Goal: Contribute content: Add original content to the website for others to see

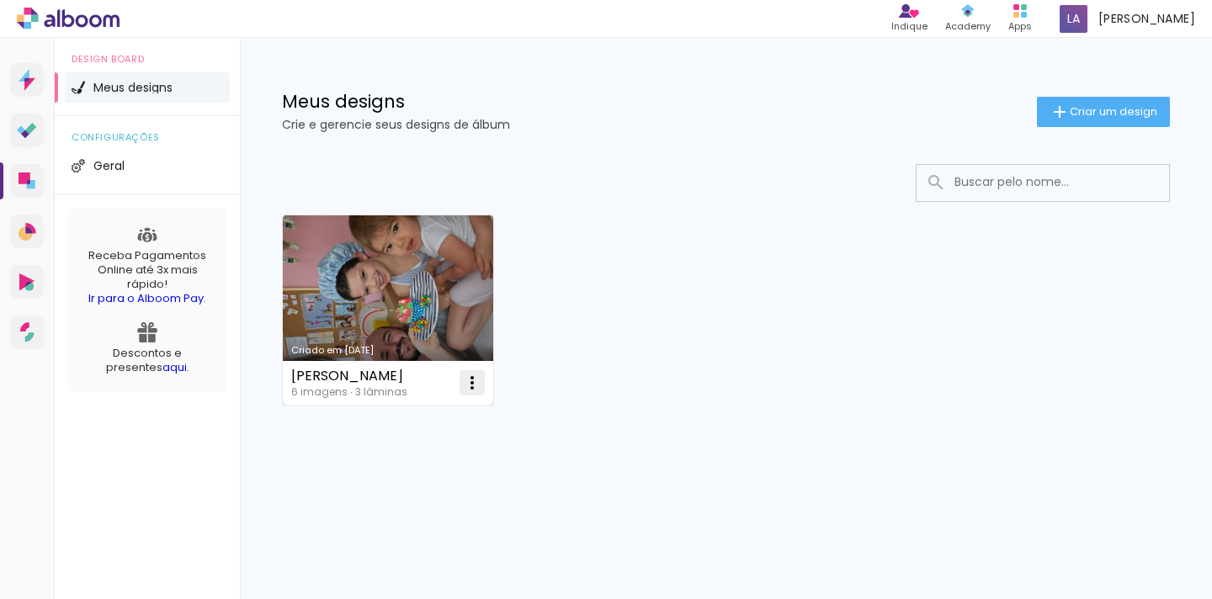
click at [477, 382] on iron-icon at bounding box center [472, 383] width 20 height 20
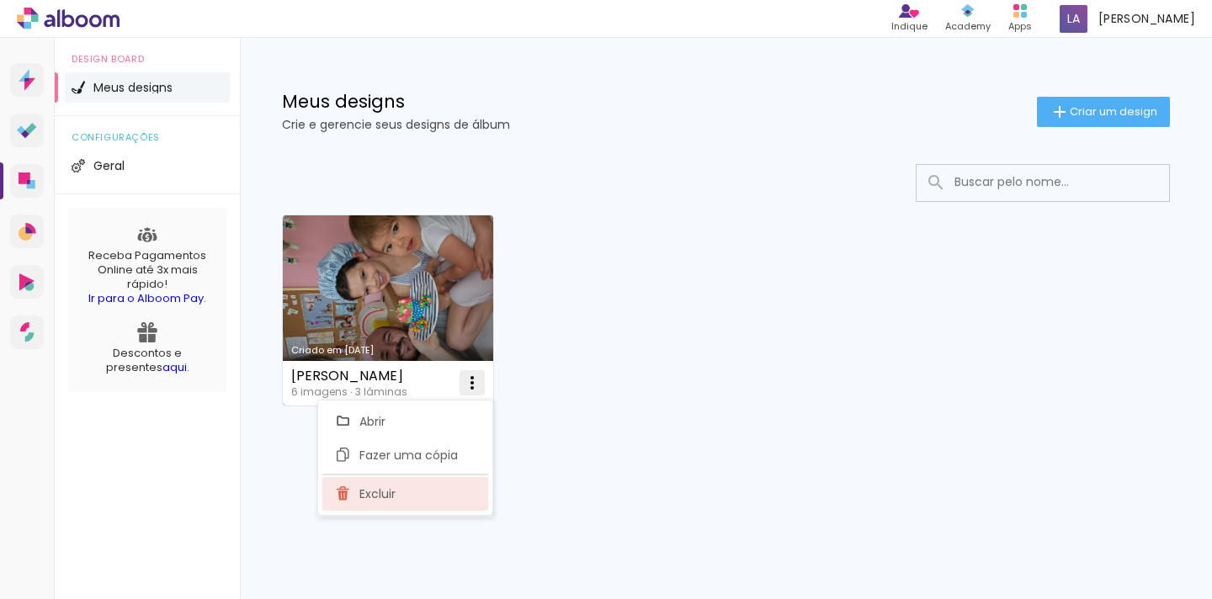
click at [433, 497] on paper-item "Excluir" at bounding box center [405, 494] width 166 height 34
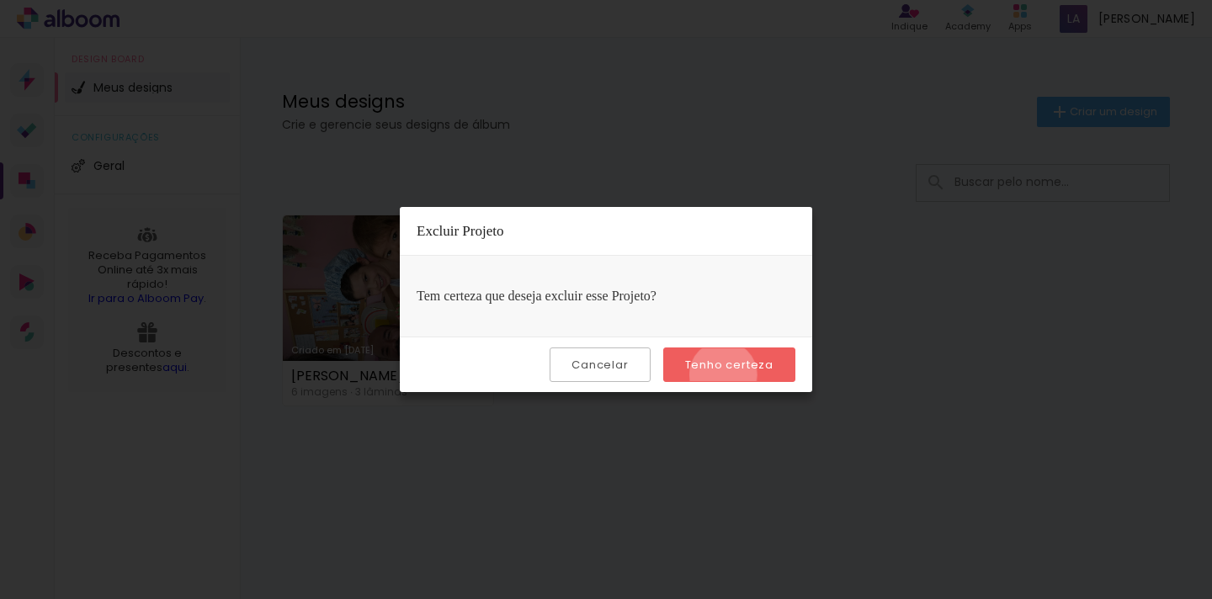
click at [726, 375] on paper-button "Tenho certeza" at bounding box center [729, 365] width 132 height 35
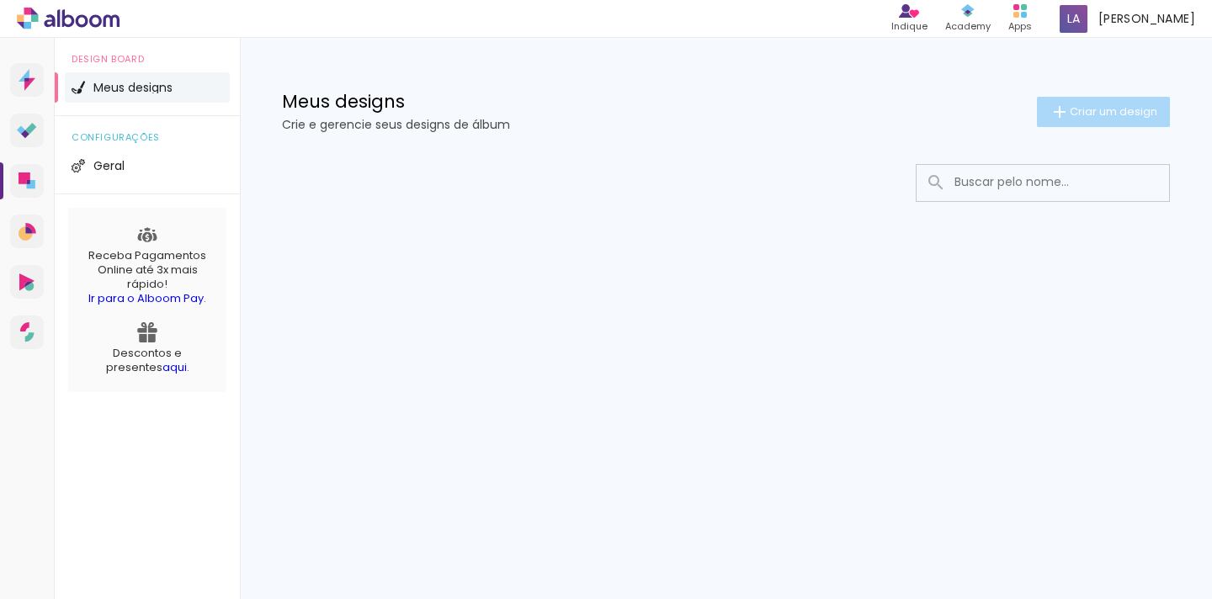
click at [1081, 109] on span "Criar um design" at bounding box center [1114, 111] width 88 height 11
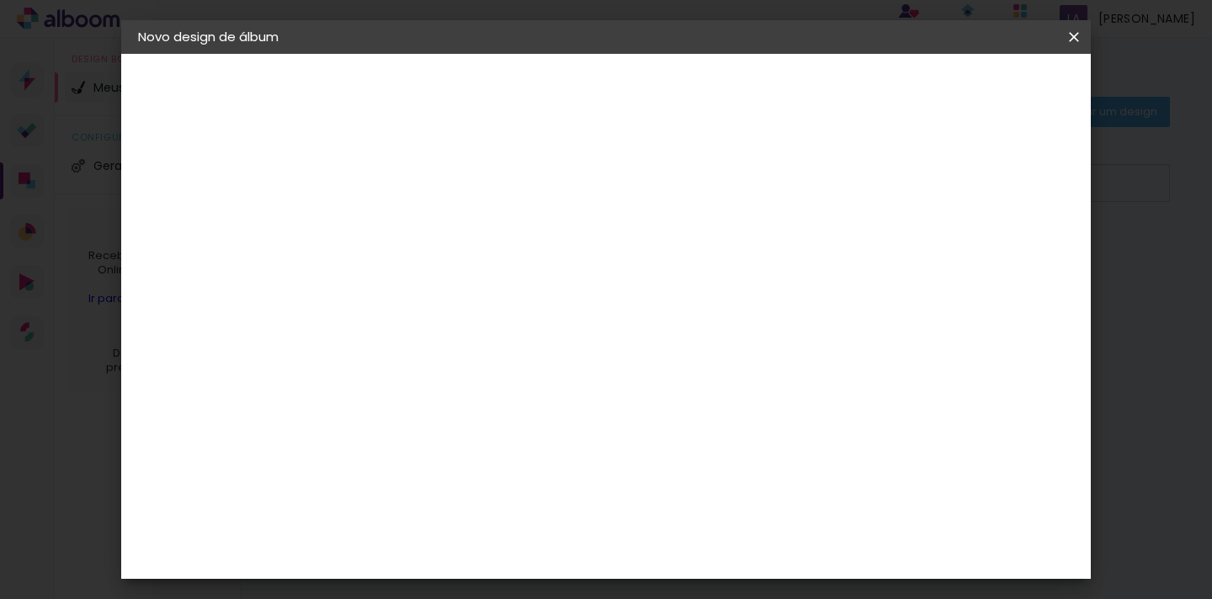
click at [413, 229] on input at bounding box center [413, 226] width 0 height 26
type input "[PERSON_NAME] - 2 anos"
type paper-input "[PERSON_NAME] - 2 anos"
click at [0, 0] on slot "Avançar" at bounding box center [0, 0] width 0 height 0
click at [0, 0] on slot "Tamanho Livre" at bounding box center [0, 0] width 0 height 0
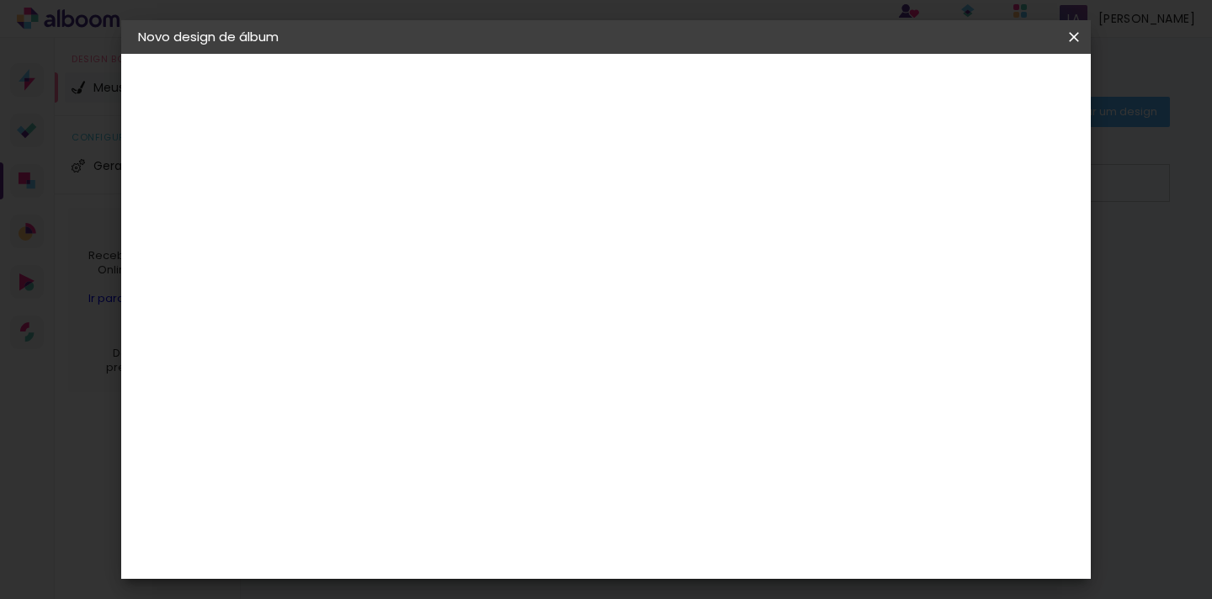
click at [0, 0] on slot "Tamanho Livre" at bounding box center [0, 0] width 0 height 0
click at [0, 0] on slot "Avançar" at bounding box center [0, 0] width 0 height 0
click at [575, 263] on span "30" at bounding box center [569, 263] width 28 height 25
drag, startPoint x: 575, startPoint y: 263, endPoint x: 518, endPoint y: 263, distance: 57.2
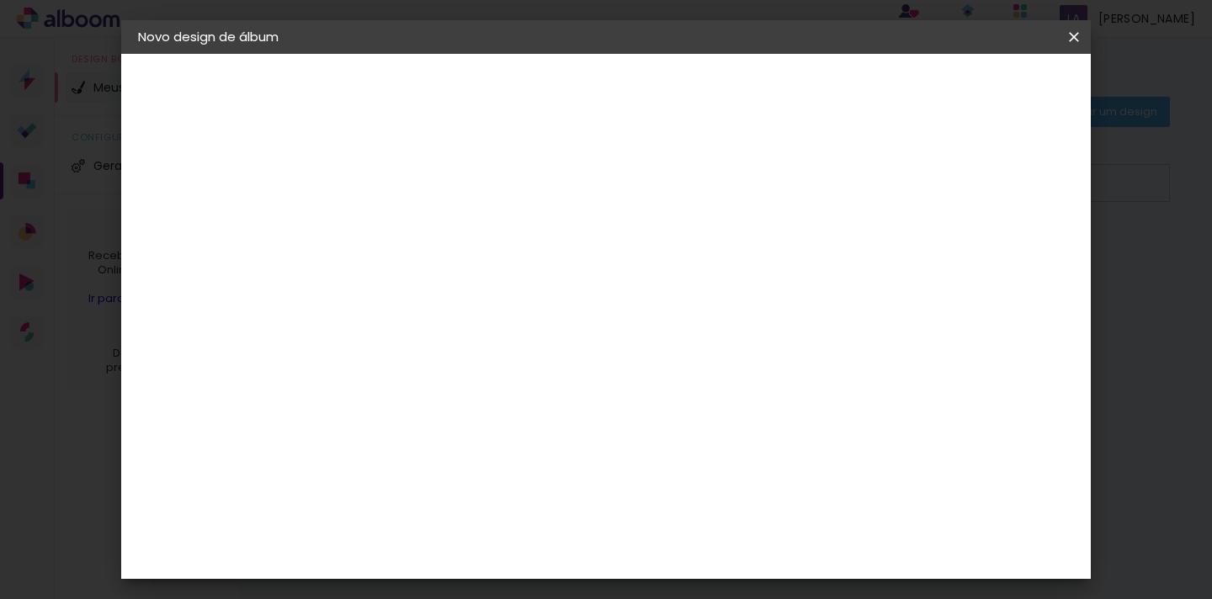
click at [517, 263] on div "30 cm" at bounding box center [578, 263] width 274 height 42
click at [625, 264] on div "30 cm" at bounding box center [578, 263] width 274 height 42
click at [582, 253] on span "cm" at bounding box center [592, 263] width 20 height 25
click at [577, 261] on span "30" at bounding box center [569, 263] width 28 height 25
click at [231, 210] on div "Tamanho livre" at bounding box center [202, 208] width 58 height 24
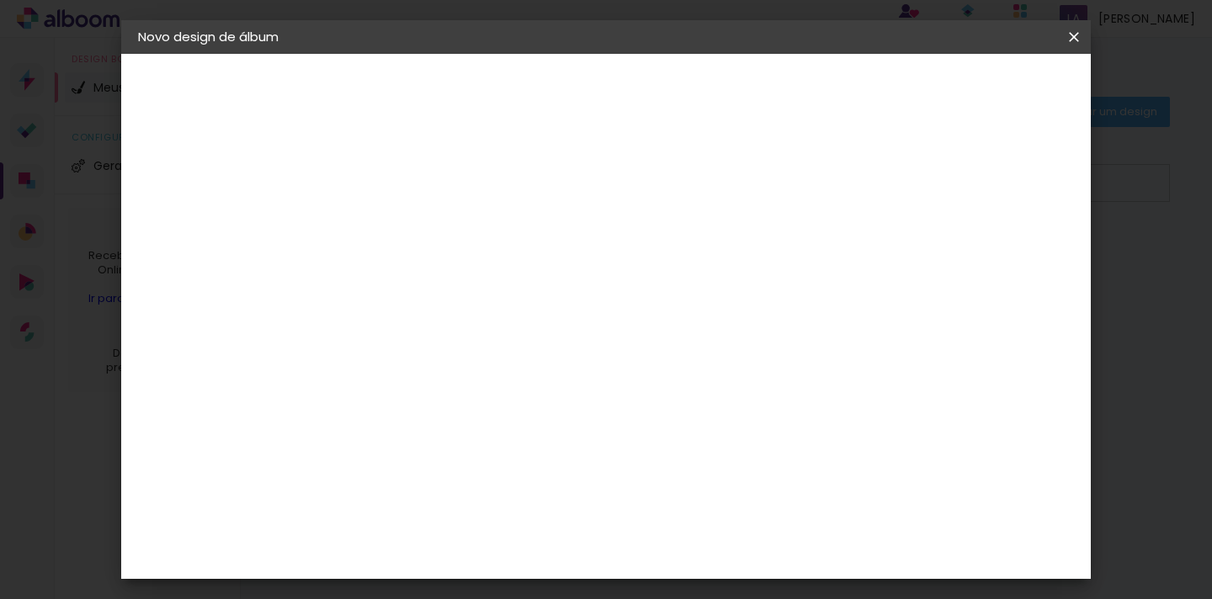
click at [0, 0] on slot "Tamanho Livre" at bounding box center [0, 0] width 0 height 0
click at [728, 102] on paper-button "Avançar" at bounding box center [687, 89] width 82 height 29
click at [564, 141] on span "30" at bounding box center [569, 142] width 28 height 25
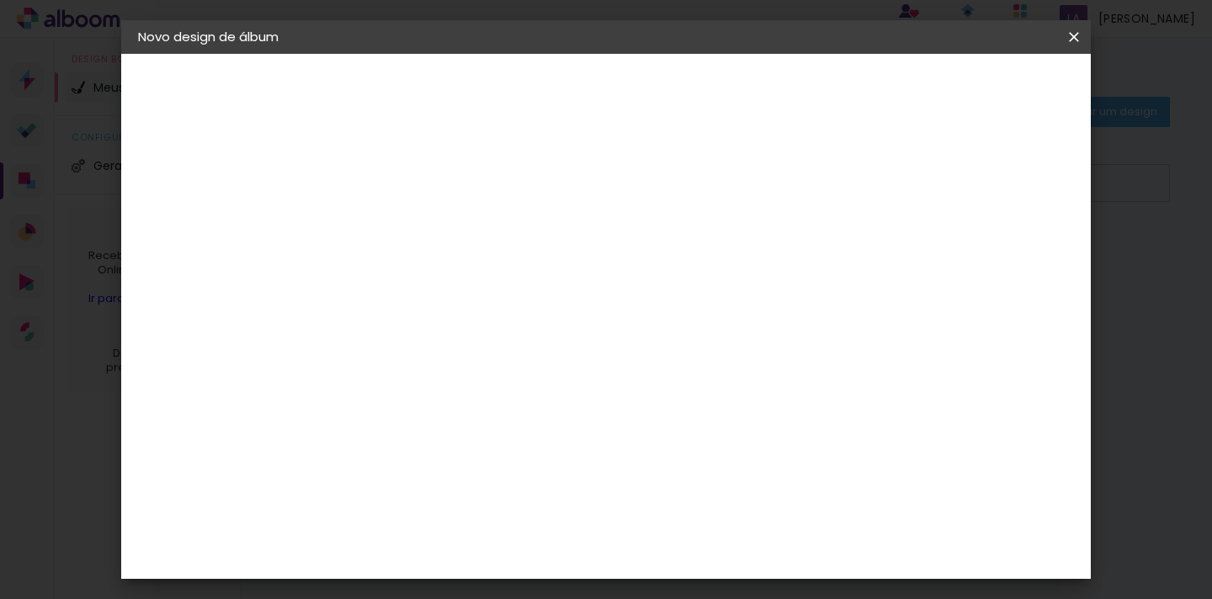
click at [718, 529] on input "60" at bounding box center [705, 525] width 44 height 25
type input "40"
type paper-input "40"
click at [460, 394] on div "cm" at bounding box center [451, 382] width 20 height 25
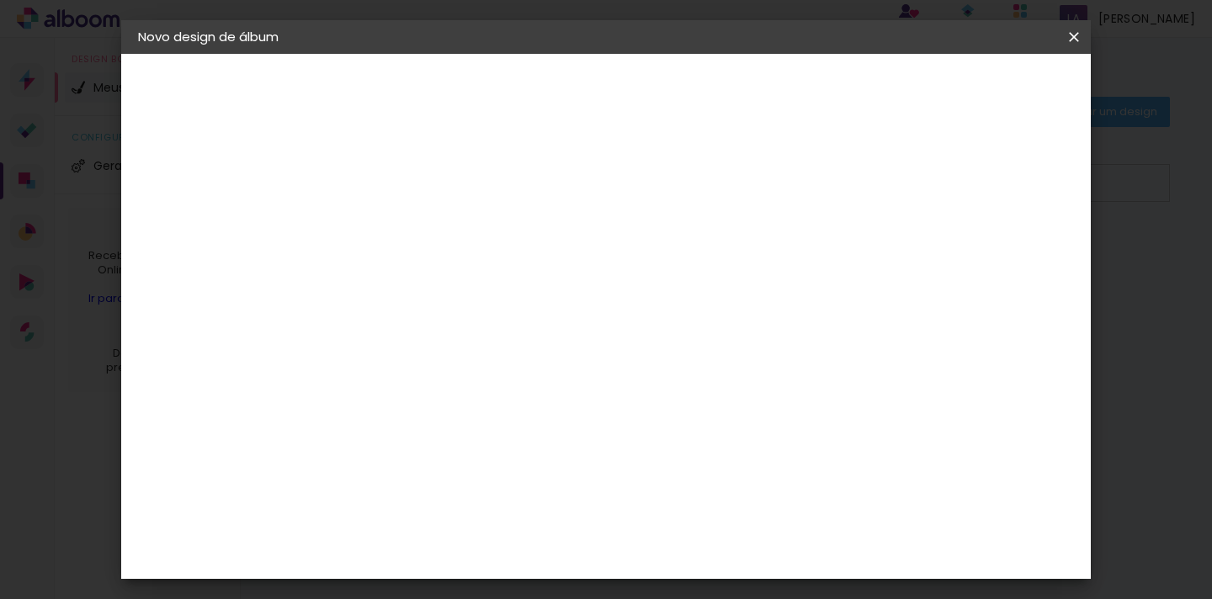
click at [432, 388] on input "30" at bounding box center [419, 382] width 44 height 25
type input "20"
type paper-input "20"
click at [791, 139] on header "Tamanho livre Defina a largura, altura e sangria das lâminas. Voltar Iniciar de…" at bounding box center [681, 97] width 683 height 87
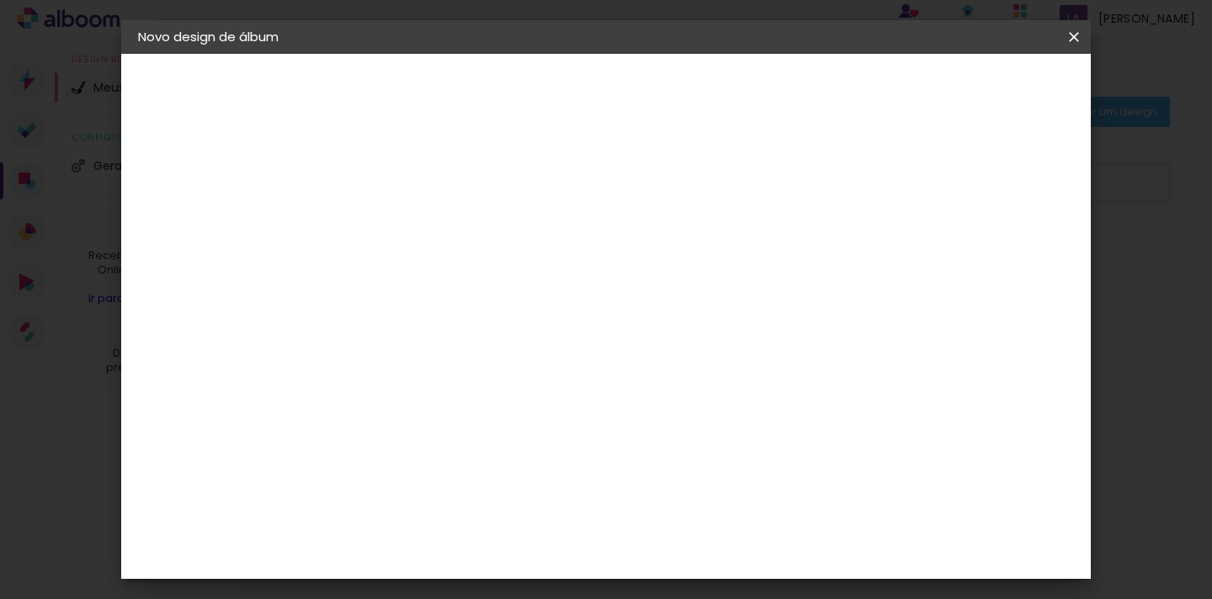
scroll to position [0, 0]
click at [898, 192] on div at bounding box center [890, 193] width 15 height 15
type paper-checkbox "on"
click at [981, 87] on span "Iniciar design" at bounding box center [943, 89] width 77 height 12
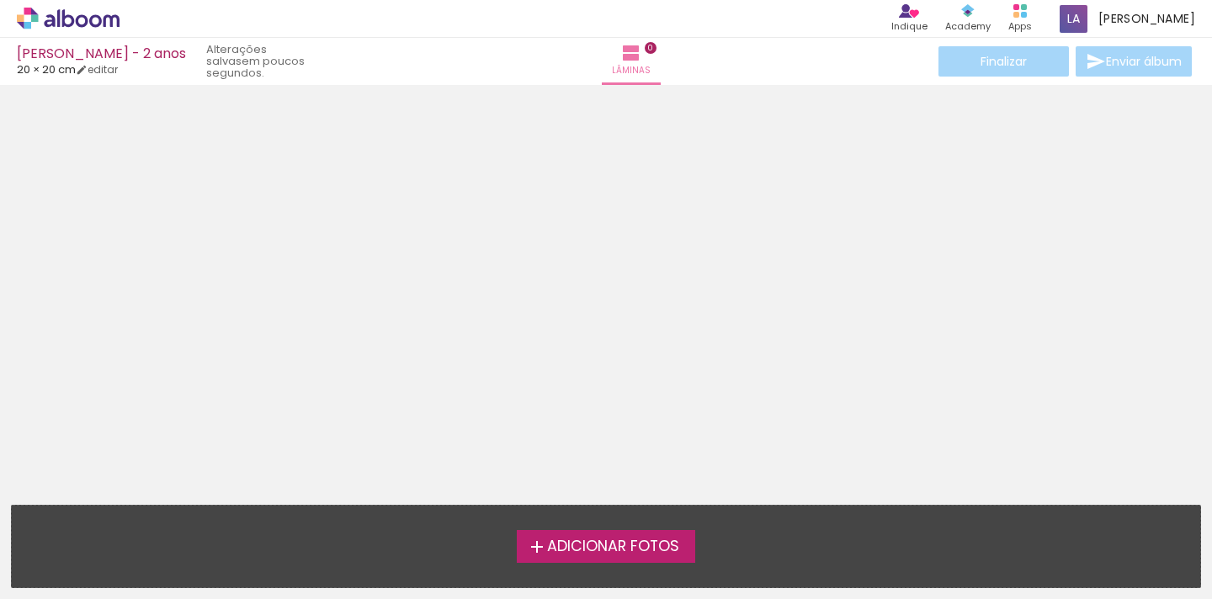
click at [597, 530] on label "Adicionar Fotos" at bounding box center [606, 546] width 179 height 32
click at [0, 0] on input "file" at bounding box center [0, 0] width 0 height 0
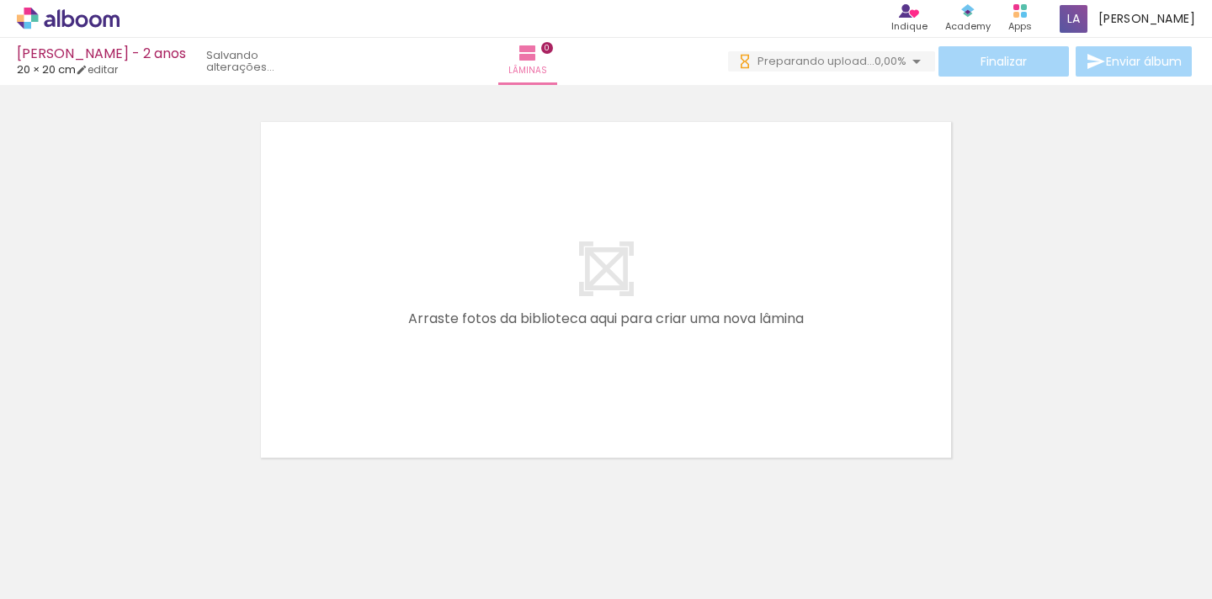
scroll to position [0, 545]
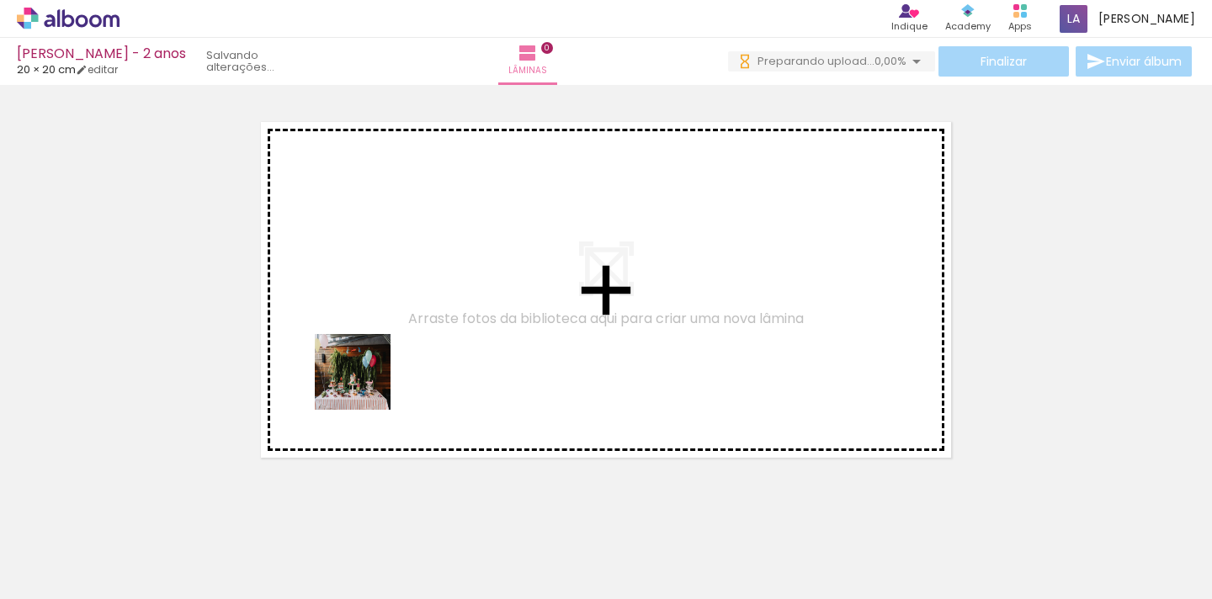
drag, startPoint x: 199, startPoint y: 550, endPoint x: 475, endPoint y: 307, distance: 367.3
click at [475, 307] on quentale-workspace at bounding box center [606, 299] width 1212 height 599
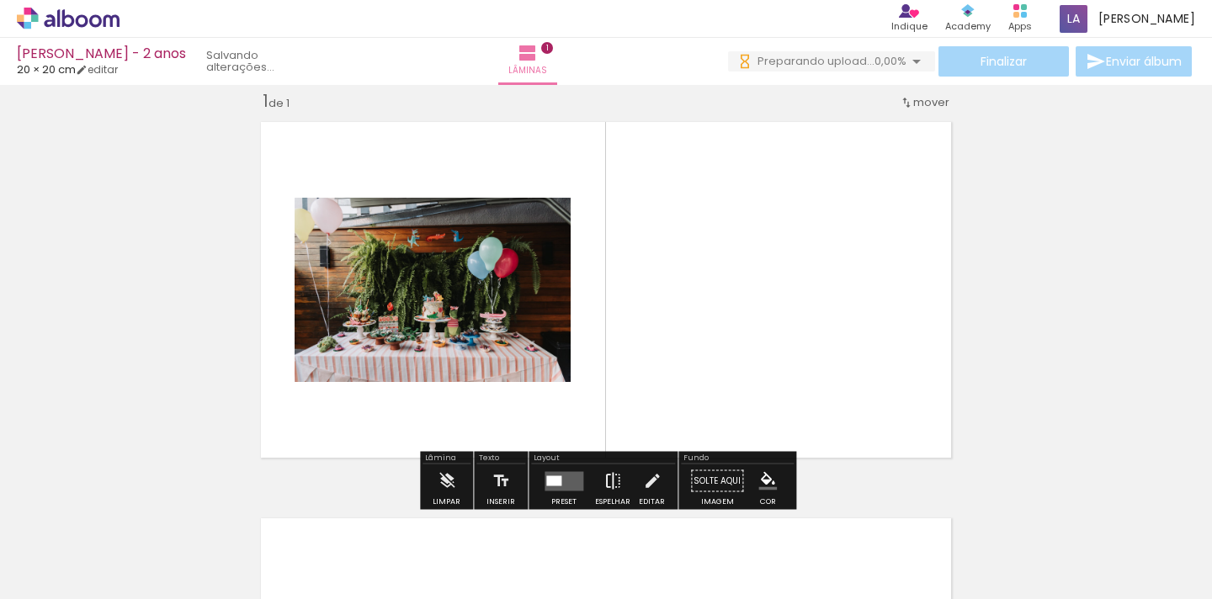
click at [614, 480] on iron-icon at bounding box center [612, 482] width 19 height 34
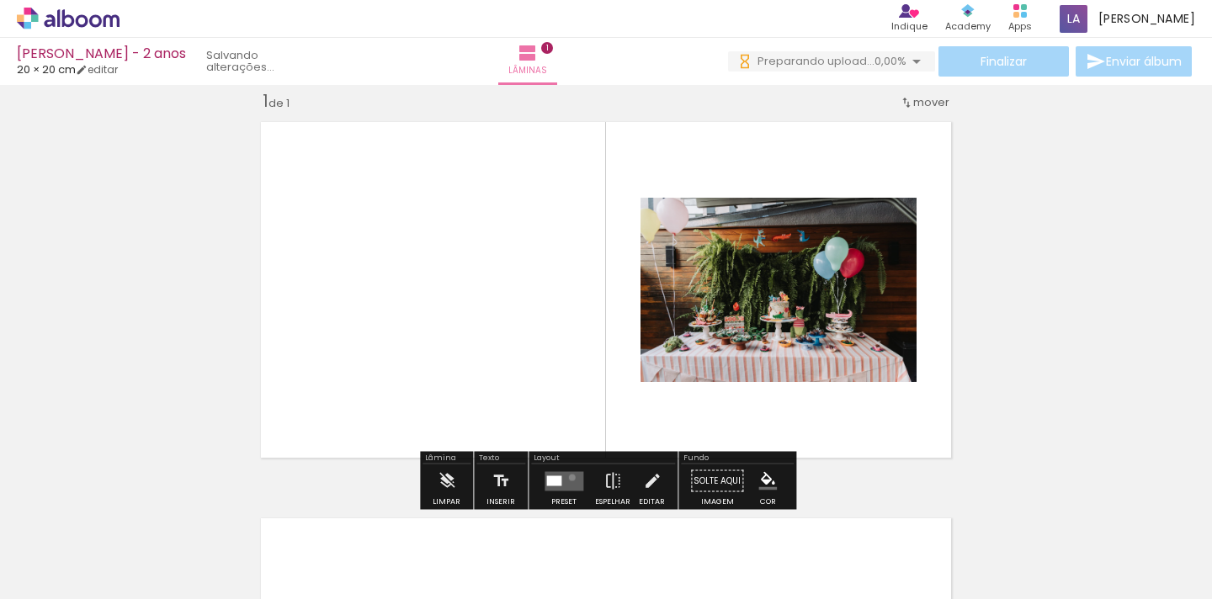
click at [568, 476] on quentale-layouter at bounding box center [564, 480] width 39 height 19
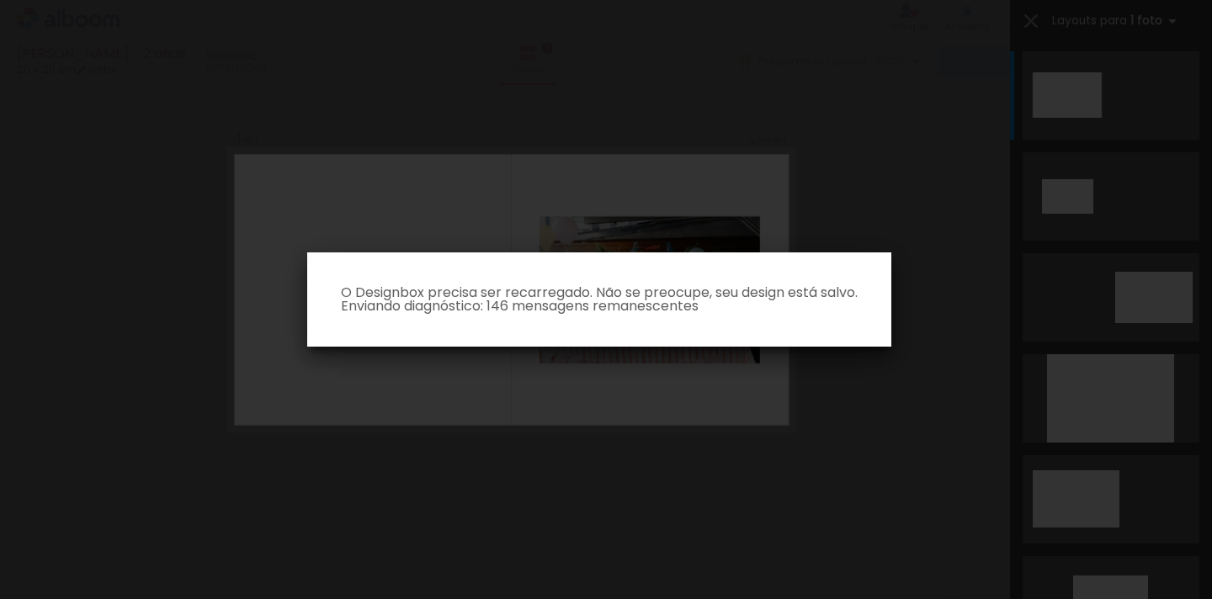
click at [911, 396] on iron-overlay-backdrop at bounding box center [606, 299] width 1212 height 599
click at [881, 446] on iron-overlay-backdrop at bounding box center [606, 299] width 1212 height 599
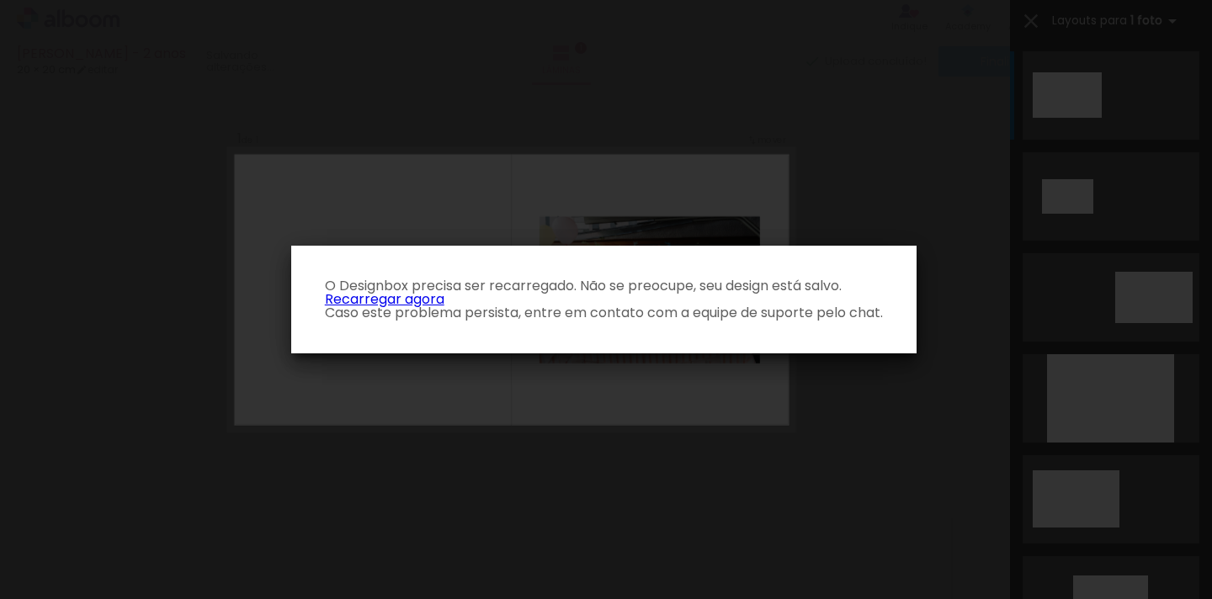
click at [413, 304] on p "O Designbox precisa ser recarregado. Não se preocupe, seu design está salvo. Re…" at bounding box center [604, 299] width 598 height 40
click at [426, 297] on link "Recarregar agora" at bounding box center [385, 299] width 120 height 19
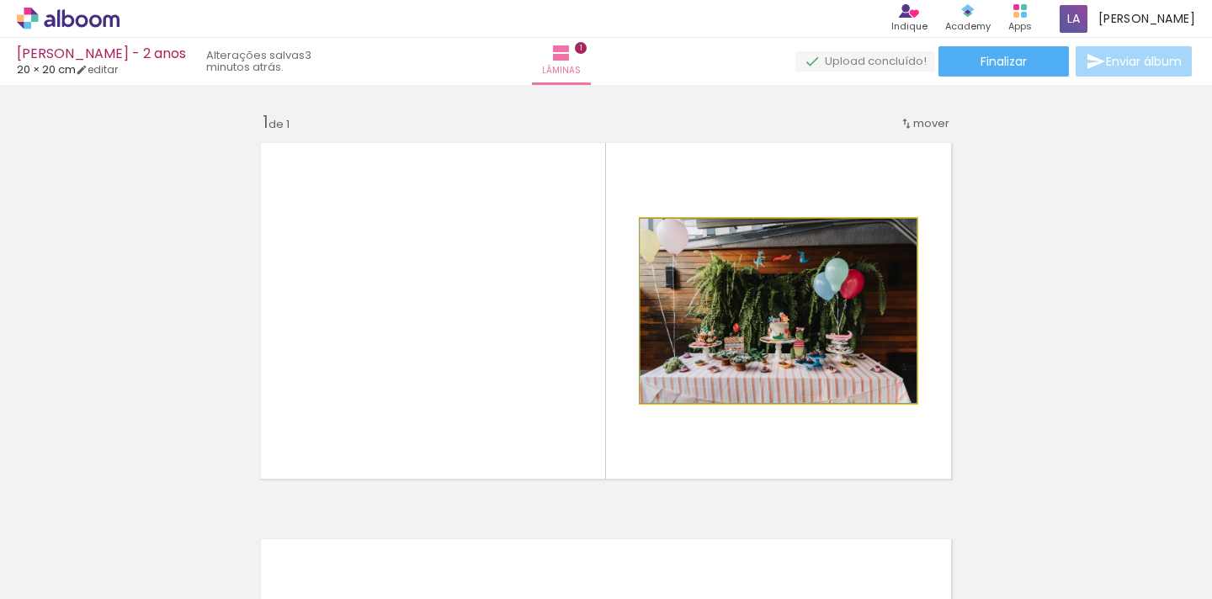
click at [809, 374] on quentale-photo at bounding box center [779, 311] width 276 height 184
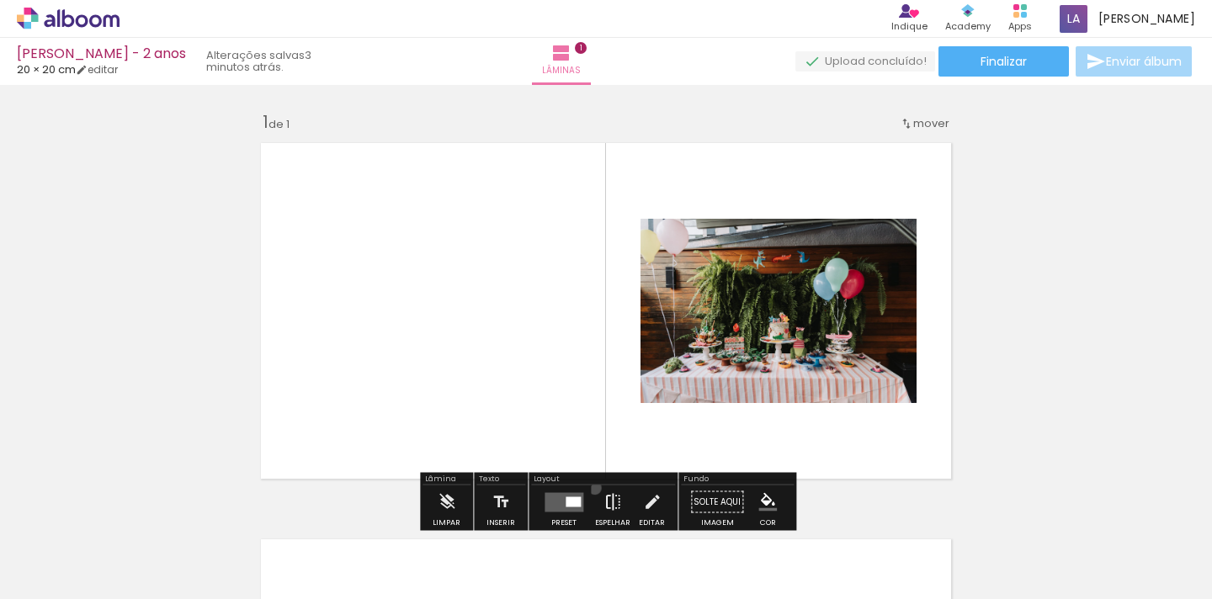
click at [591, 488] on paper-button "Espelhar" at bounding box center [613, 507] width 44 height 43
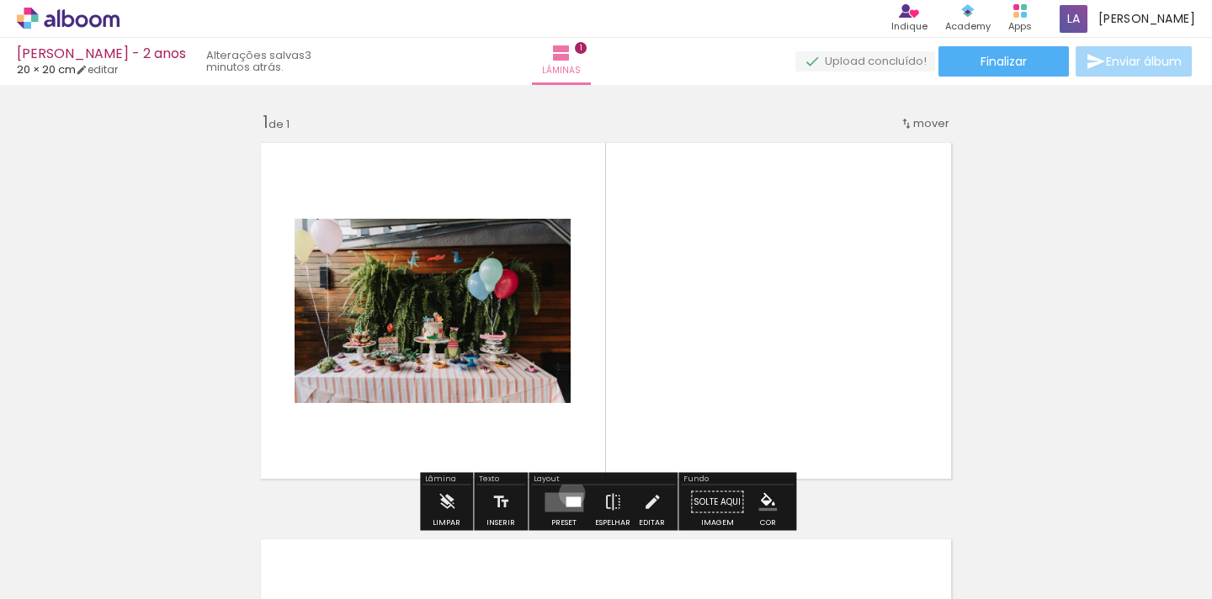
click at [568, 493] on quentale-layouter at bounding box center [564, 501] width 39 height 19
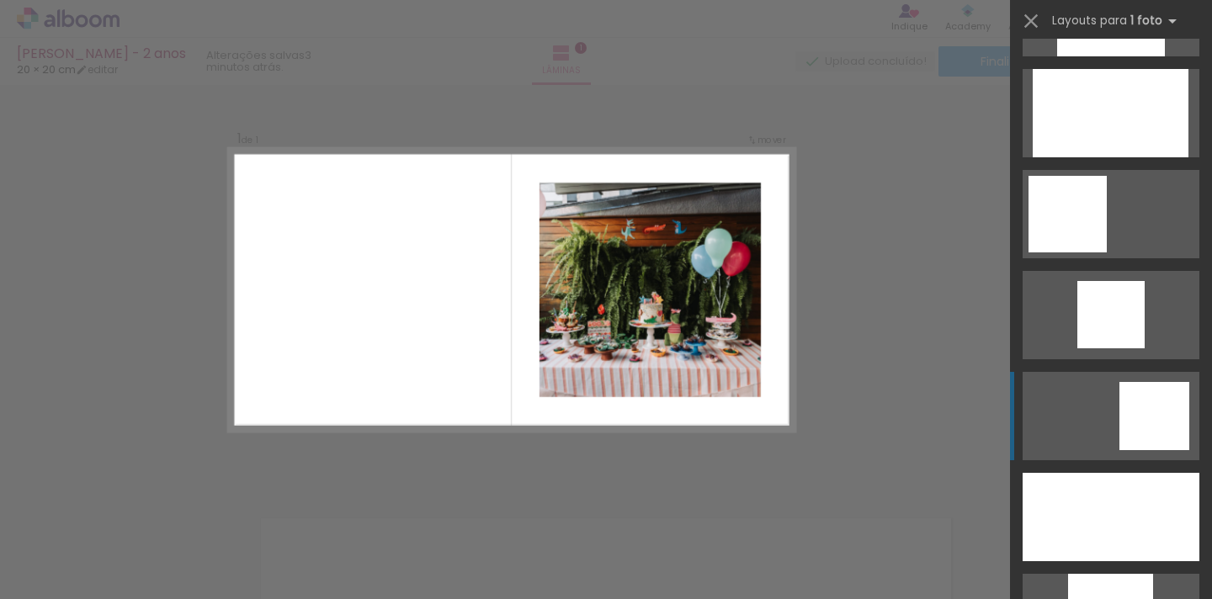
scroll to position [1094, 0]
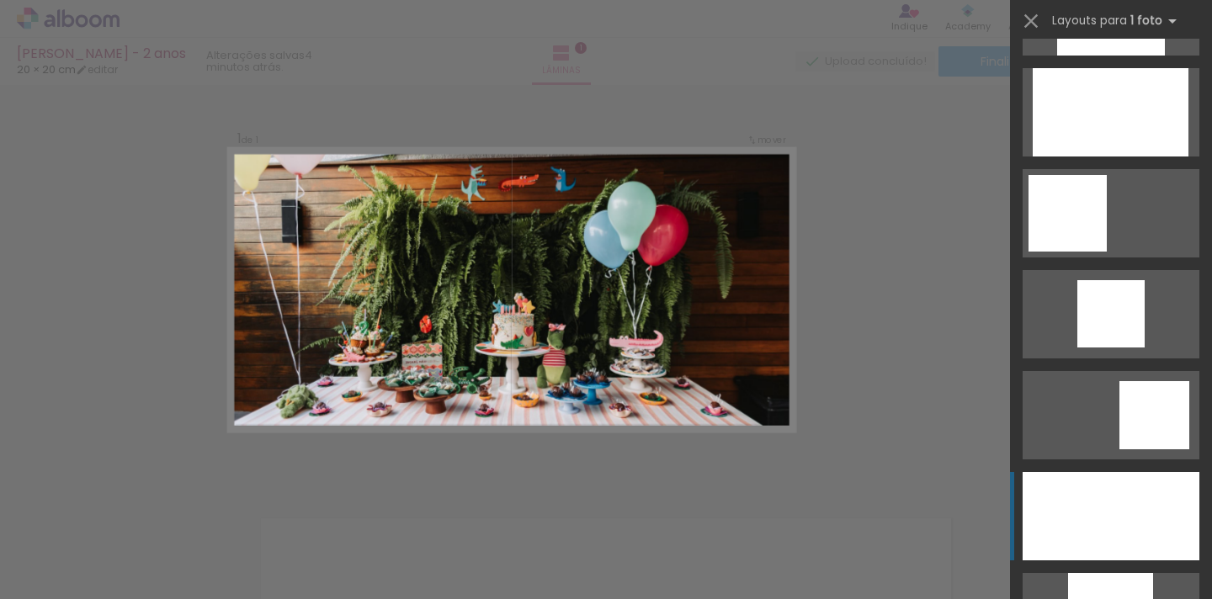
click at [1132, 508] on div at bounding box center [1111, 516] width 177 height 88
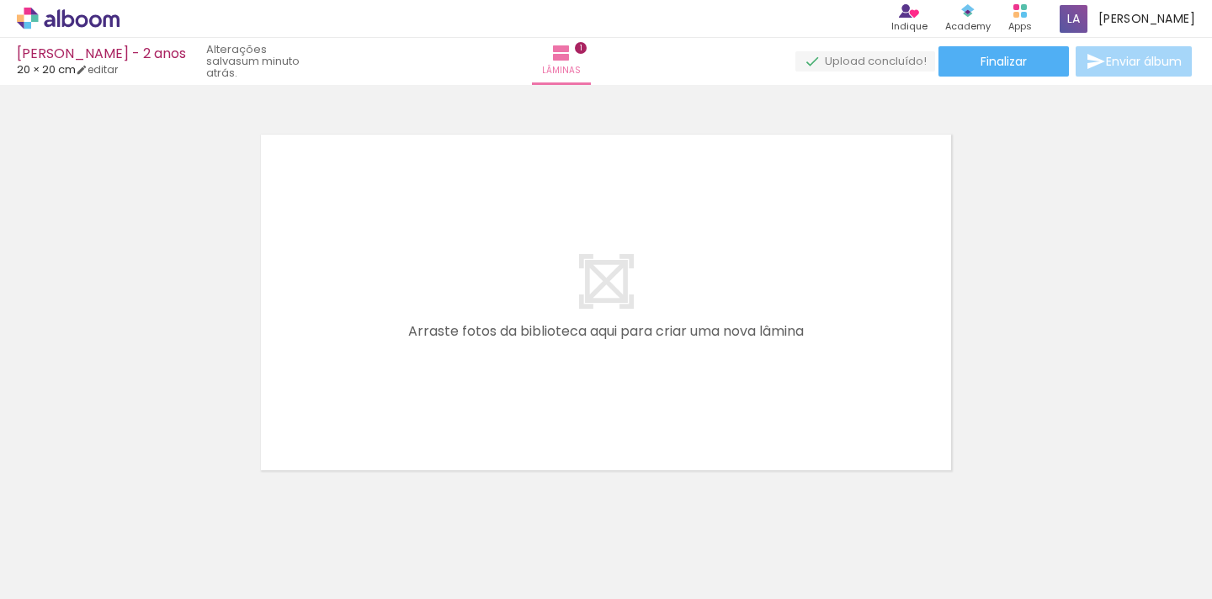
scroll to position [0, 2342]
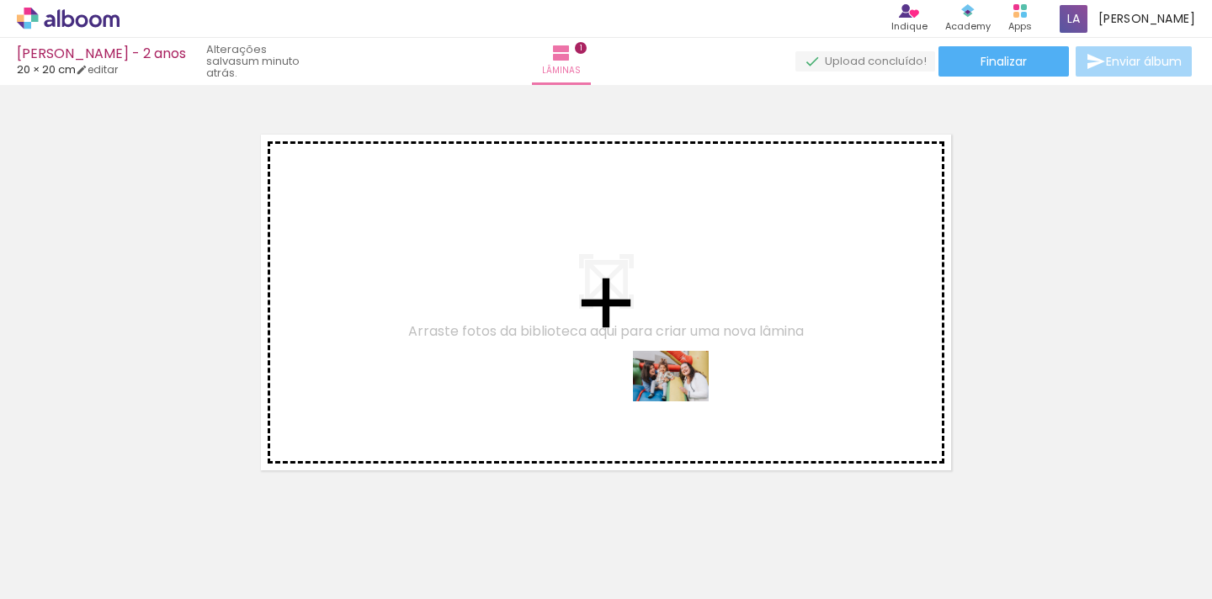
drag, startPoint x: 673, startPoint y: 555, endPoint x: 694, endPoint y: 351, distance: 204.9
click at [694, 351] on quentale-workspace at bounding box center [606, 299] width 1212 height 599
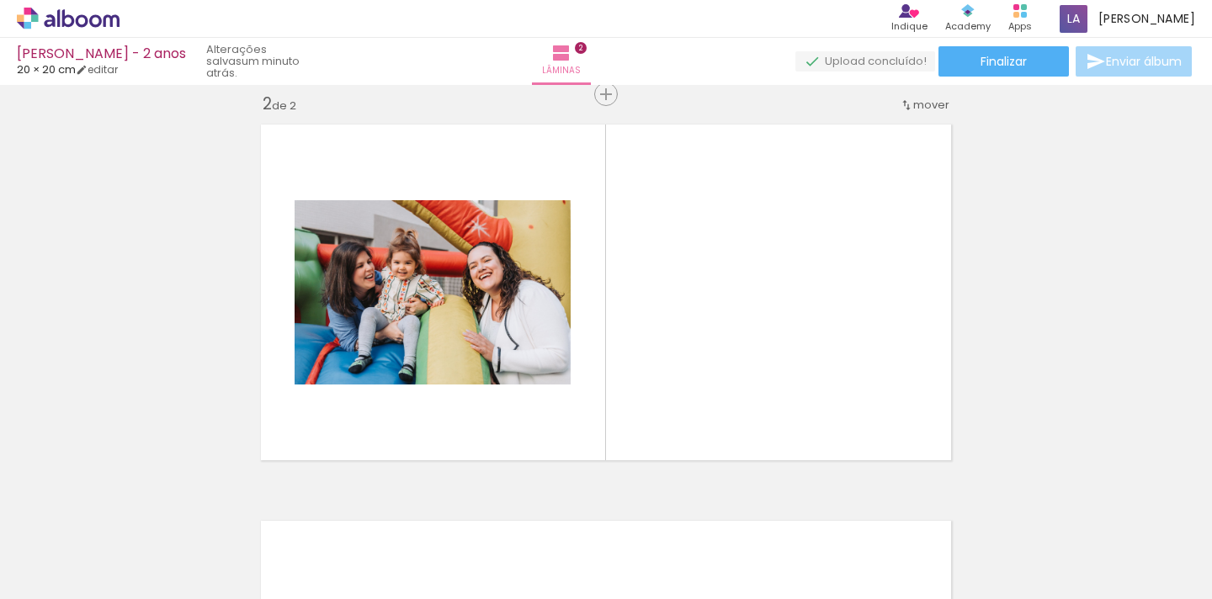
scroll to position [417, 0]
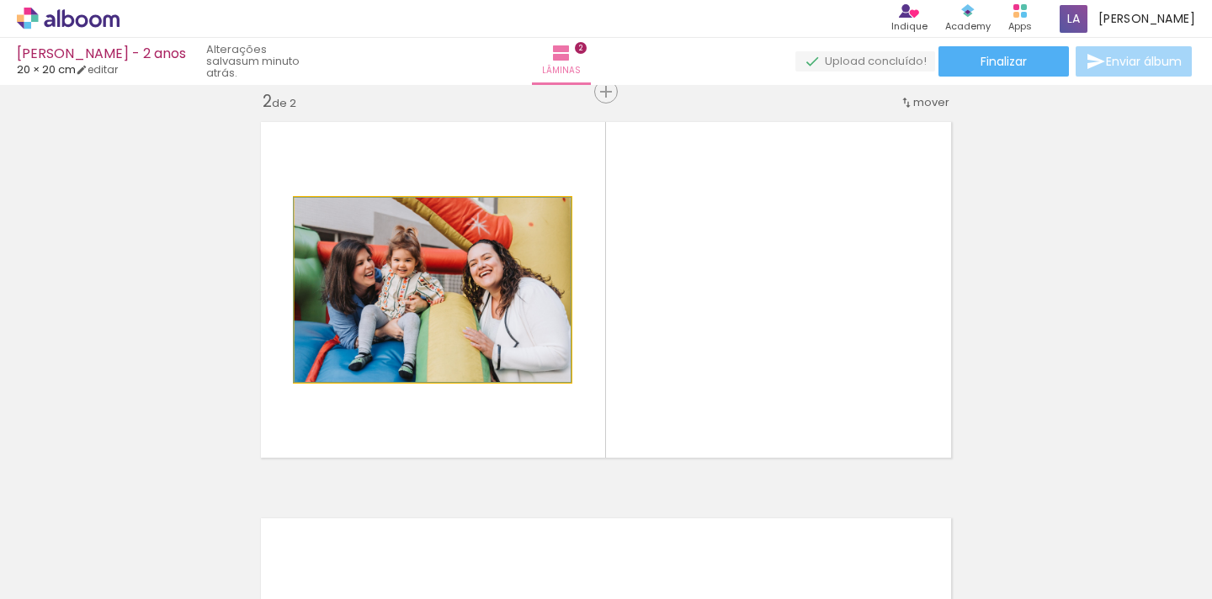
click at [484, 344] on quentale-photo at bounding box center [433, 290] width 276 height 184
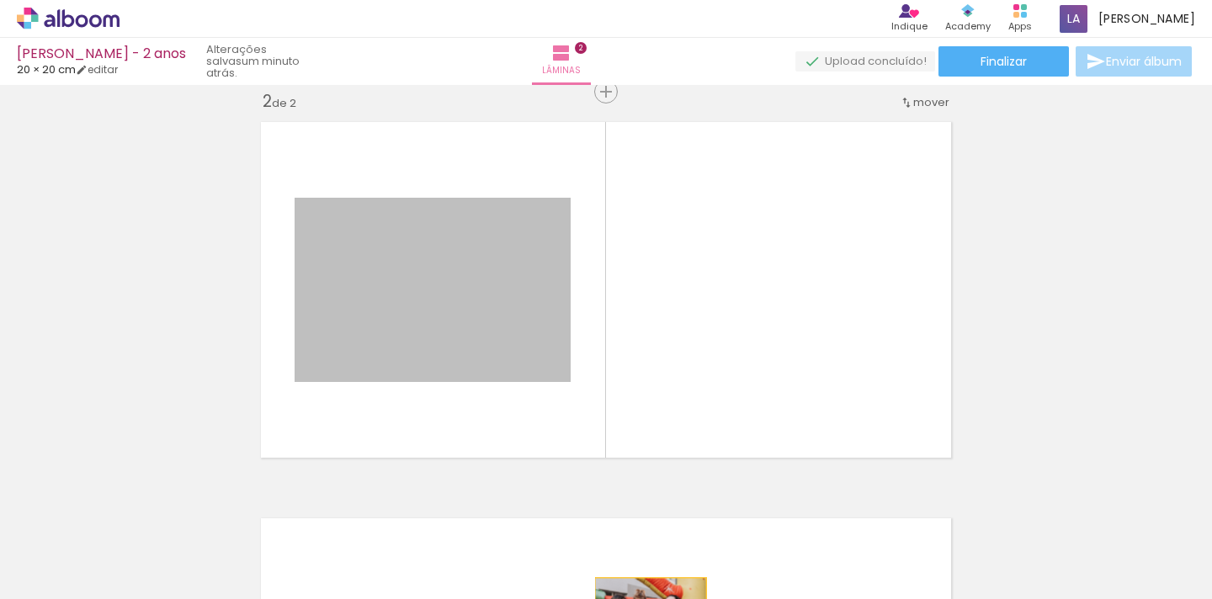
scroll to position [469, 0]
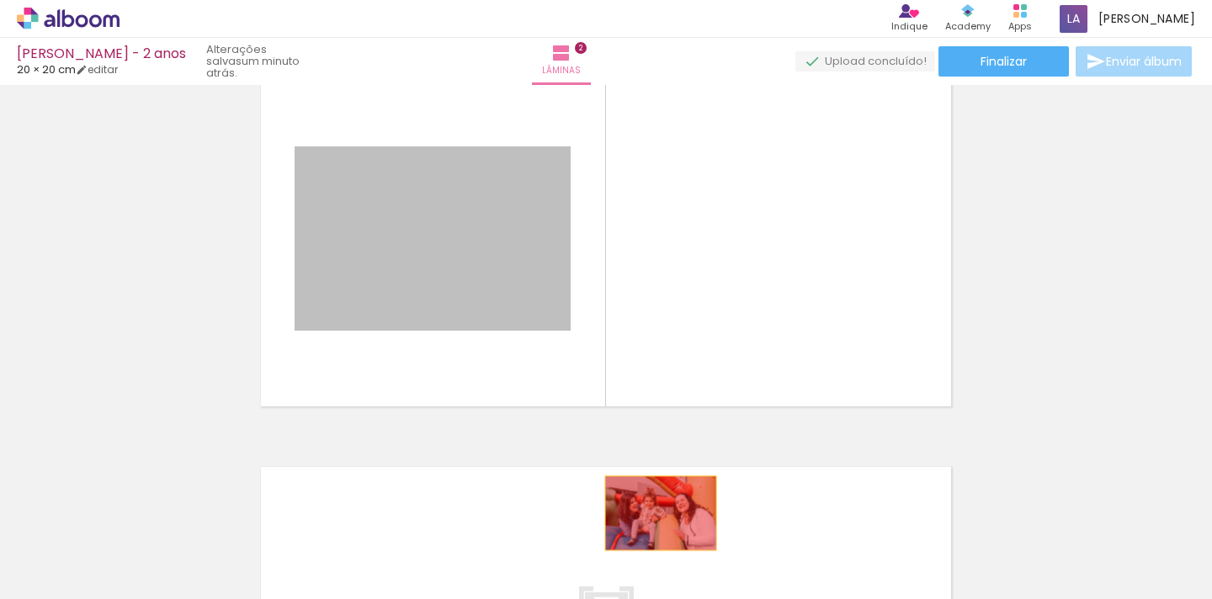
drag, startPoint x: 473, startPoint y: 306, endPoint x: 660, endPoint y: 561, distance: 316.2
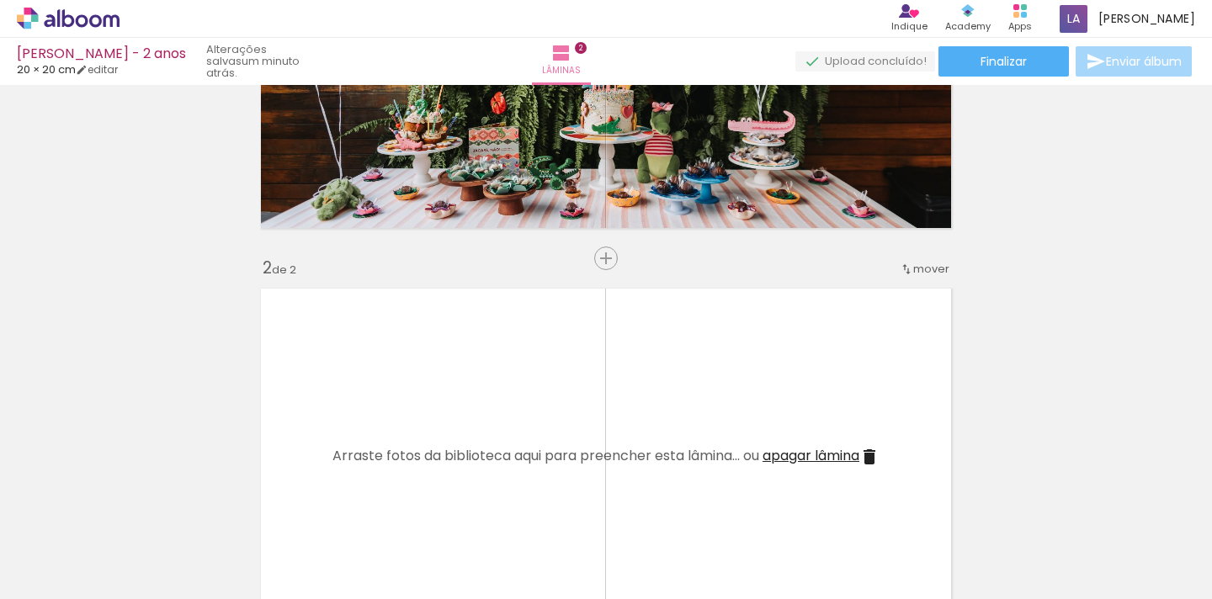
scroll to position [0, 0]
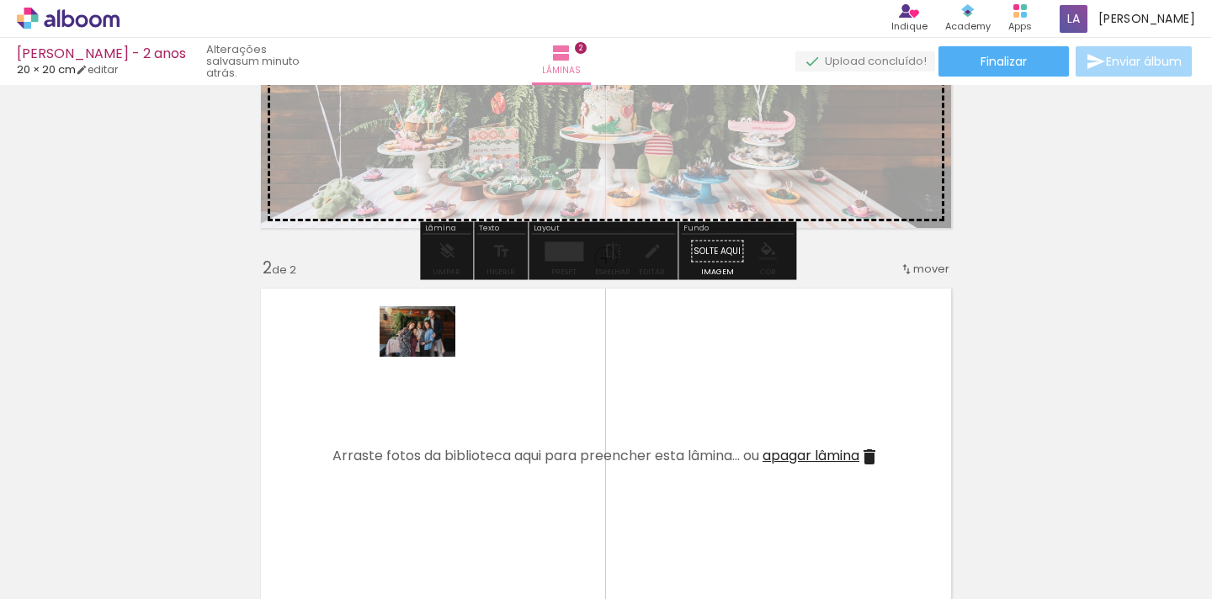
drag, startPoint x: 263, startPoint y: 555, endPoint x: 431, endPoint y: 357, distance: 259.7
click at [431, 357] on quentale-workspace at bounding box center [606, 299] width 1212 height 599
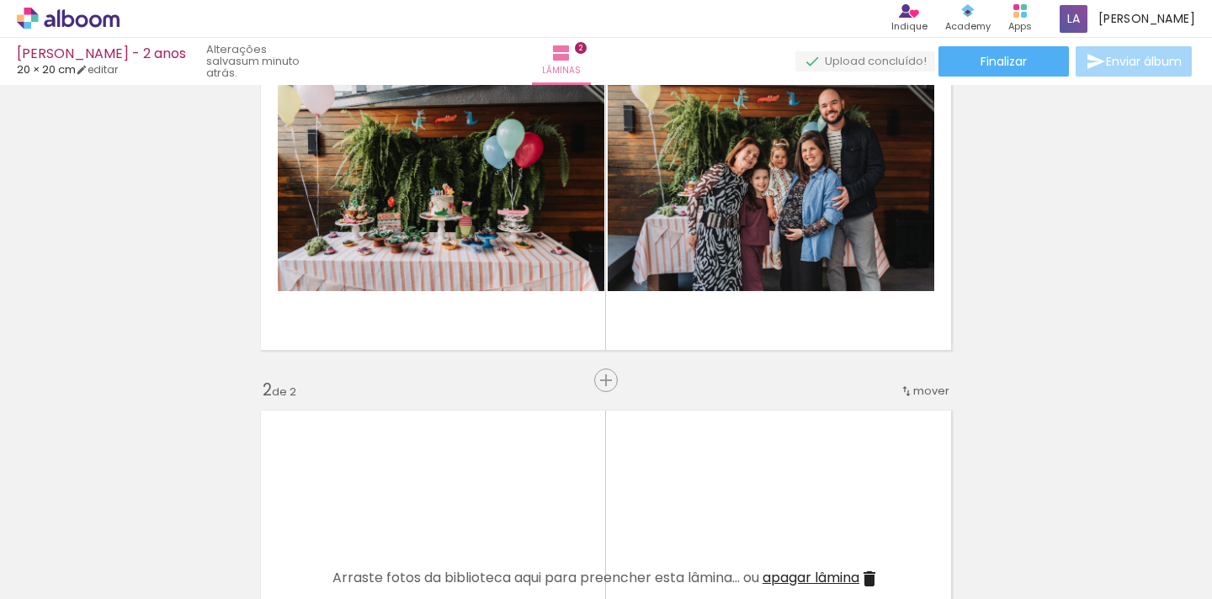
scroll to position [99, 0]
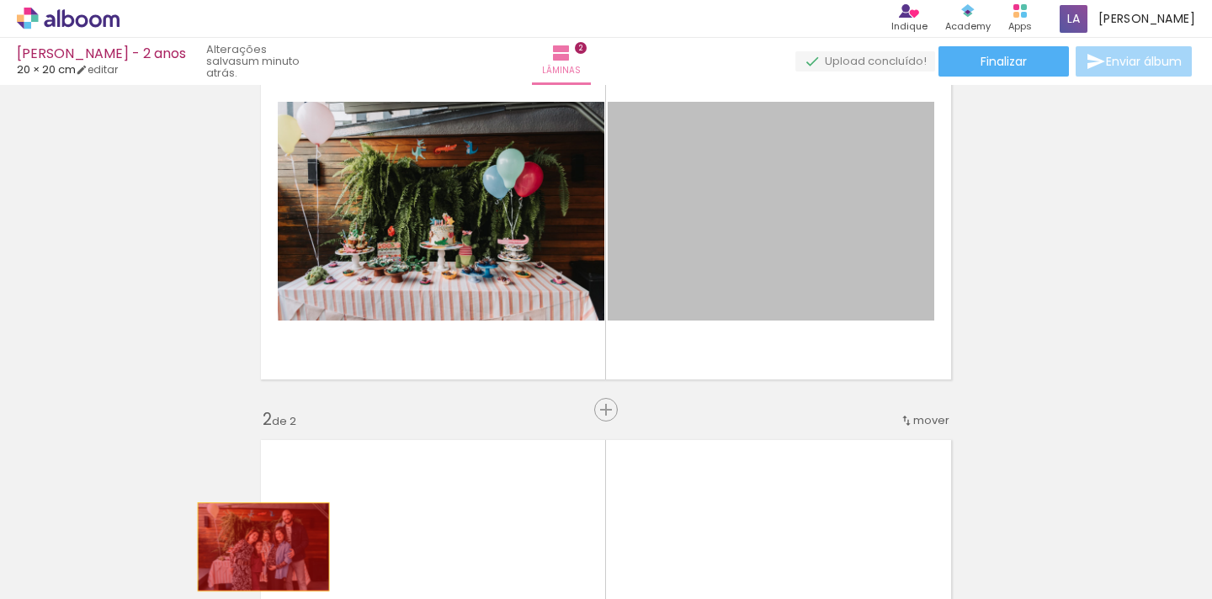
drag, startPoint x: 806, startPoint y: 268, endPoint x: 263, endPoint y: 547, distance: 610.6
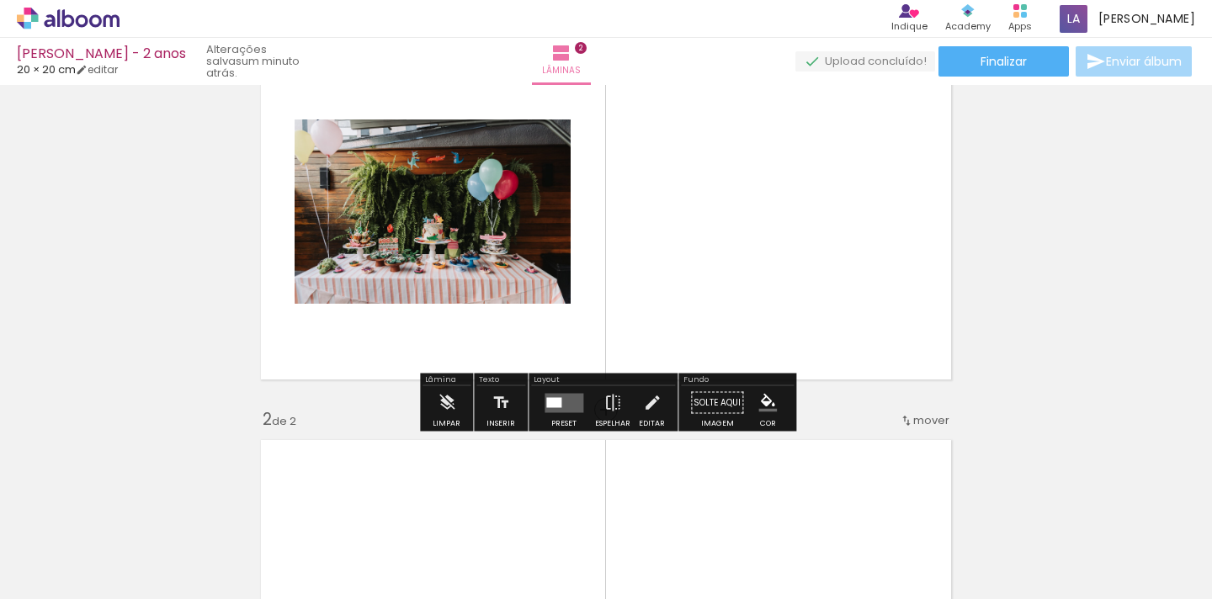
click at [471, 249] on quentale-photo at bounding box center [433, 212] width 276 height 184
click at [552, 407] on div at bounding box center [553, 402] width 15 height 10
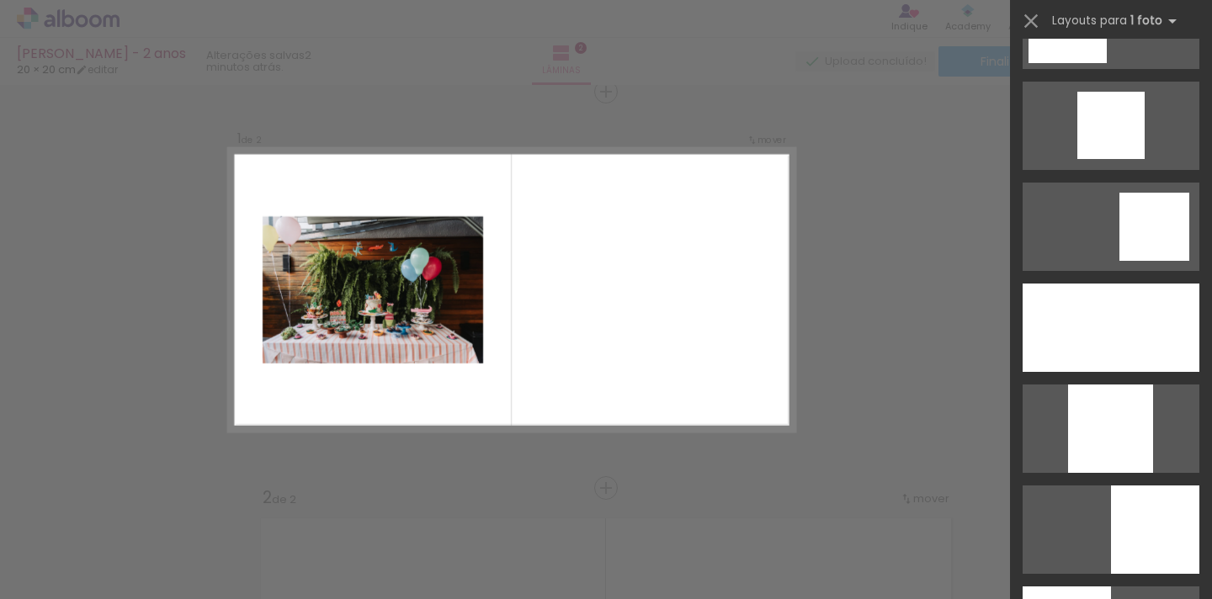
scroll to position [1249, 0]
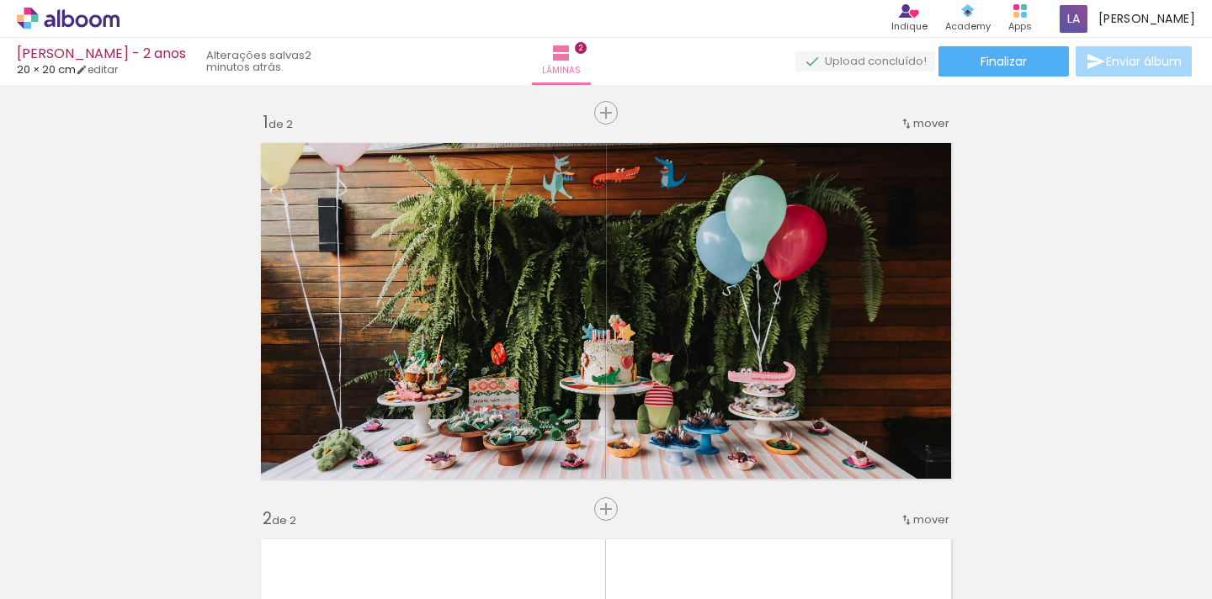
scroll to position [0, 0]
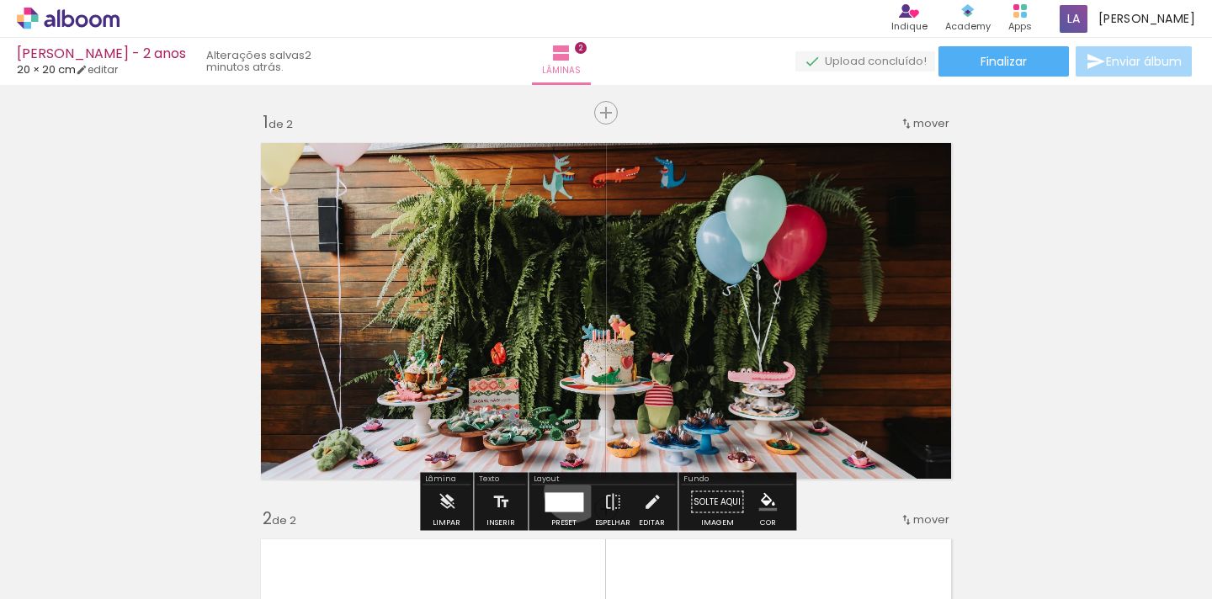
click at [570, 492] on div at bounding box center [564, 501] width 39 height 19
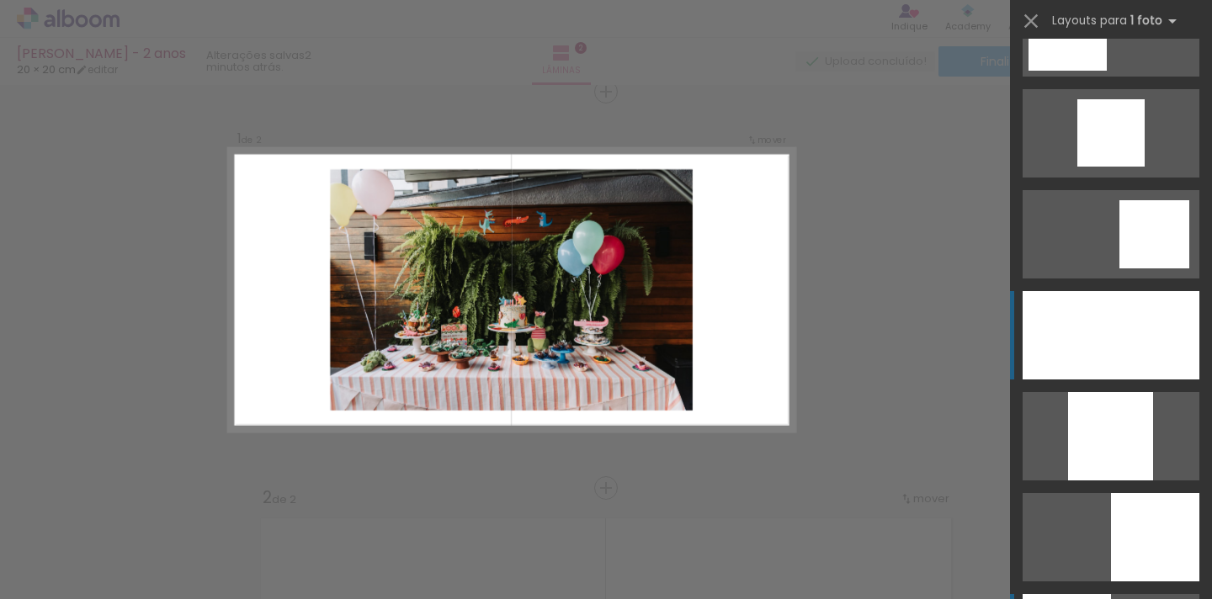
scroll to position [1286, 0]
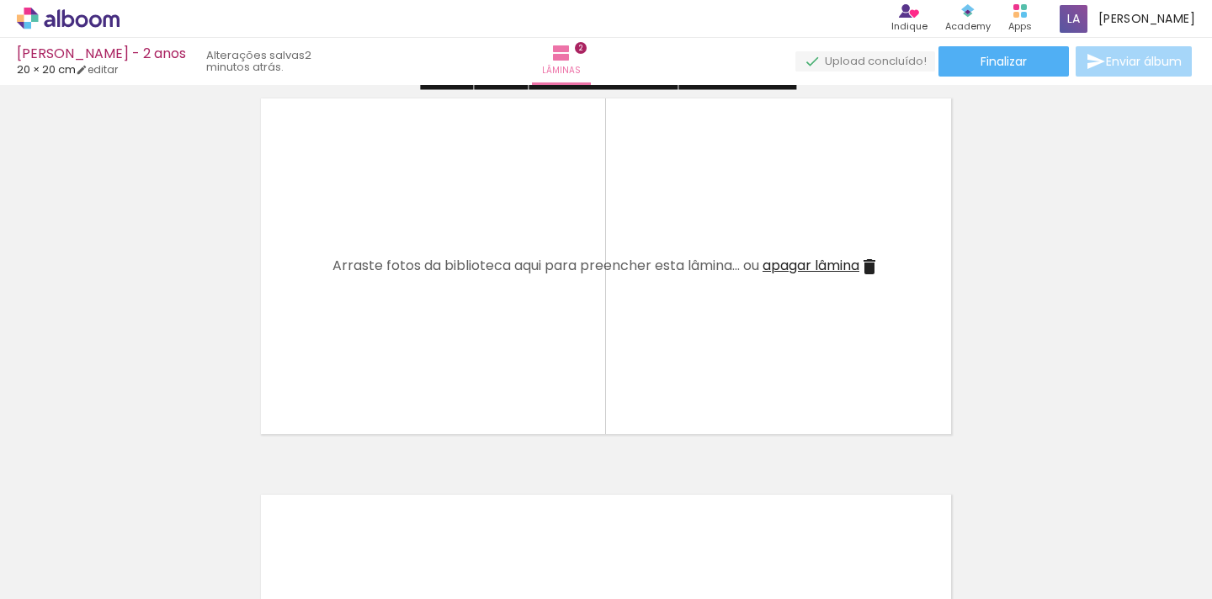
scroll to position [466, 0]
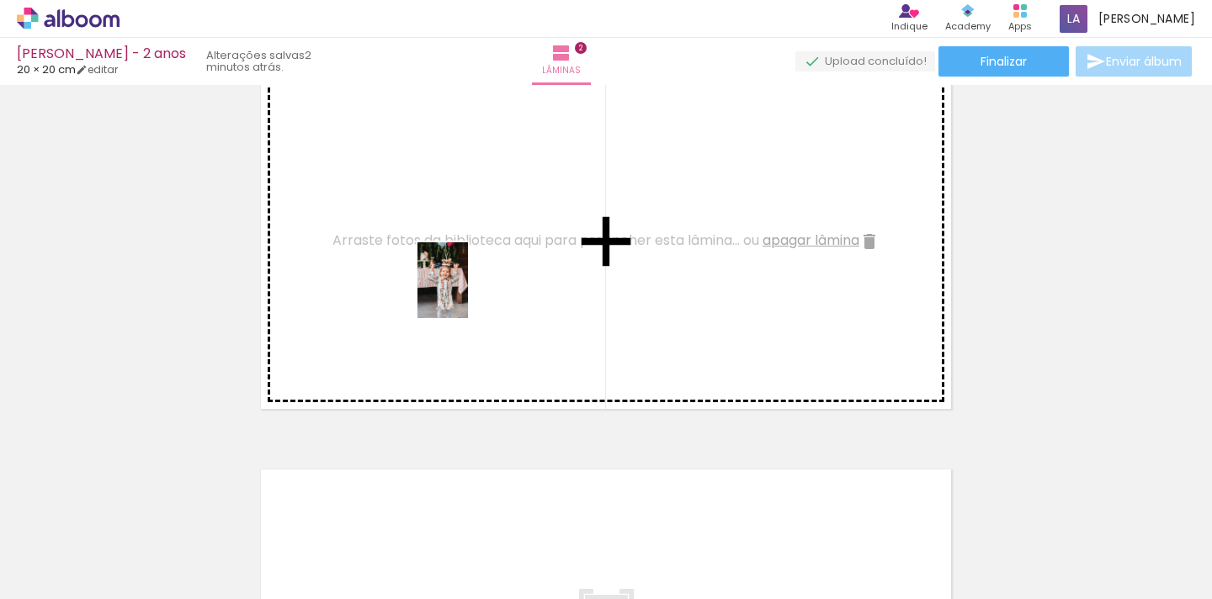
drag, startPoint x: 473, startPoint y: 558, endPoint x: 468, endPoint y: 292, distance: 266.0
click at [468, 292] on quentale-workspace at bounding box center [606, 299] width 1212 height 599
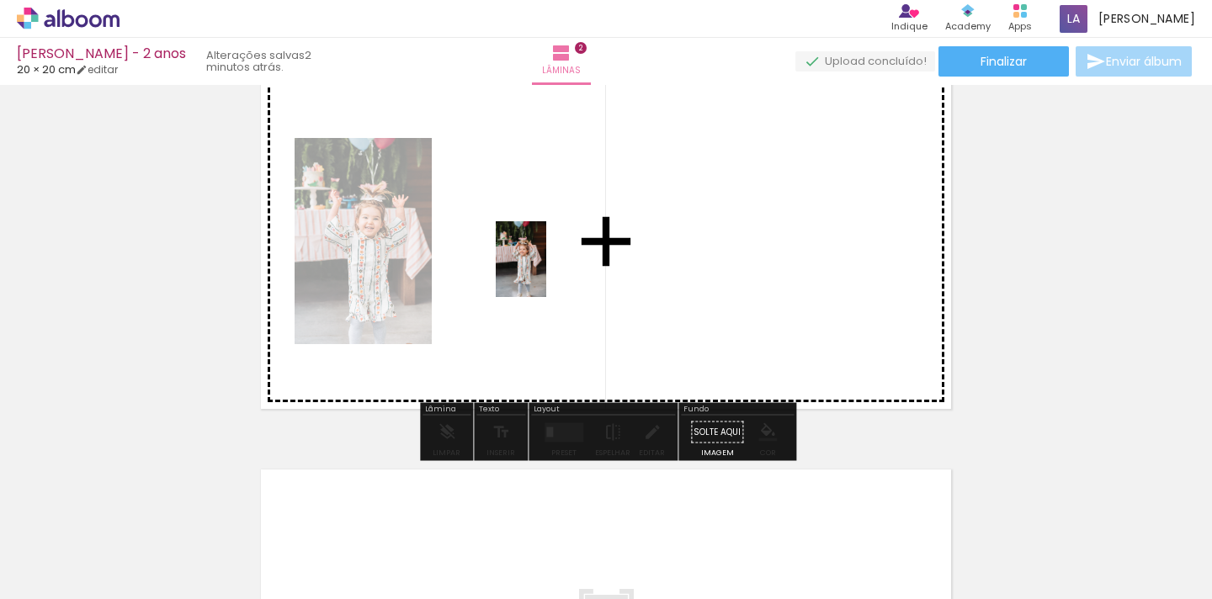
drag, startPoint x: 559, startPoint y: 552, endPoint x: 552, endPoint y: 221, distance: 331.7
click at [552, 221] on quentale-workspace at bounding box center [606, 299] width 1212 height 599
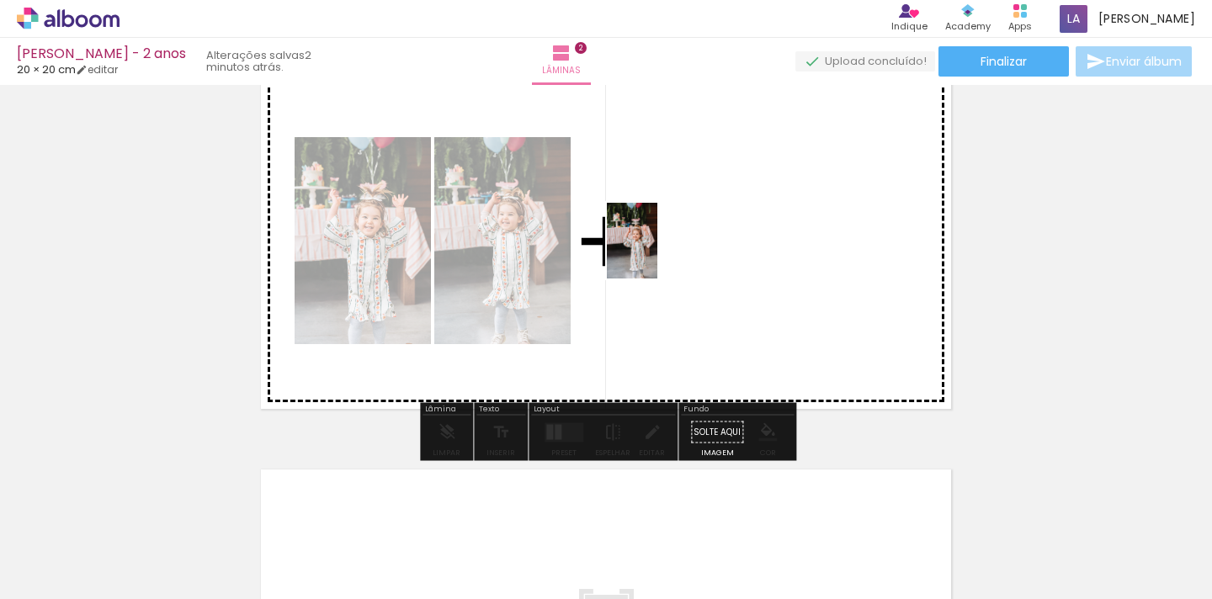
drag, startPoint x: 651, startPoint y: 560, endPoint x: 659, endPoint y: 248, distance: 311.5
click at [659, 248] on quentale-workspace at bounding box center [606, 299] width 1212 height 599
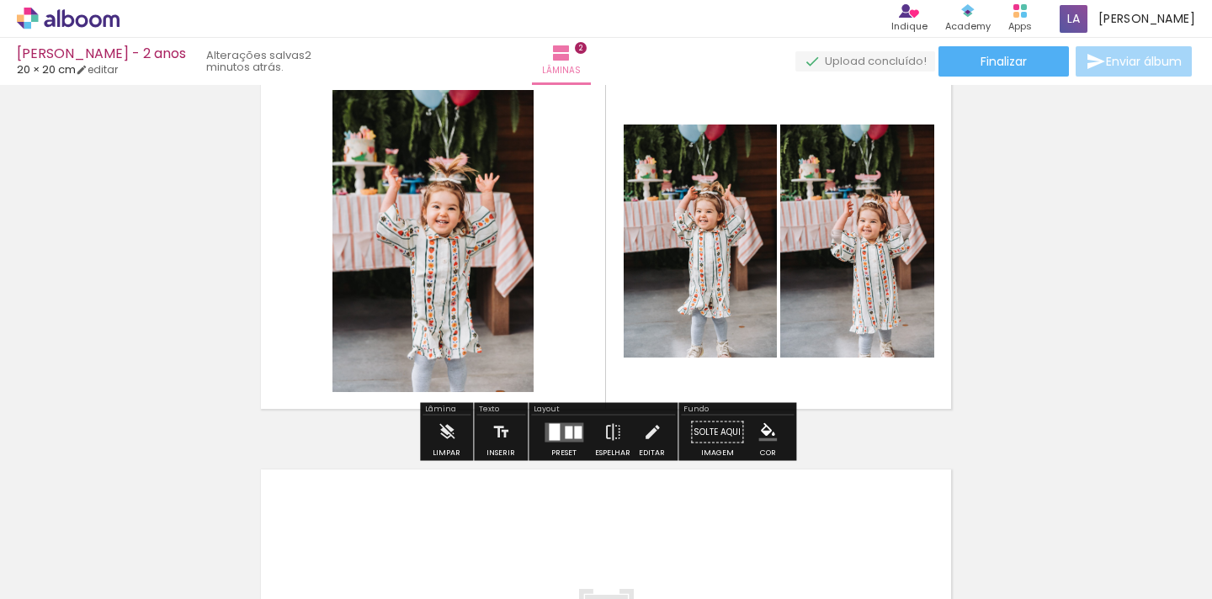
click at [557, 433] on quentale-layouter at bounding box center [564, 432] width 39 height 19
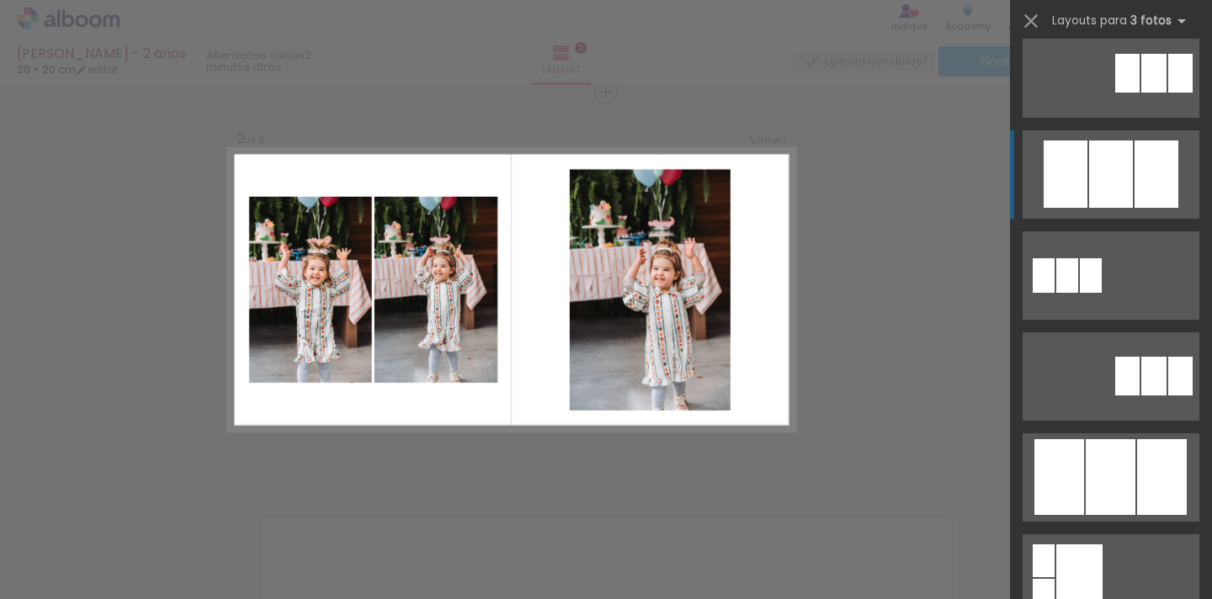
scroll to position [731, 0]
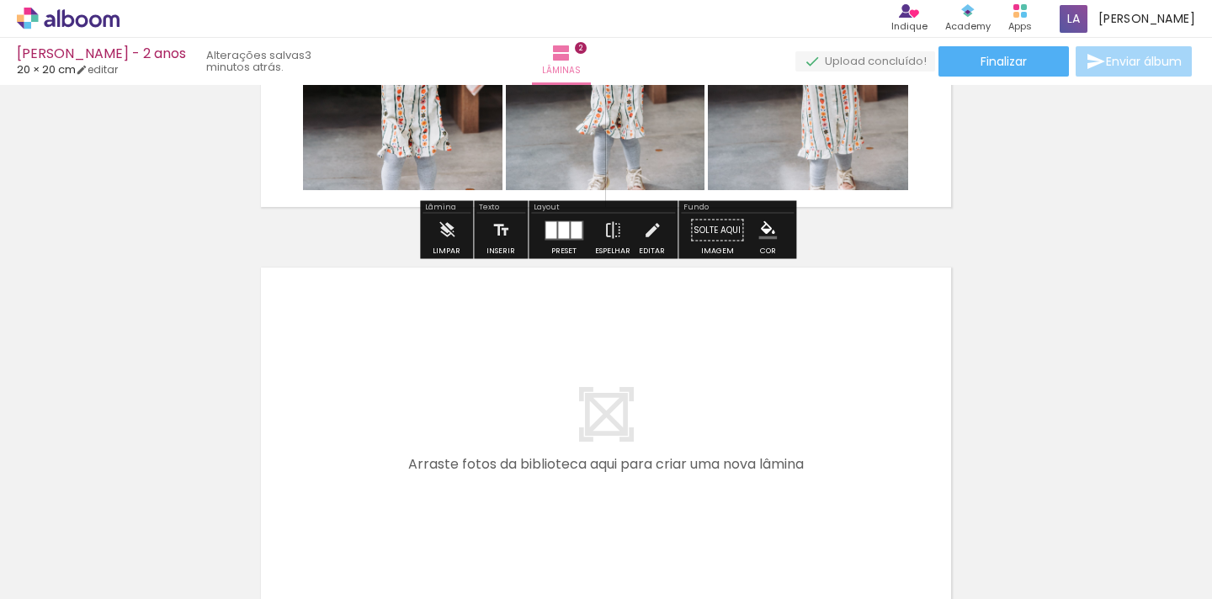
scroll to position [742, 0]
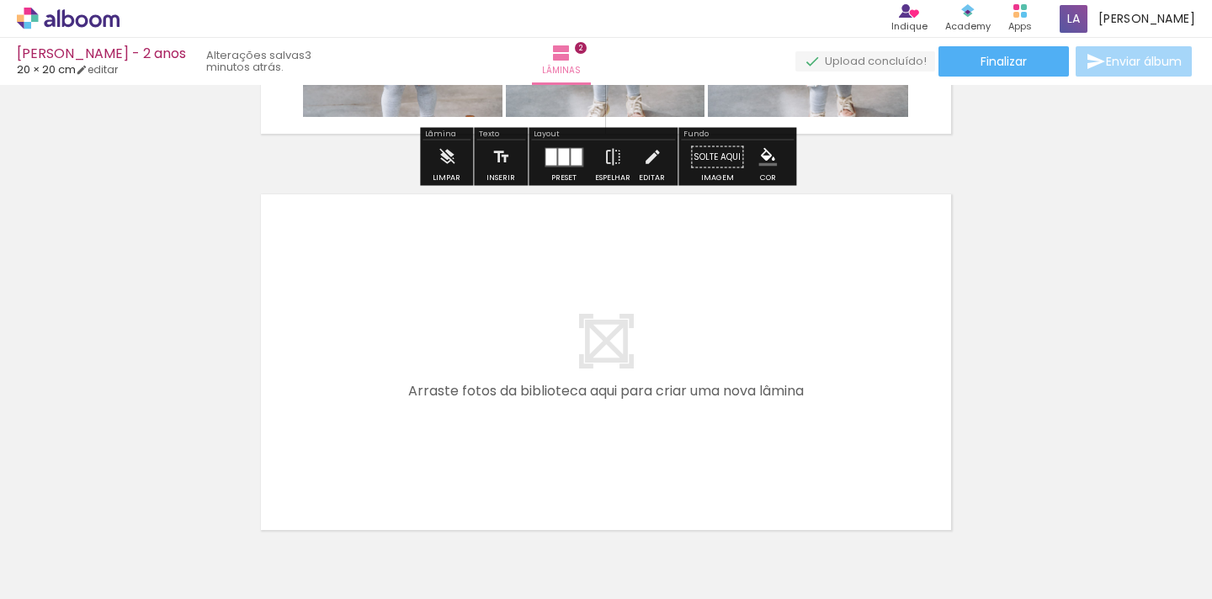
click at [696, 368] on quentale-layouter at bounding box center [606, 362] width 709 height 354
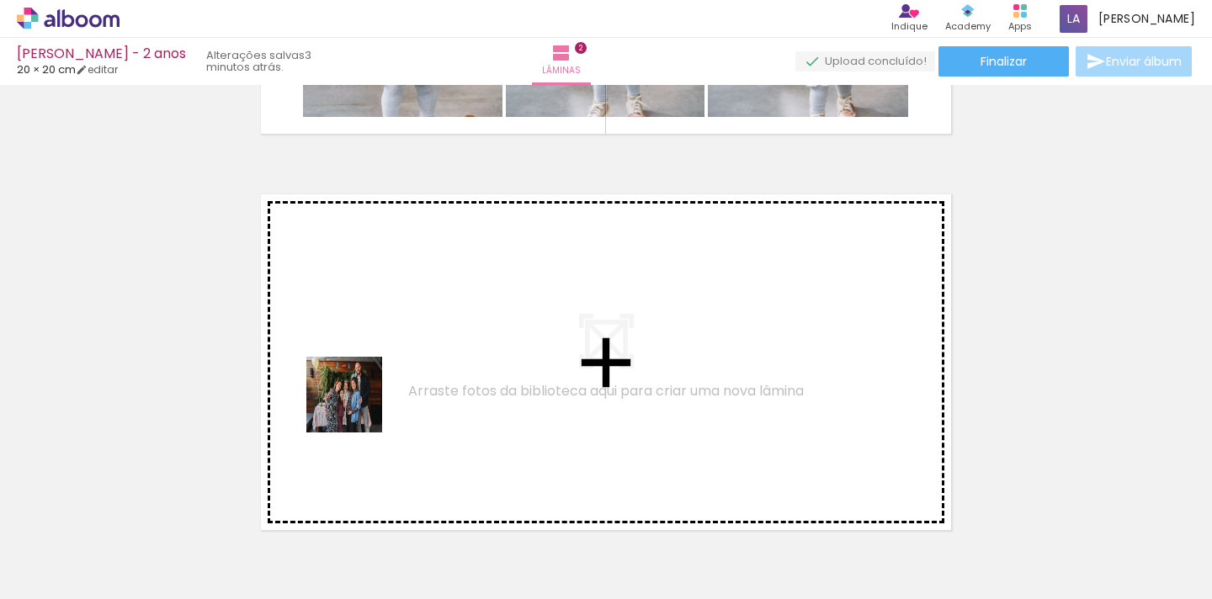
drag, startPoint x: 293, startPoint y: 545, endPoint x: 400, endPoint y: 344, distance: 227.8
click at [400, 344] on quentale-workspace at bounding box center [606, 299] width 1212 height 599
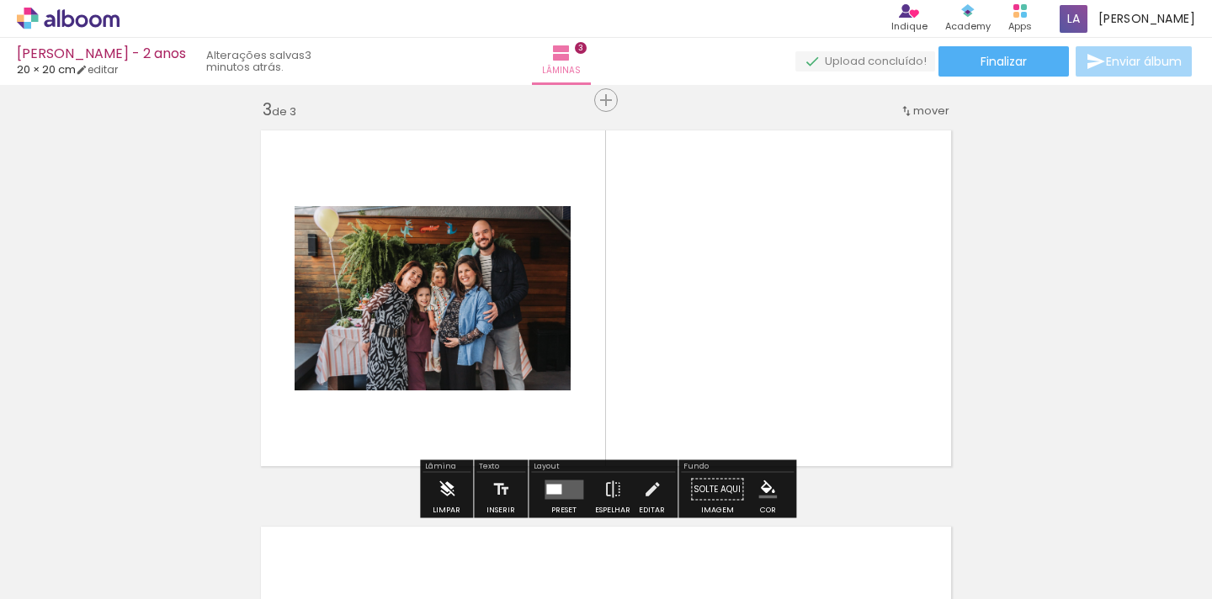
scroll to position [814, 0]
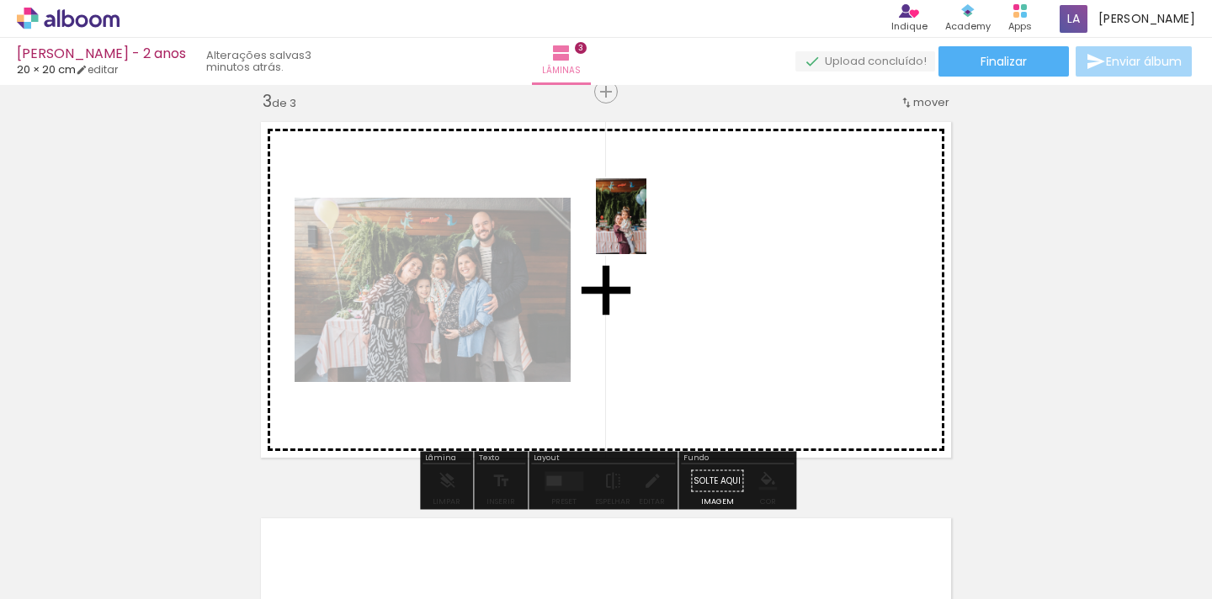
drag, startPoint x: 375, startPoint y: 559, endPoint x: 646, endPoint y: 229, distance: 427.0
click at [646, 229] on quentale-workspace at bounding box center [606, 299] width 1212 height 599
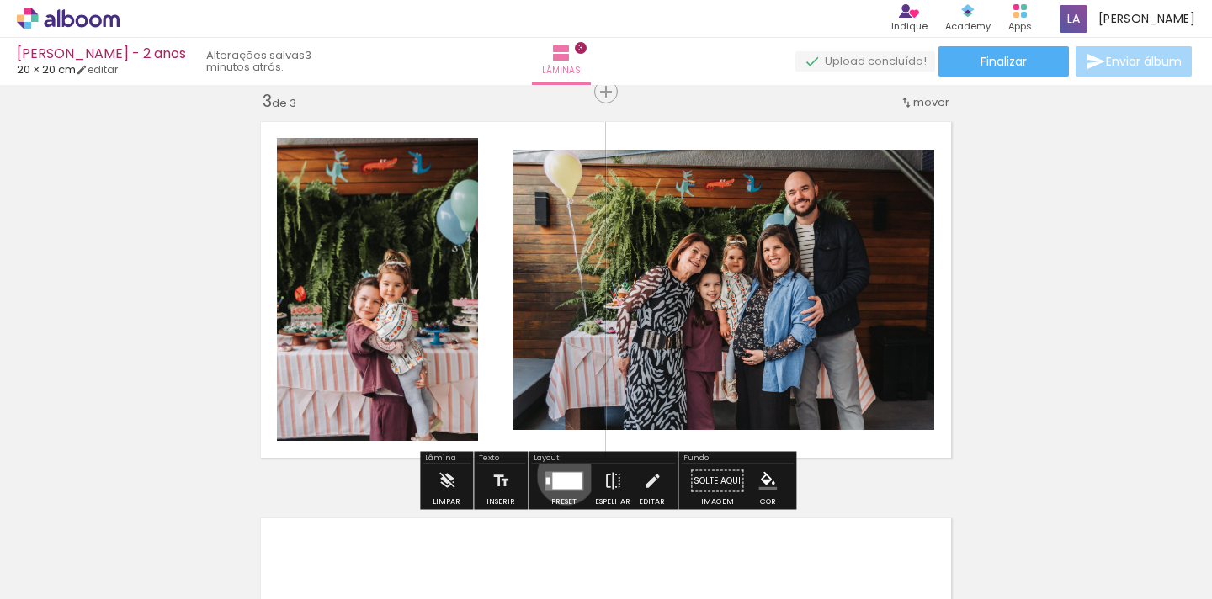
click at [562, 476] on div at bounding box center [566, 480] width 29 height 17
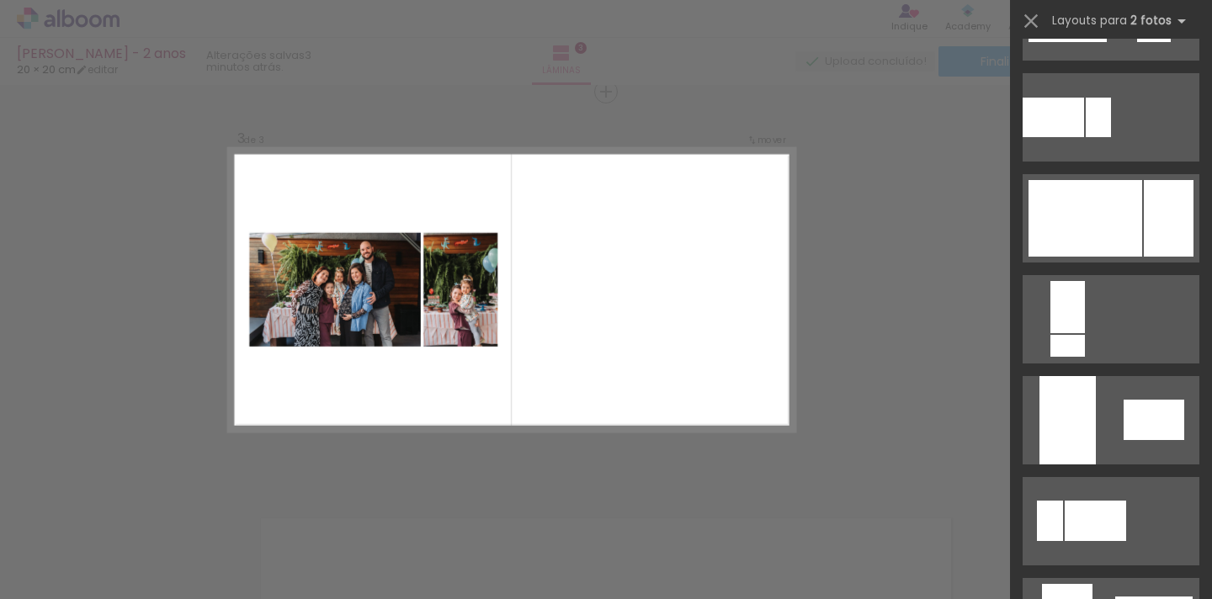
scroll to position [682, 0]
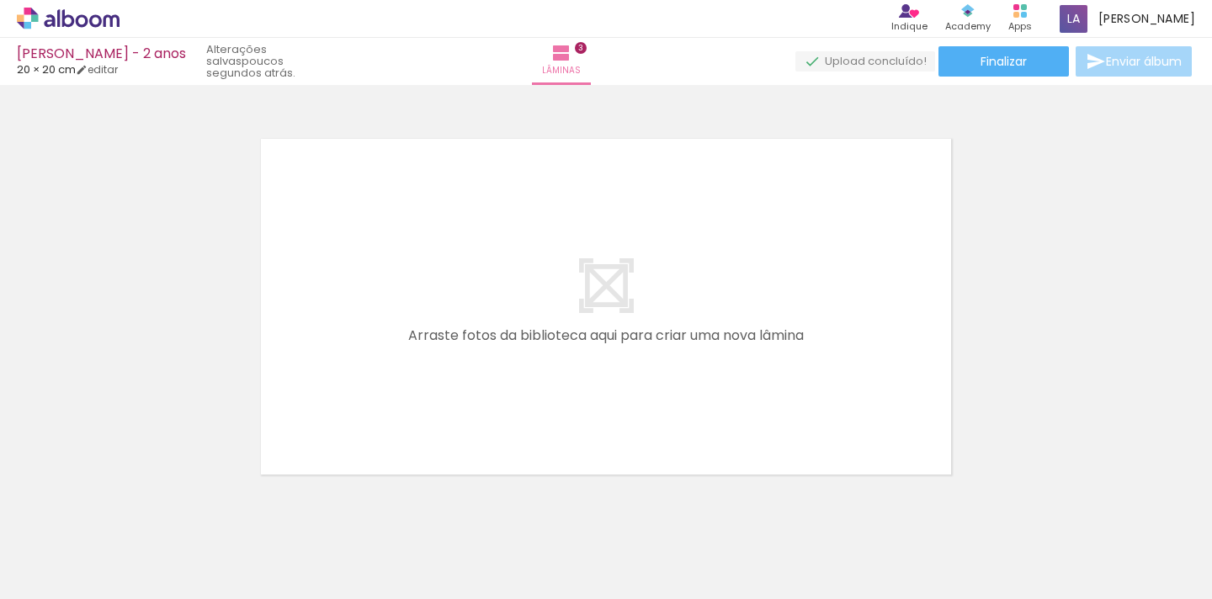
scroll to position [0, 358]
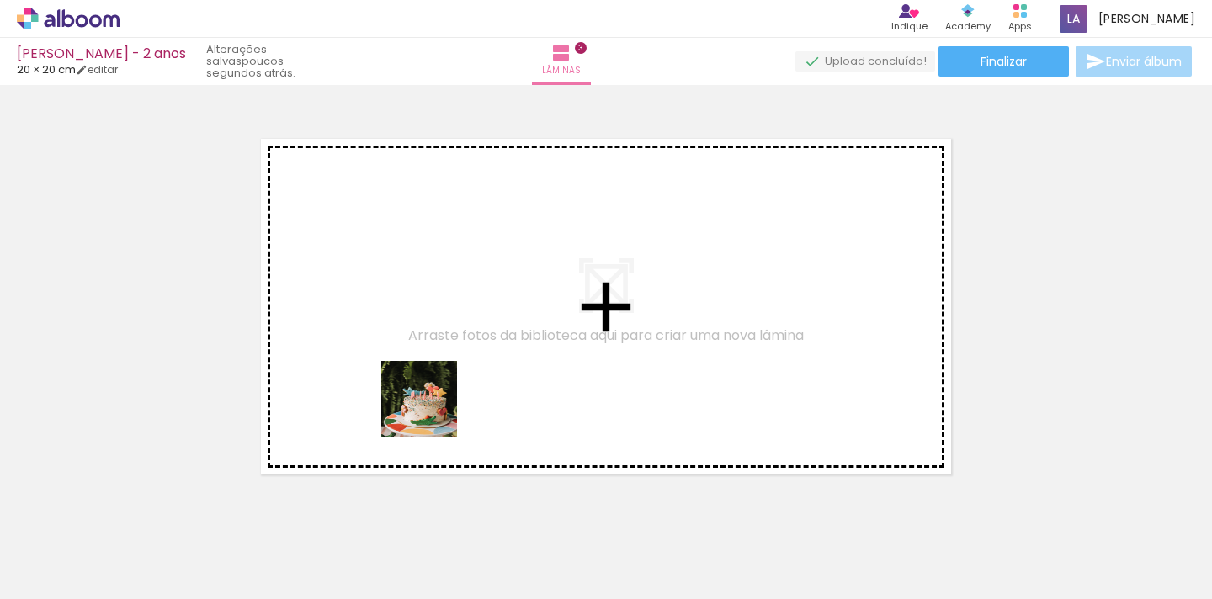
drag, startPoint x: 397, startPoint y: 570, endPoint x: 444, endPoint y: 357, distance: 217.9
click at [444, 357] on quentale-workspace at bounding box center [606, 299] width 1212 height 599
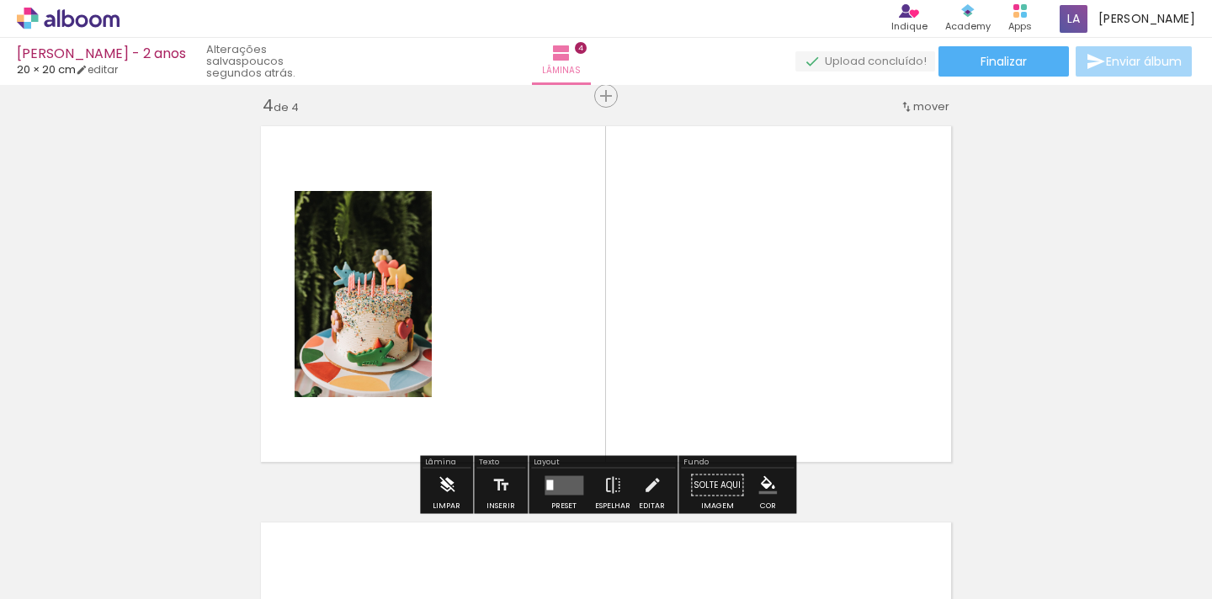
scroll to position [1210, 0]
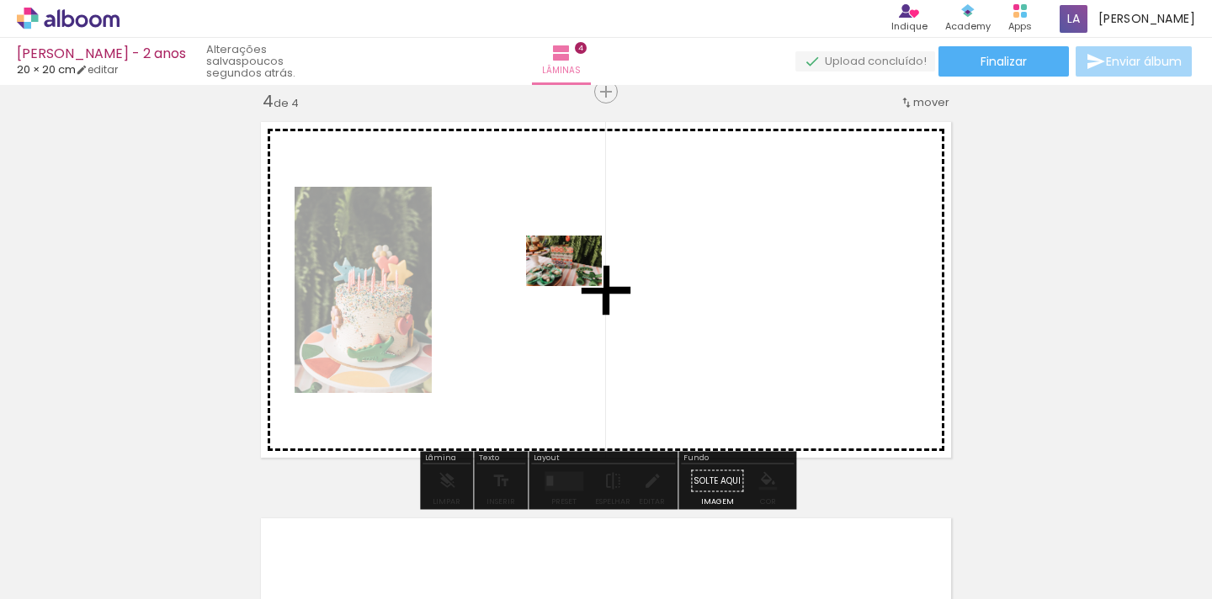
drag, startPoint x: 475, startPoint y: 555, endPoint x: 582, endPoint y: 279, distance: 295.6
click at [582, 279] on quentale-workspace at bounding box center [606, 299] width 1212 height 599
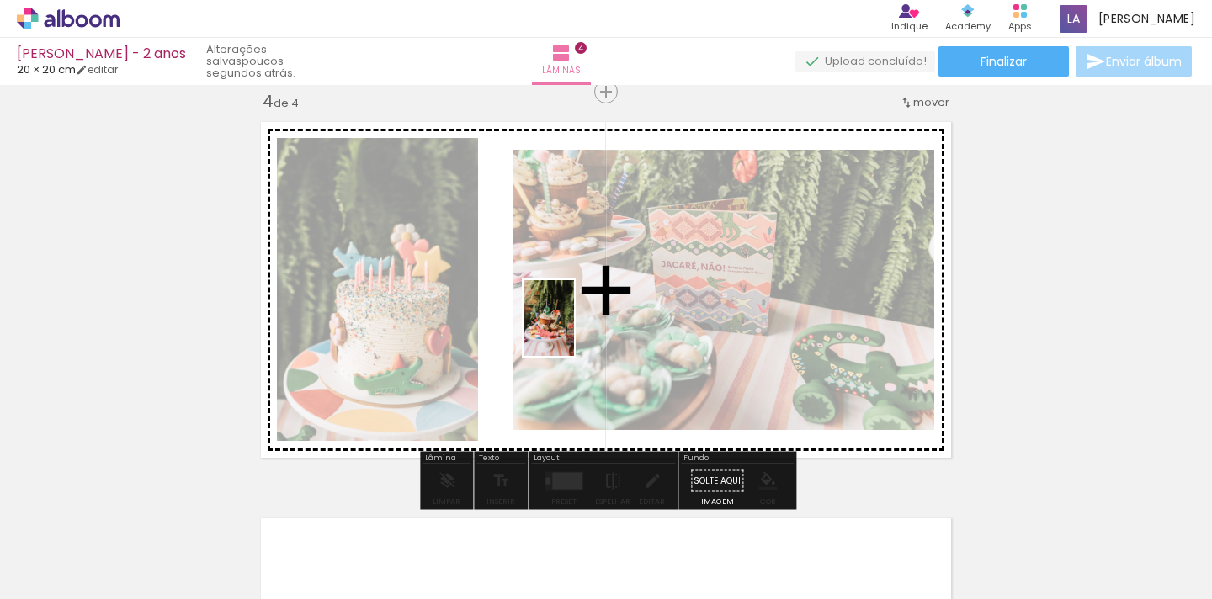
click at [573, 323] on quentale-workspace at bounding box center [606, 299] width 1212 height 599
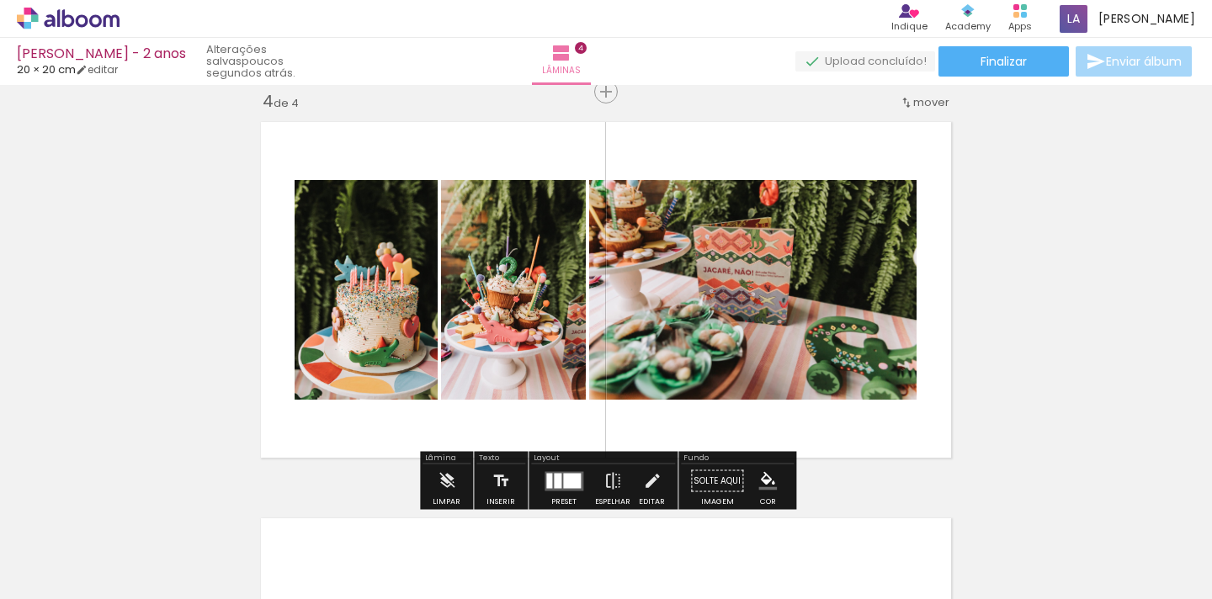
scroll to position [0, 380]
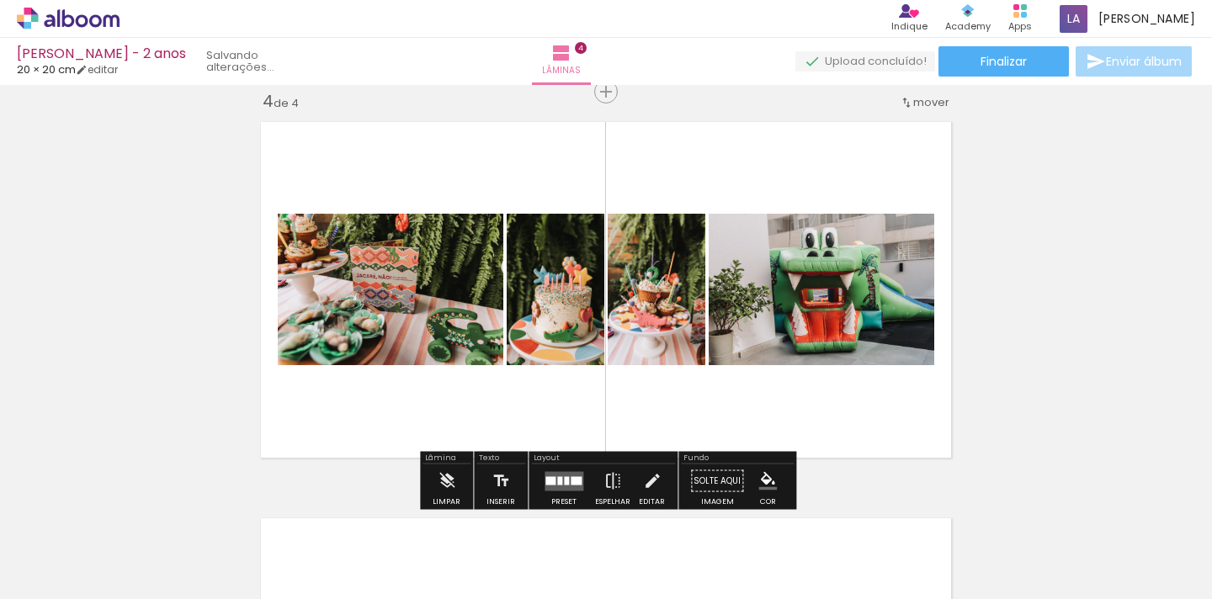
drag, startPoint x: 625, startPoint y: 556, endPoint x: 720, endPoint y: 424, distance: 161.6
click at [720, 424] on quentale-workspace at bounding box center [606, 299] width 1212 height 599
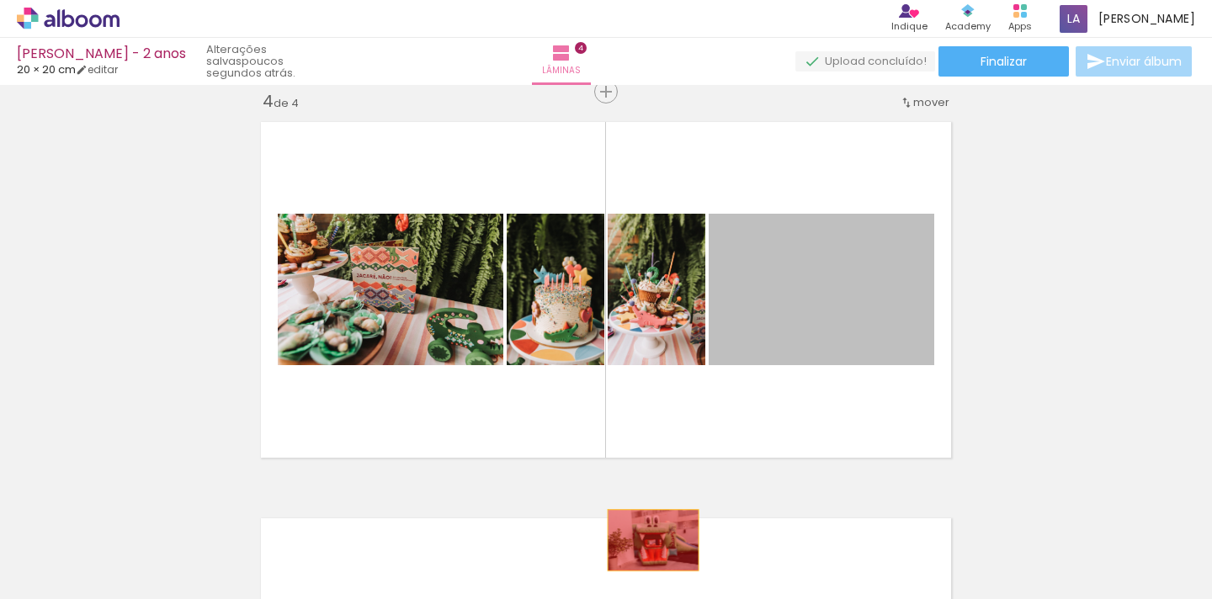
drag, startPoint x: 813, startPoint y: 323, endPoint x: 642, endPoint y: 561, distance: 292.5
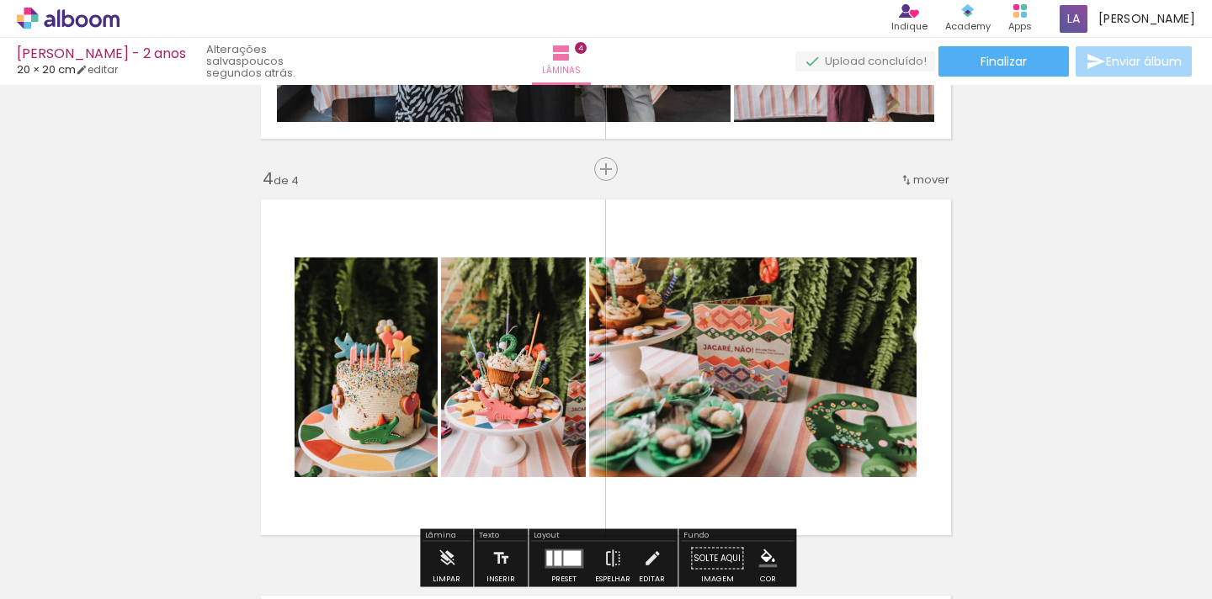
scroll to position [1119, 0]
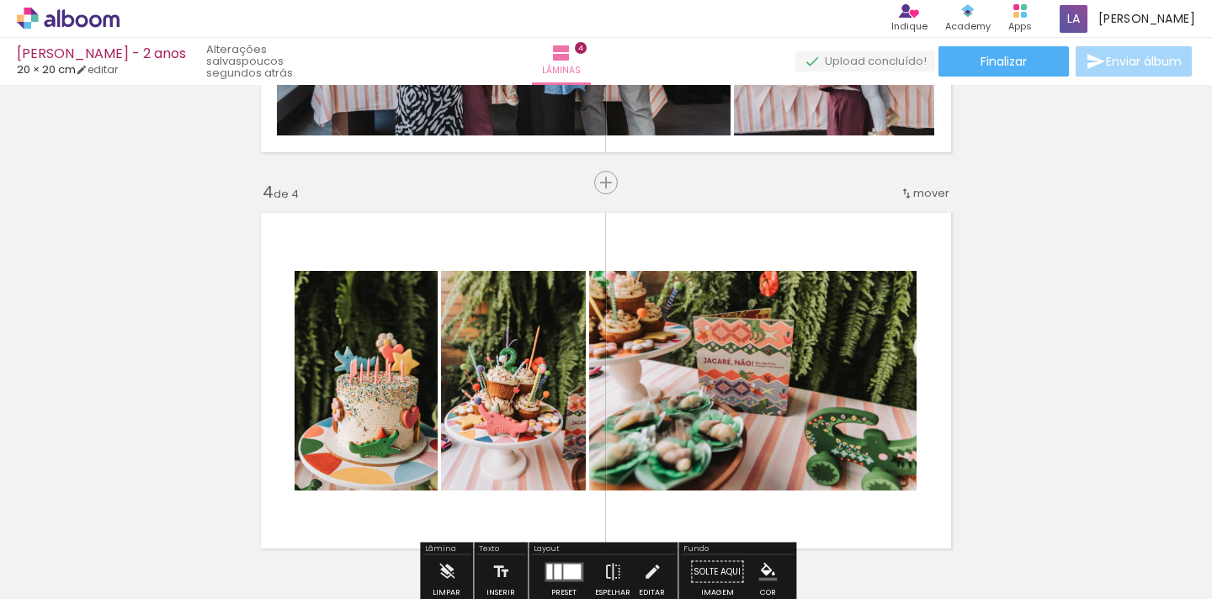
click at [923, 195] on span "mover" at bounding box center [931, 193] width 36 height 16
click at [890, 223] on span "2" at bounding box center [890, 219] width 9 height 28
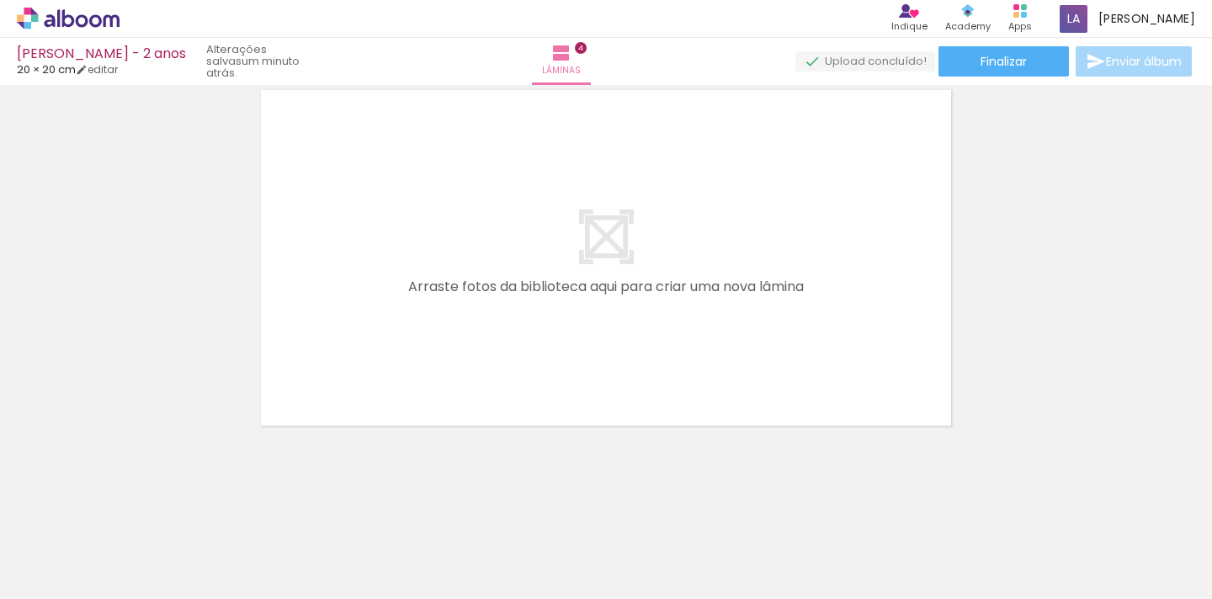
scroll to position [0, 538]
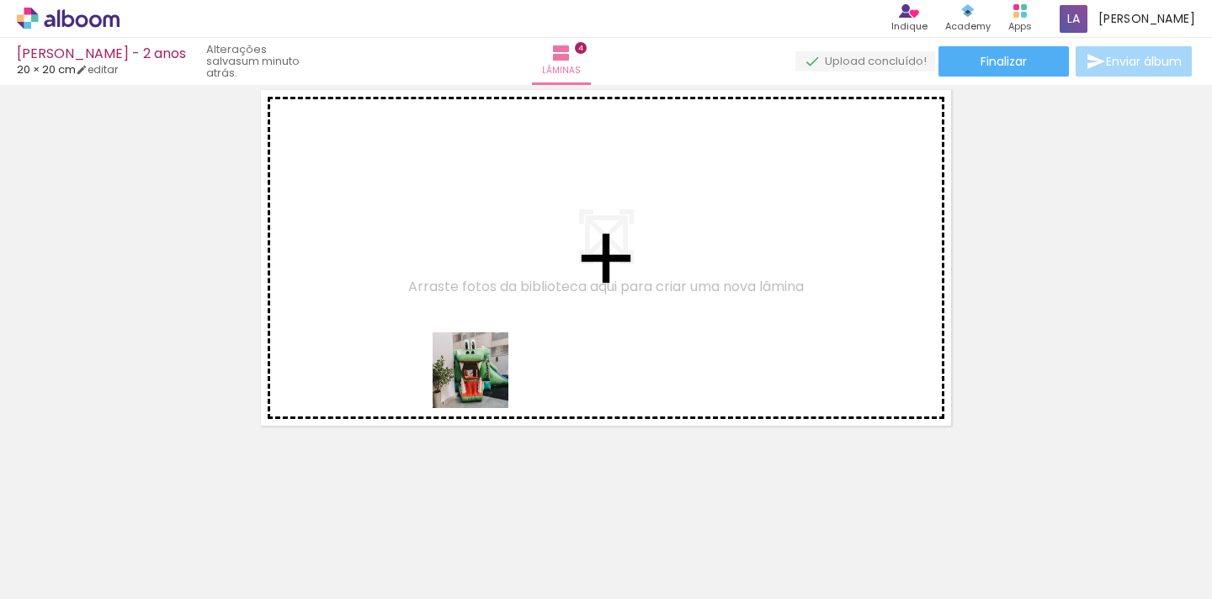
drag, startPoint x: 513, startPoint y: 569, endPoint x: 463, endPoint y: 343, distance: 231.2
click at [463, 343] on quentale-workspace at bounding box center [606, 299] width 1212 height 599
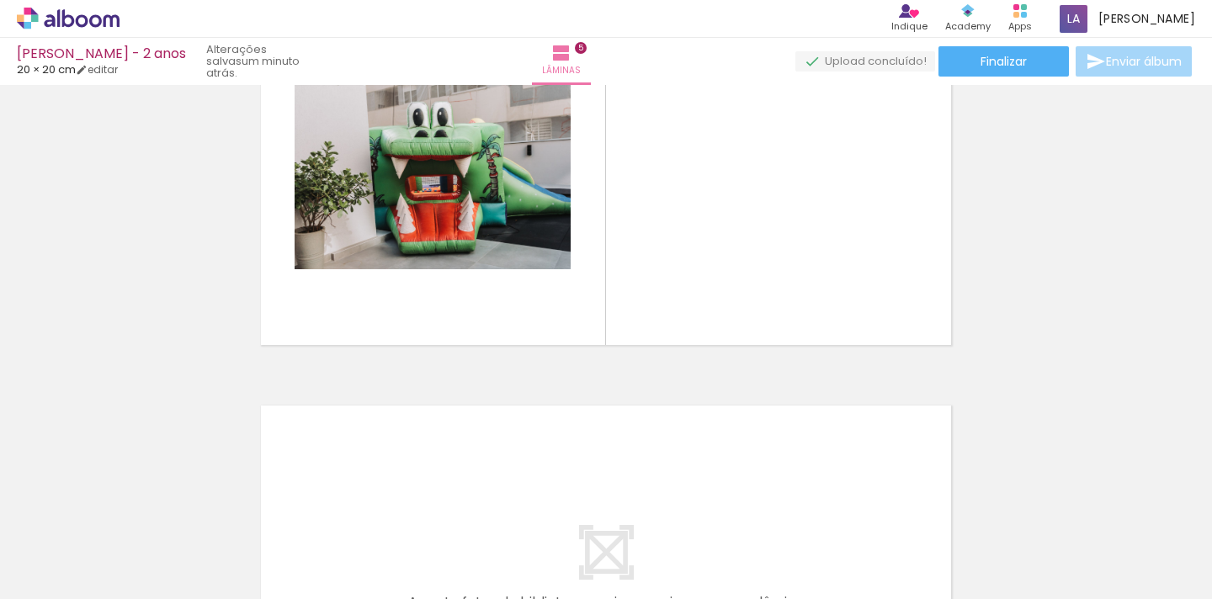
scroll to position [0, 1683]
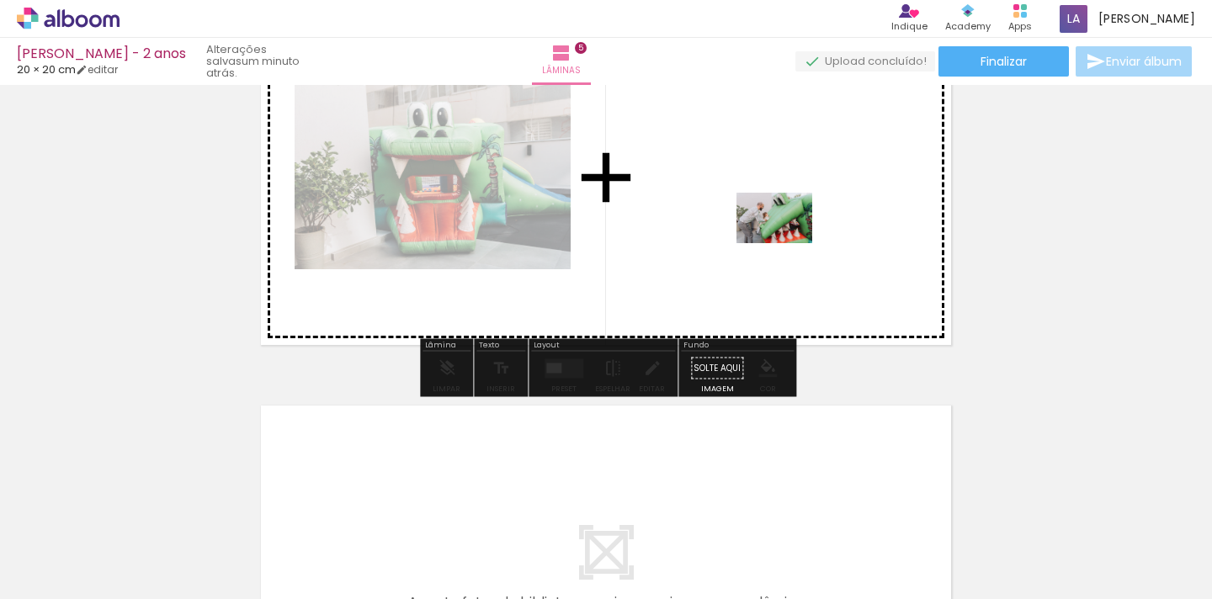
click at [784, 235] on quentale-workspace at bounding box center [606, 299] width 1212 height 599
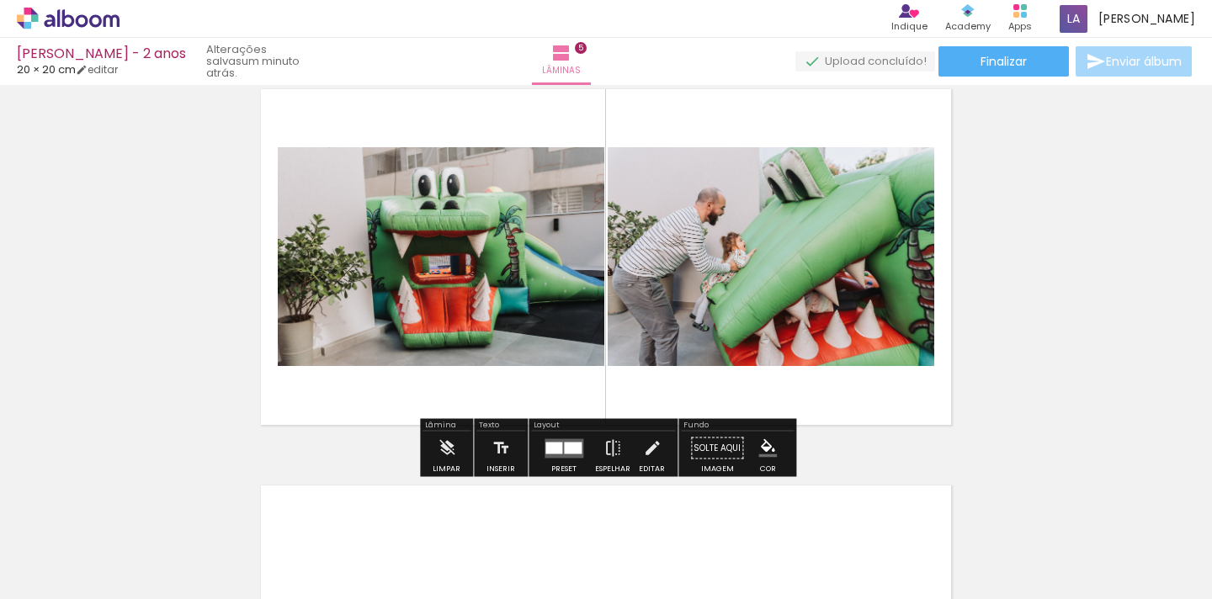
scroll to position [1619, 0]
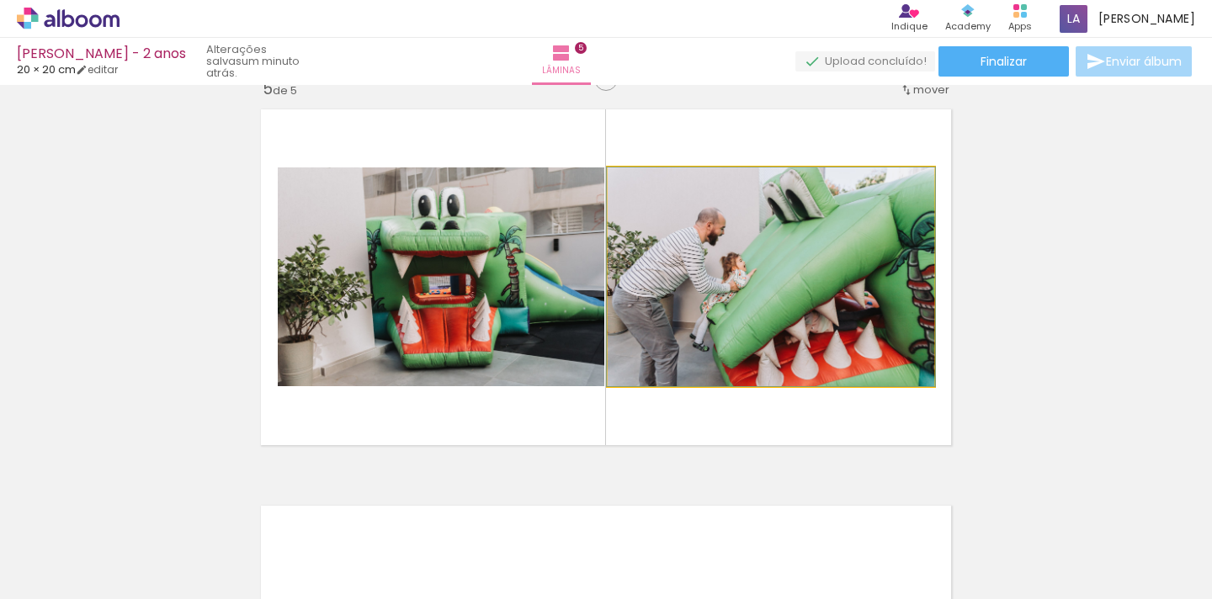
click at [769, 354] on quentale-photo at bounding box center [771, 276] width 327 height 219
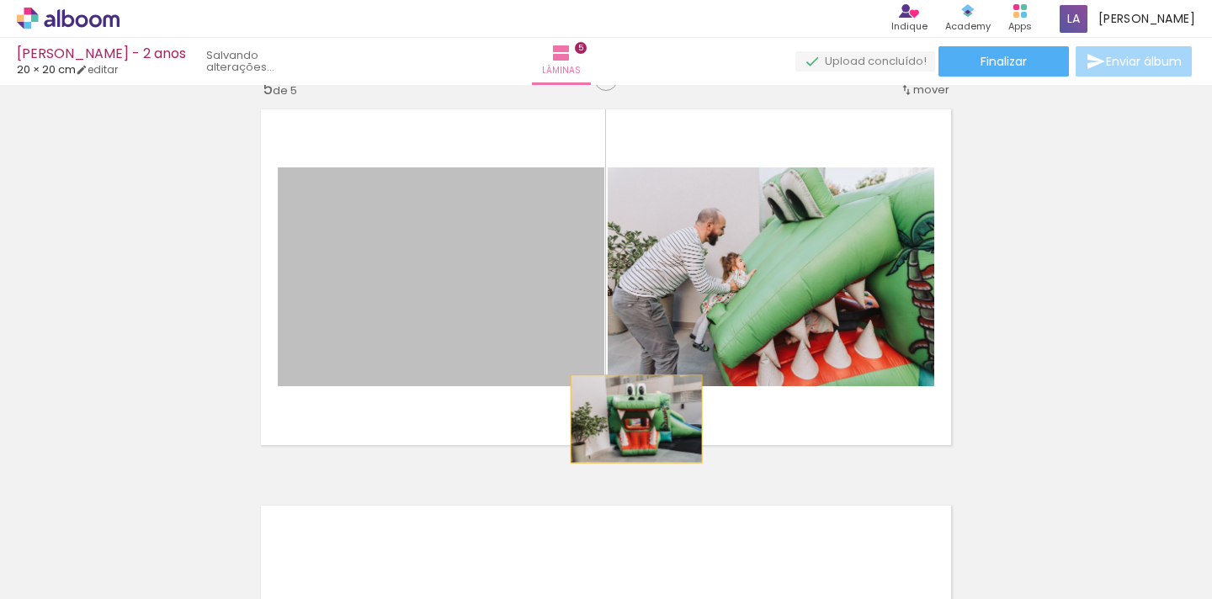
drag, startPoint x: 550, startPoint y: 346, endPoint x: 500, endPoint y: 328, distance: 53.5
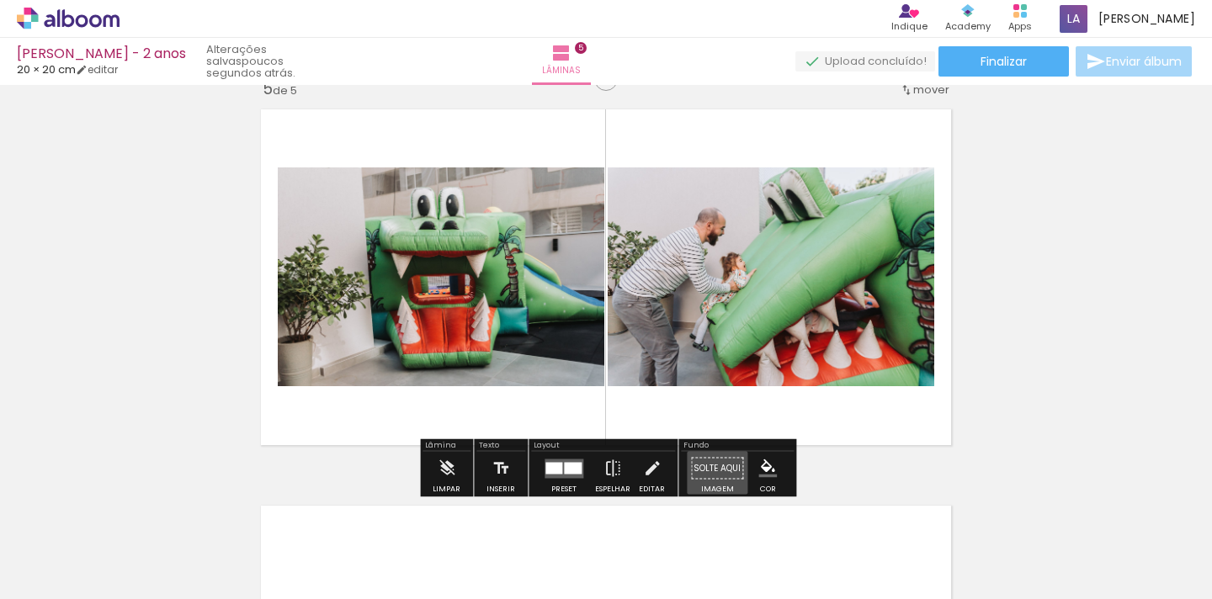
drag, startPoint x: 703, startPoint y: 470, endPoint x: 468, endPoint y: 327, distance: 274.6
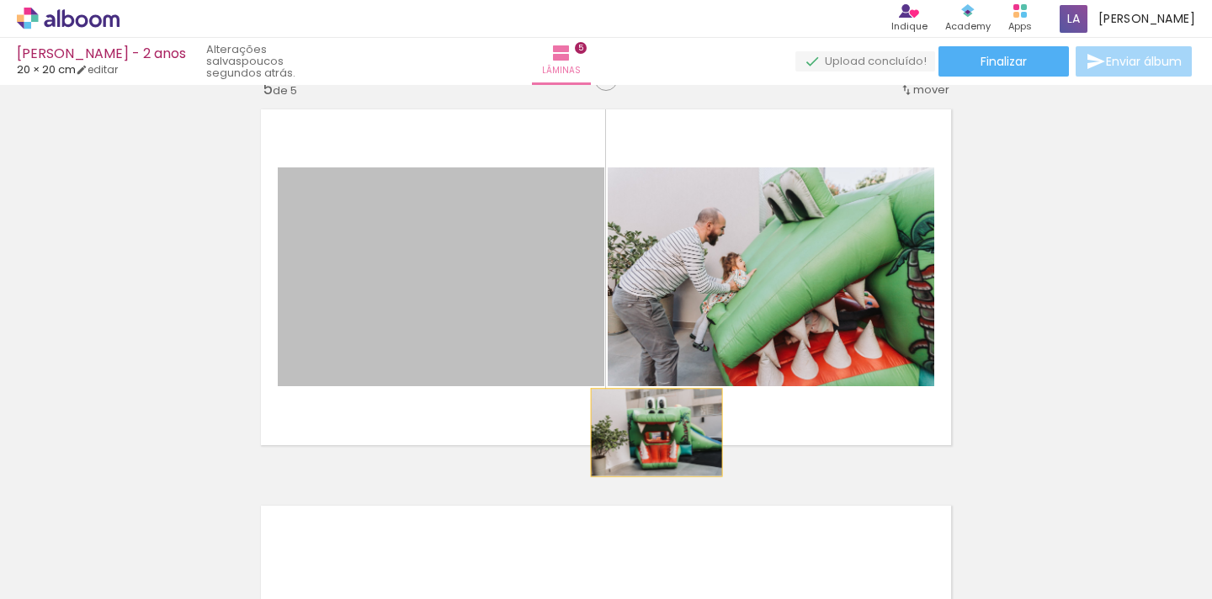
drag, startPoint x: 468, startPoint y: 327, endPoint x: 657, endPoint y: 433, distance: 215.9
click at [657, 433] on quentale-layouter at bounding box center [606, 277] width 709 height 354
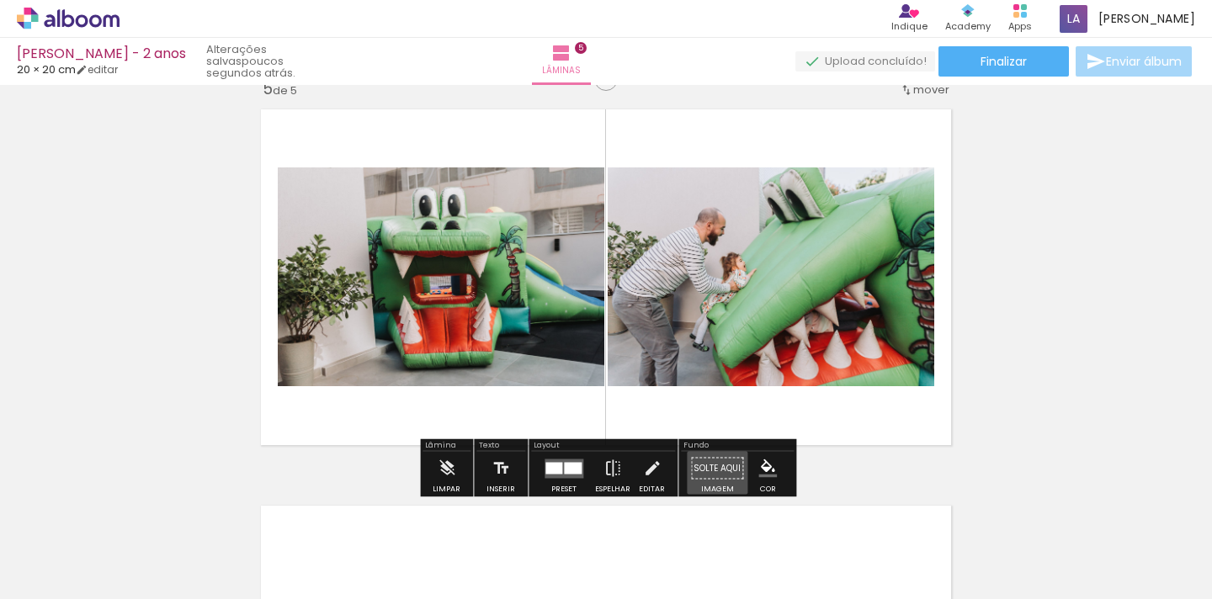
drag, startPoint x: 714, startPoint y: 471, endPoint x: 615, endPoint y: 348, distance: 156.8
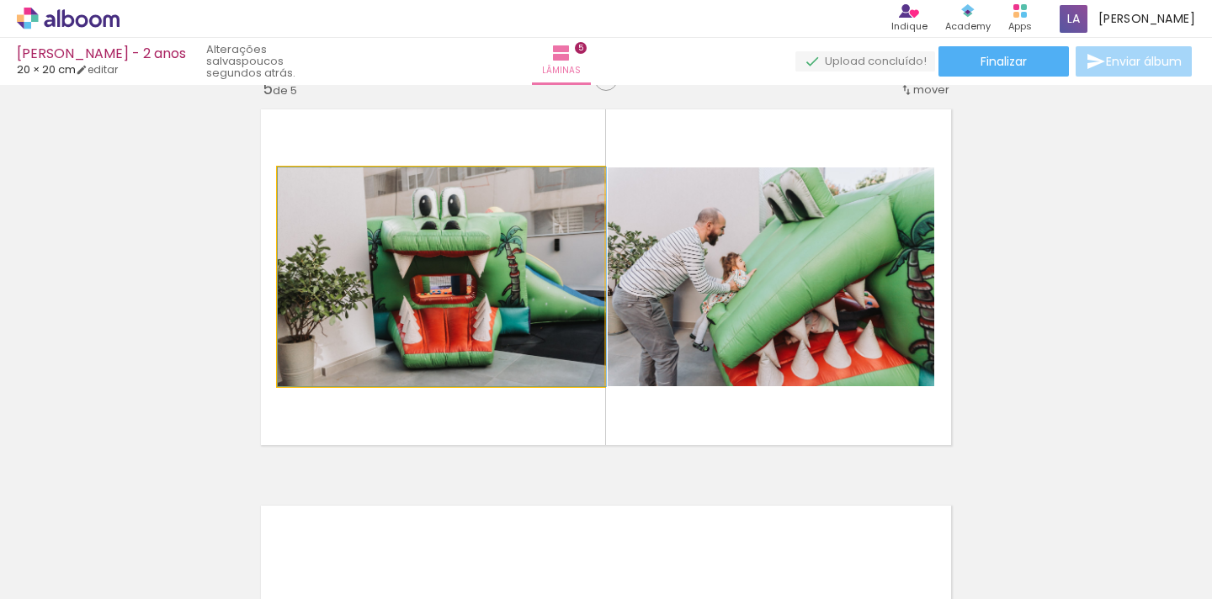
click at [553, 298] on quentale-photo at bounding box center [441, 276] width 327 height 219
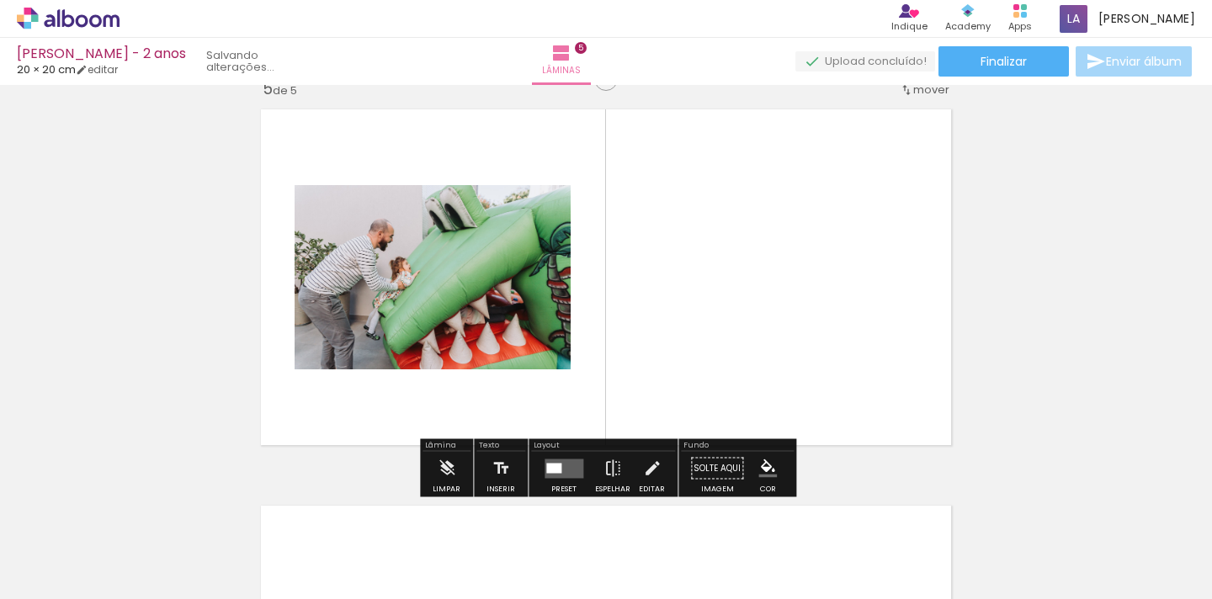
drag, startPoint x: 550, startPoint y: 295, endPoint x: 718, endPoint y: 578, distance: 329.8
click at [718, 578] on quentale-workspace at bounding box center [606, 299] width 1212 height 599
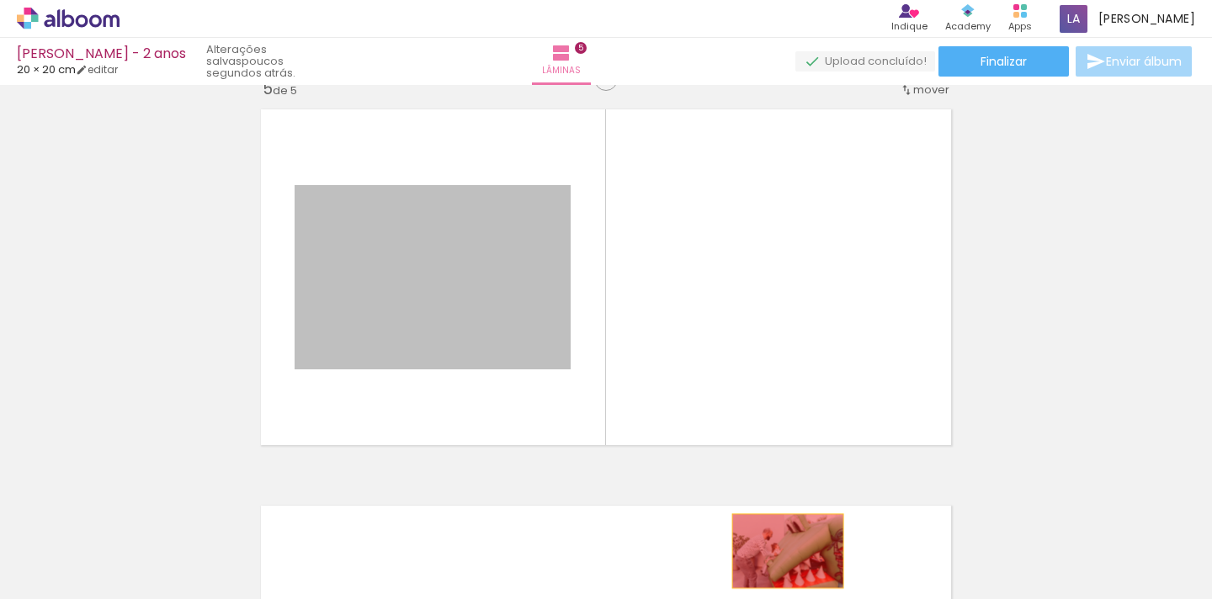
drag, startPoint x: 542, startPoint y: 320, endPoint x: 785, endPoint y: 553, distance: 336.9
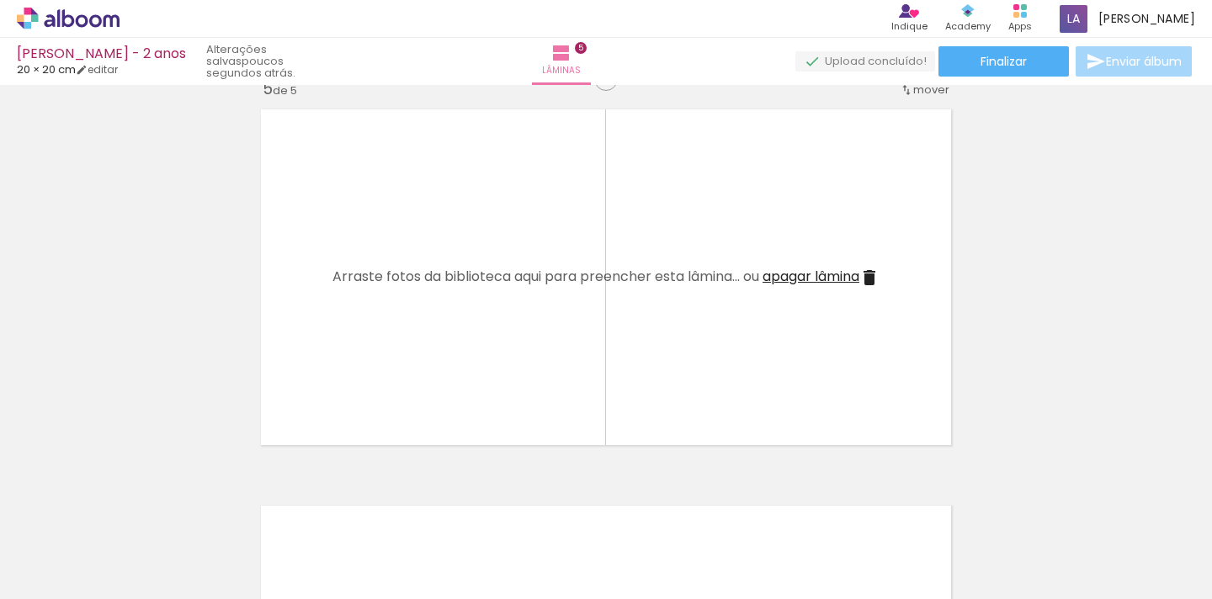
scroll to position [0, 522]
drag, startPoint x: 502, startPoint y: 545, endPoint x: 513, endPoint y: 566, distance: 22.6
click at [513, 566] on div at bounding box center [495, 543] width 83 height 56
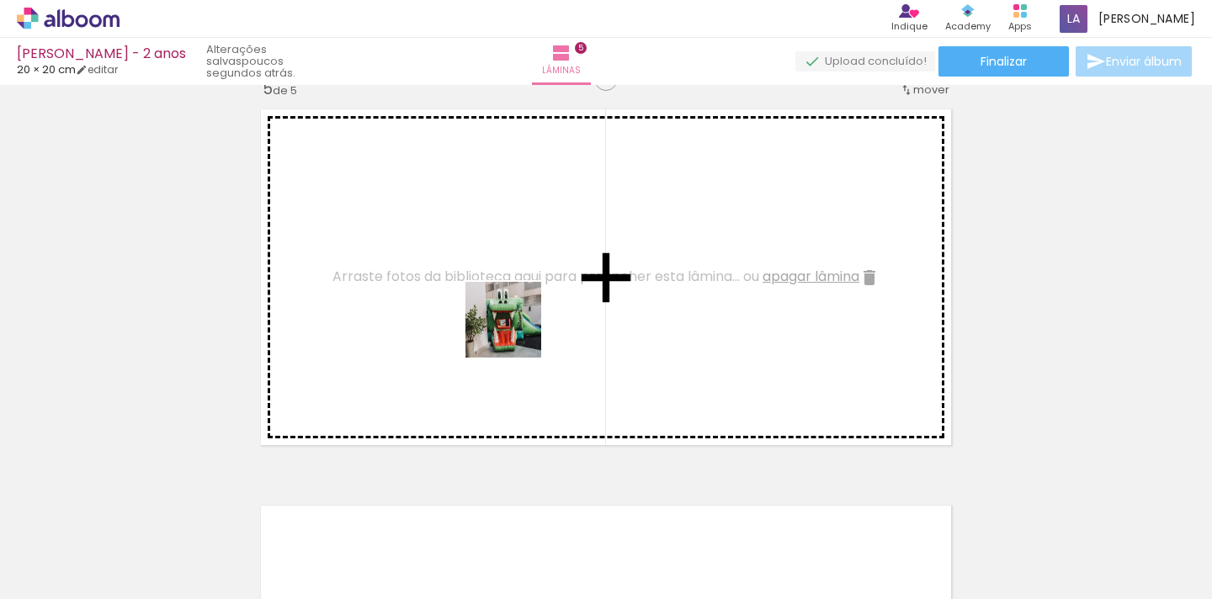
drag, startPoint x: 516, startPoint y: 555, endPoint x: 516, endPoint y: 327, distance: 227.3
click at [516, 327] on quentale-workspace at bounding box center [606, 299] width 1212 height 599
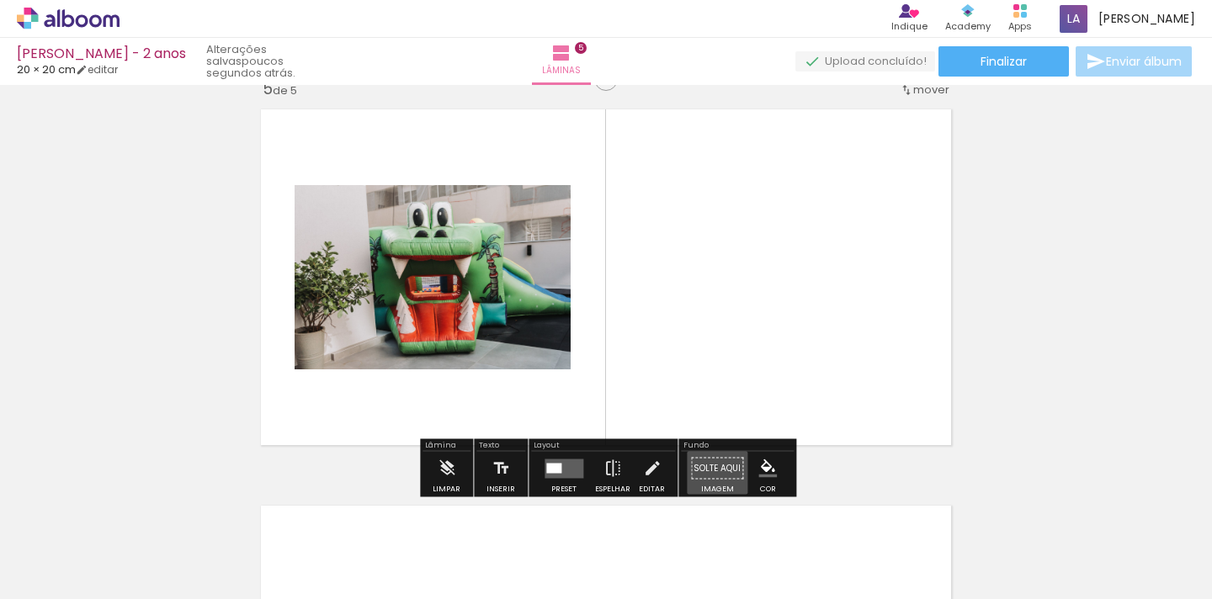
click at [705, 466] on paper-button "Solte aqui Imagem" at bounding box center [717, 473] width 61 height 43
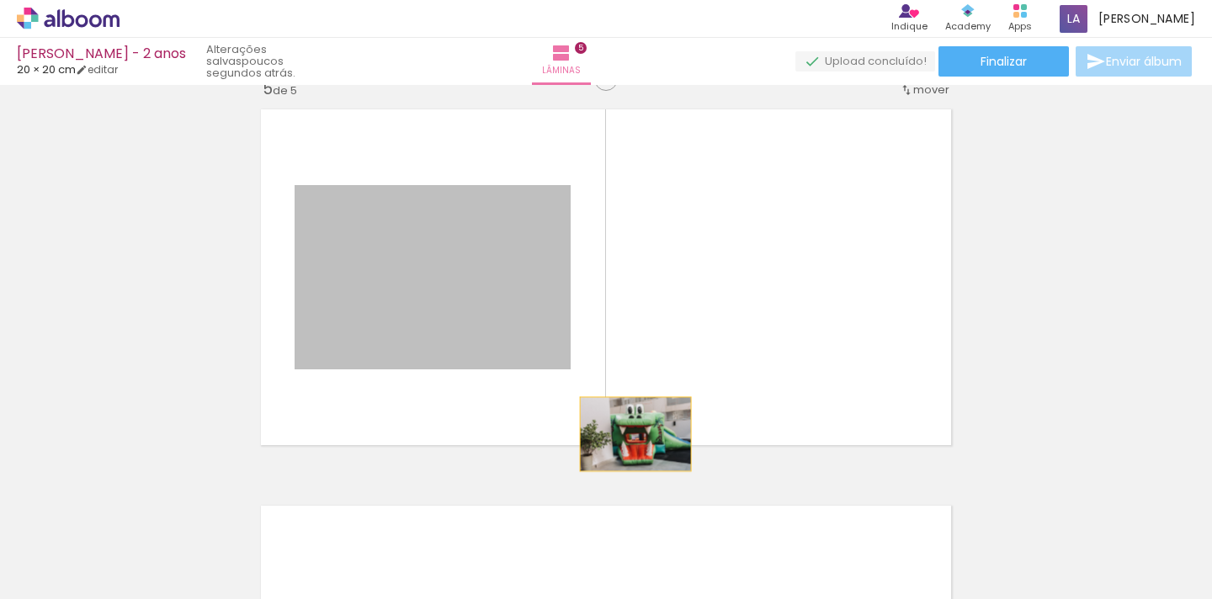
drag, startPoint x: 500, startPoint y: 336, endPoint x: 460, endPoint y: 274, distance: 73.5
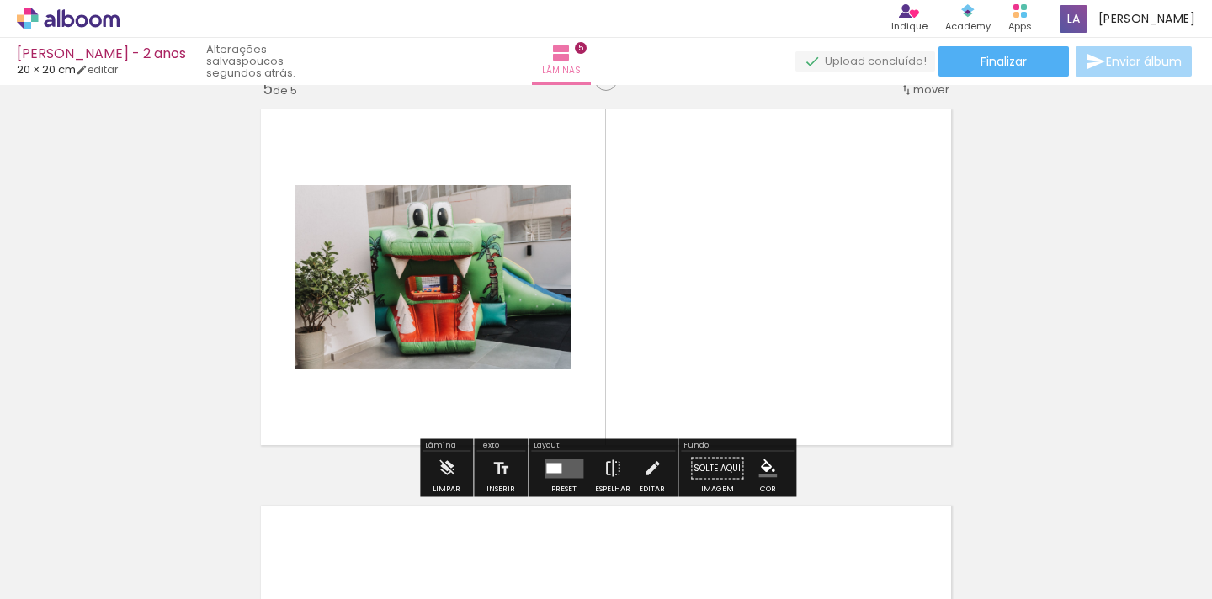
click at [708, 472] on paper-button "Solte aqui Imagem" at bounding box center [717, 473] width 61 height 43
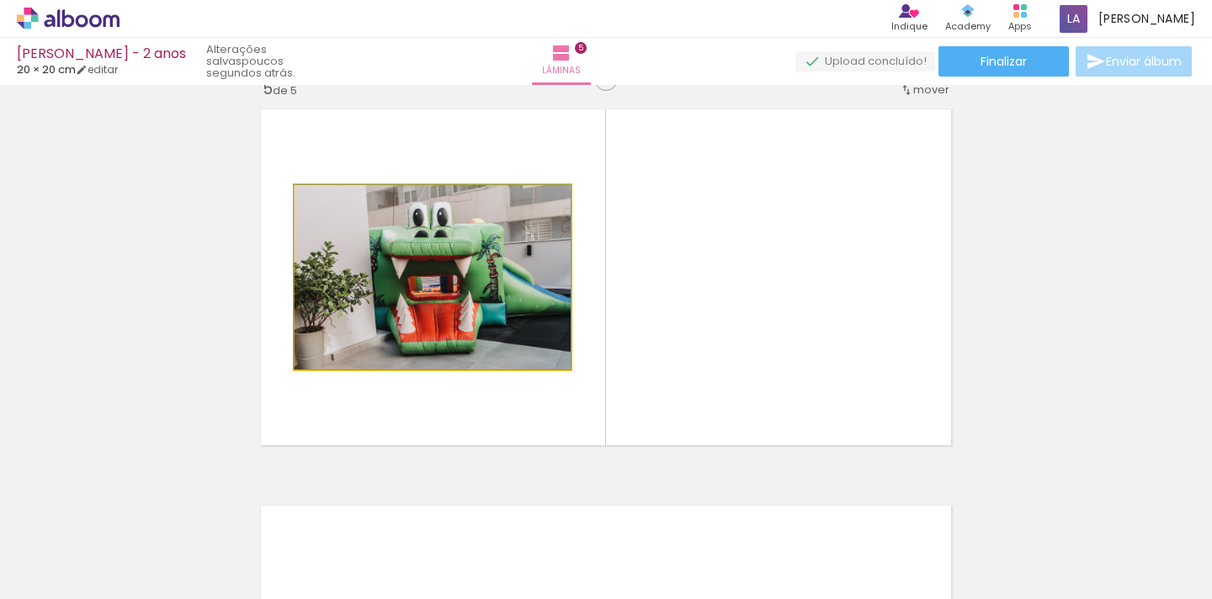
click at [423, 328] on quentale-photo at bounding box center [433, 277] width 276 height 184
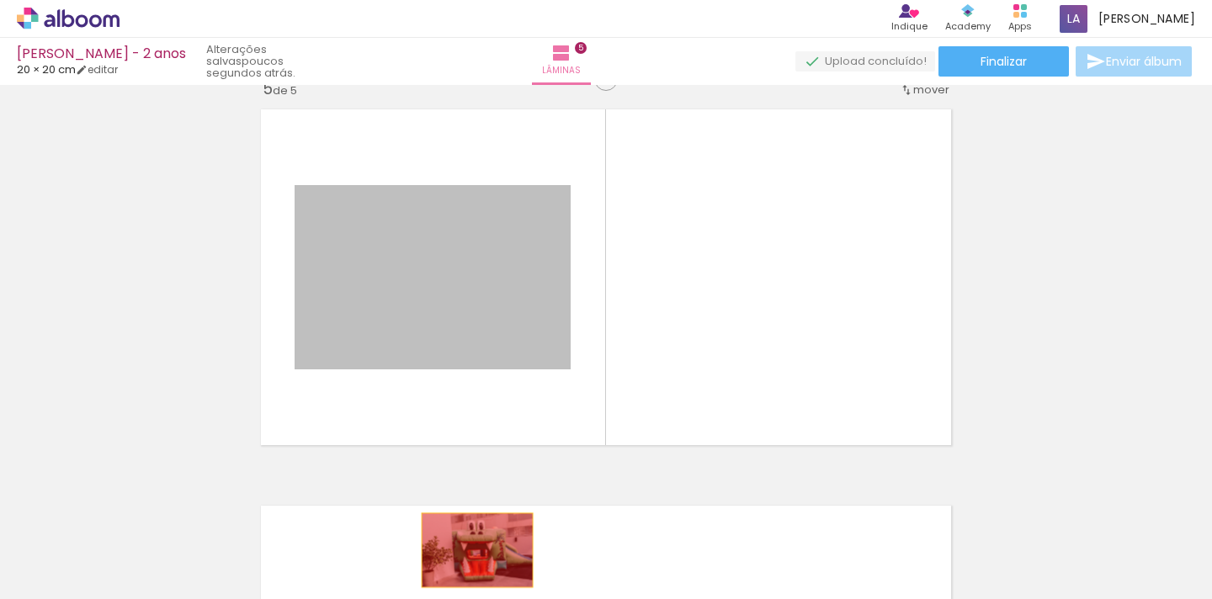
drag, startPoint x: 423, startPoint y: 328, endPoint x: 498, endPoint y: 570, distance: 252.9
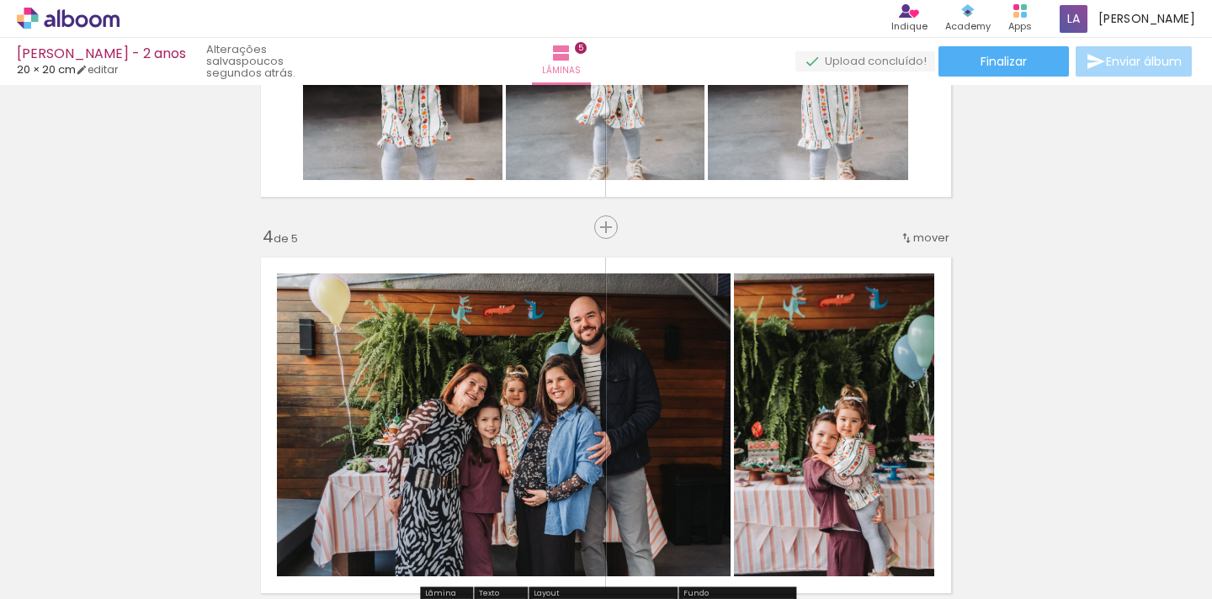
scroll to position [1050, 0]
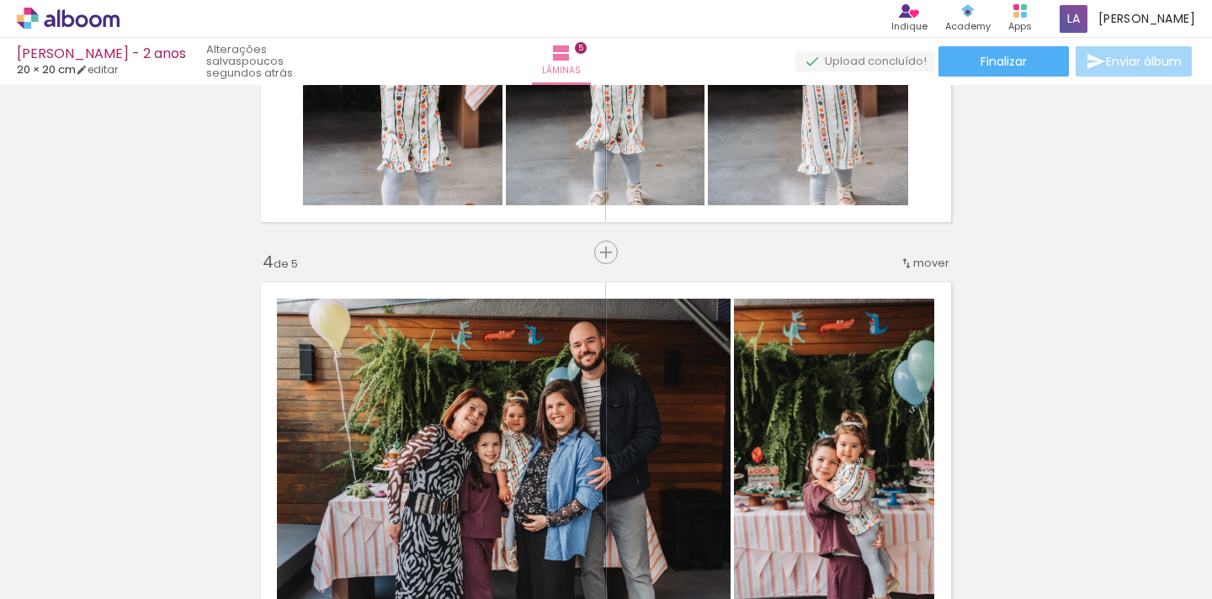
click at [927, 265] on span "mover" at bounding box center [931, 263] width 36 height 16
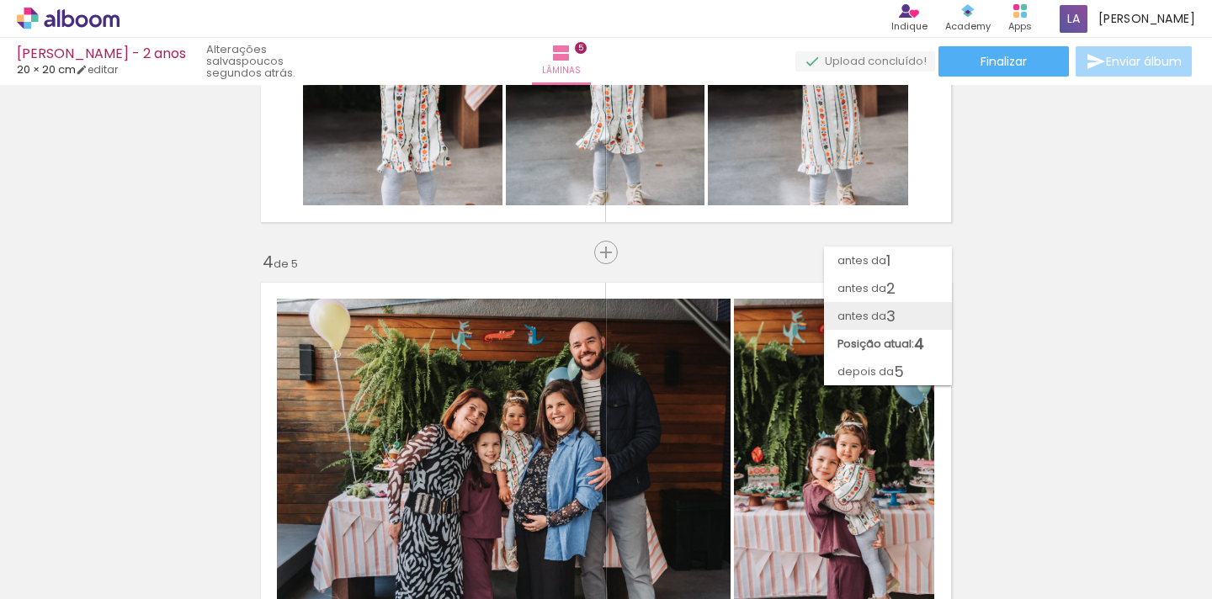
click at [896, 317] on span "3" at bounding box center [890, 316] width 9 height 28
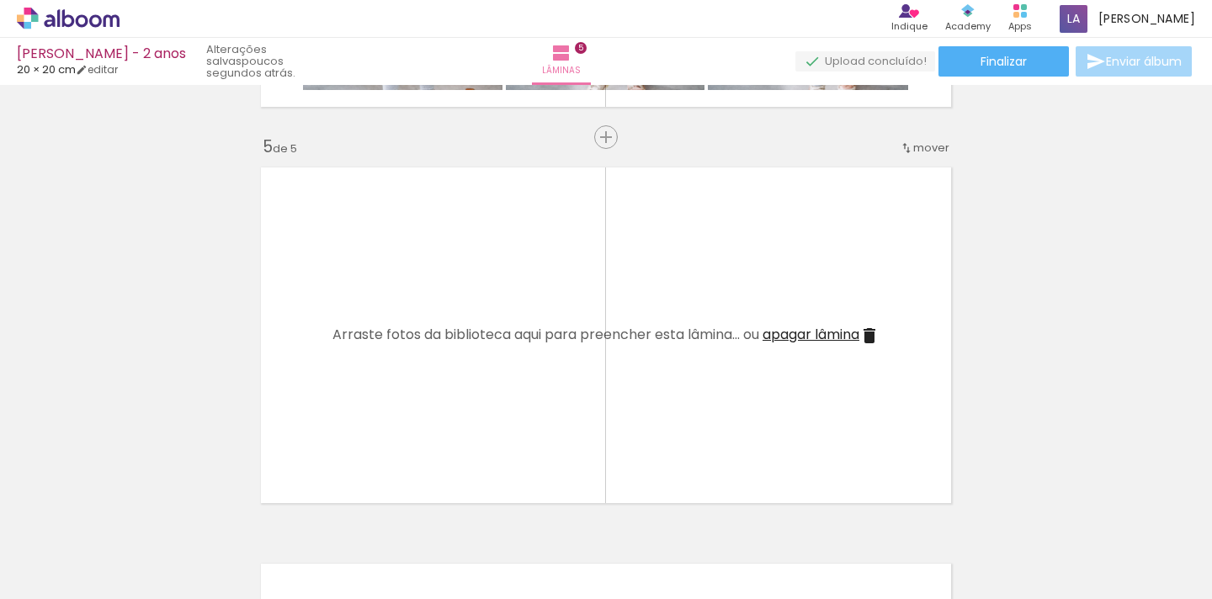
scroll to position [0, 1042]
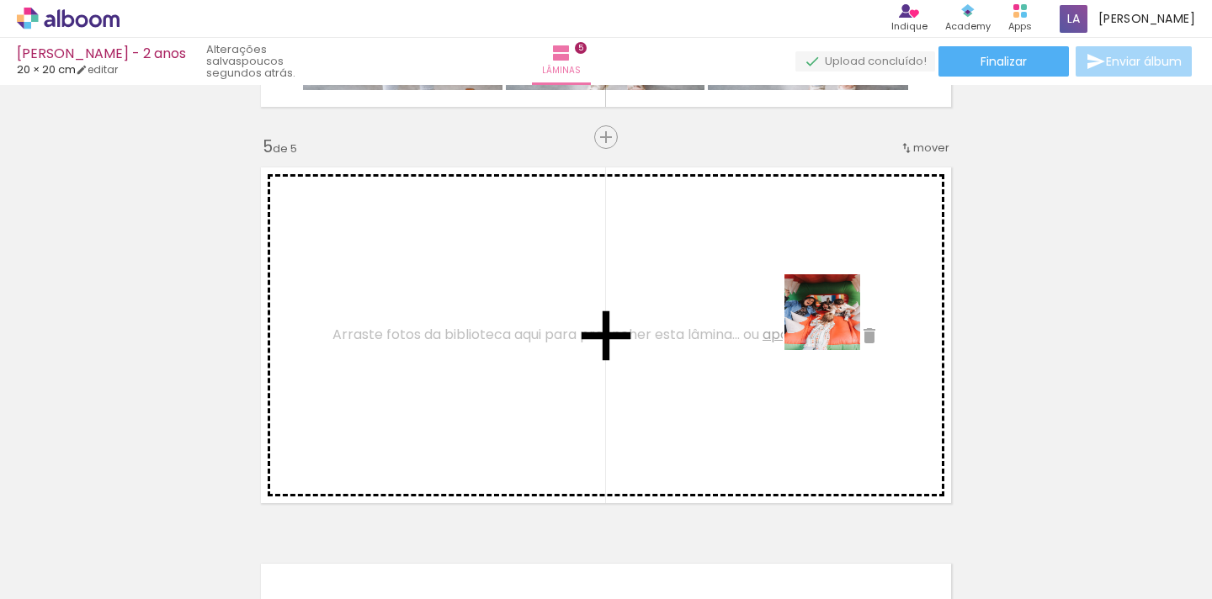
drag, startPoint x: 1019, startPoint y: 583, endPoint x: 835, endPoint y: 325, distance: 317.4
click at [835, 325] on quentale-workspace at bounding box center [606, 299] width 1212 height 599
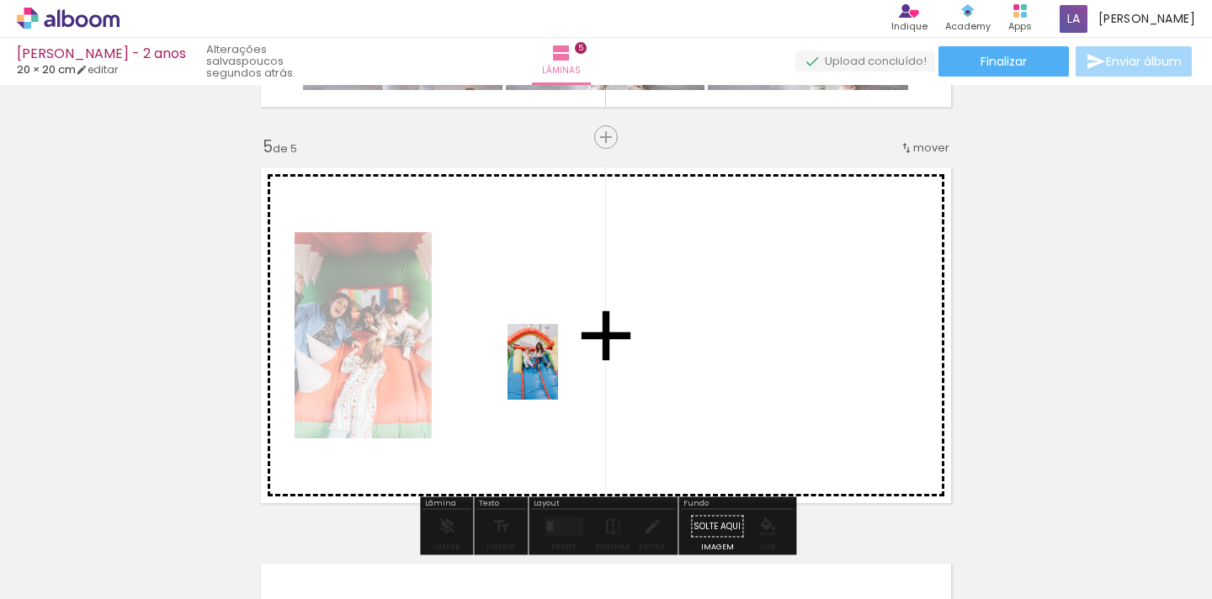
drag, startPoint x: 651, startPoint y: 569, endPoint x: 550, endPoint y: 370, distance: 223.6
click at [550, 370] on quentale-workspace at bounding box center [606, 299] width 1212 height 599
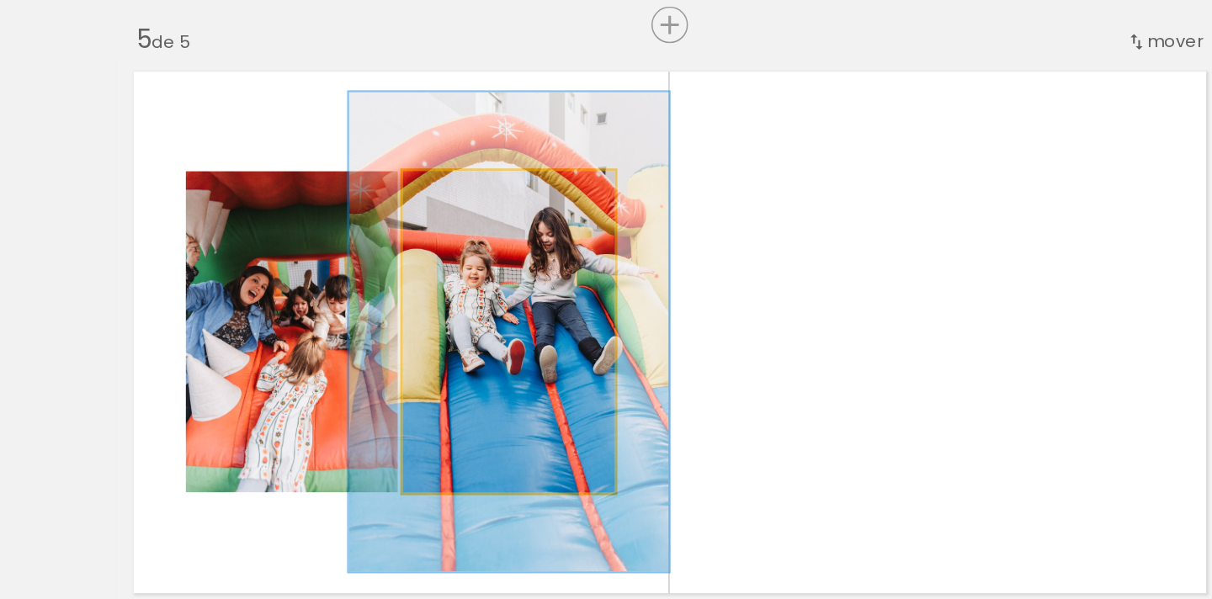
drag, startPoint x: 300, startPoint y: 132, endPoint x: 329, endPoint y: 131, distance: 28.6
click at [495, 242] on div at bounding box center [502, 249] width 15 height 15
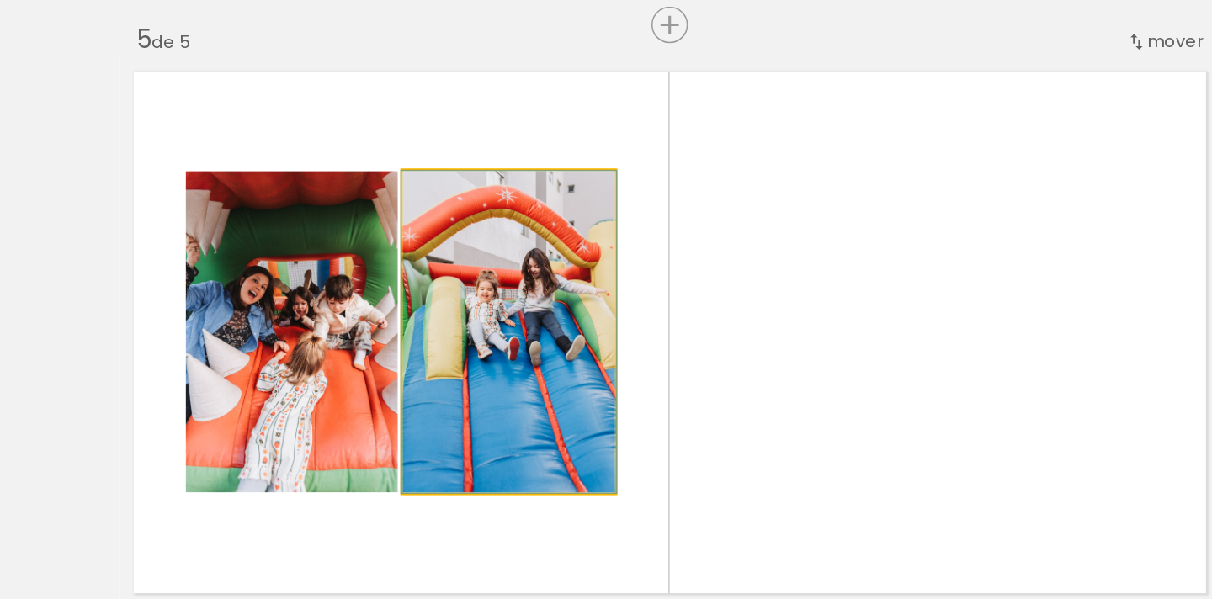
drag, startPoint x: 329, startPoint y: 131, endPoint x: 295, endPoint y: 138, distance: 34.3
type paper-slider "100"
click at [460, 236] on div at bounding box center [473, 249] width 27 height 27
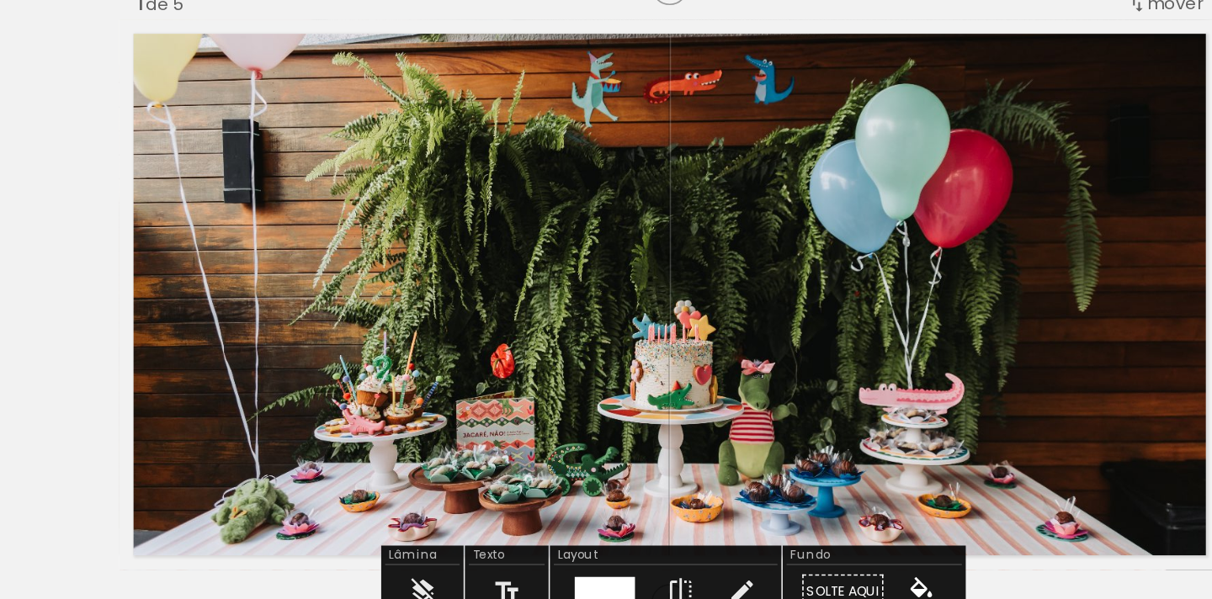
scroll to position [0, 0]
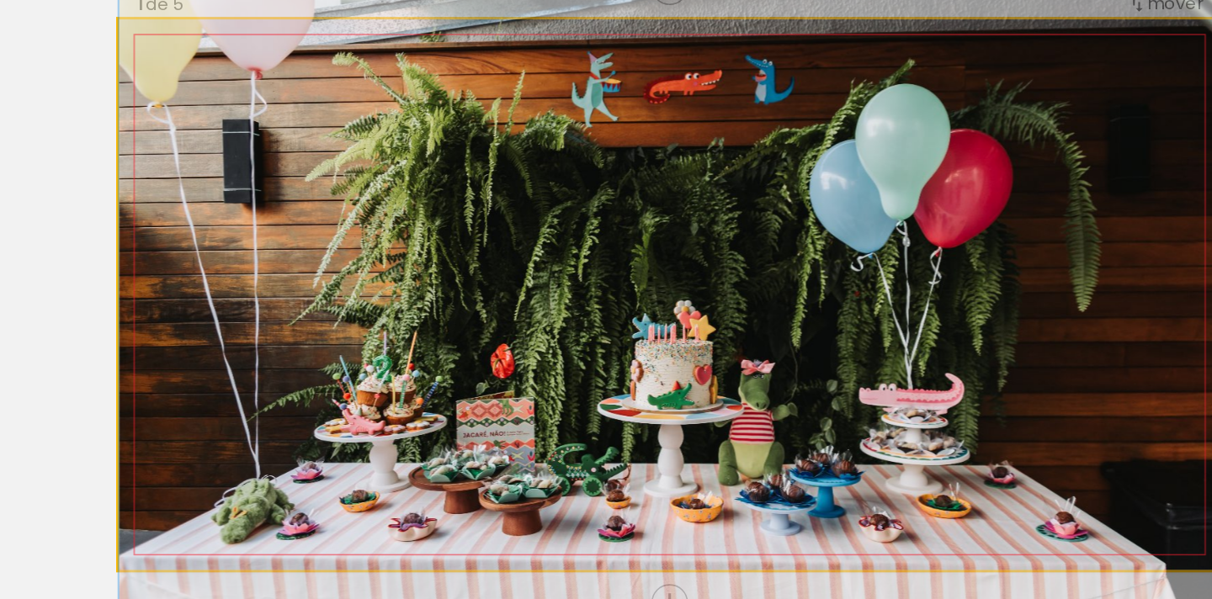
click at [430, 249] on quentale-photo at bounding box center [606, 311] width 709 height 354
drag, startPoint x: 112, startPoint y: 33, endPoint x: 98, endPoint y: 35, distance: 14.5
type paper-slider "100"
click at [257, 139] on div at bounding box center [315, 151] width 117 height 25
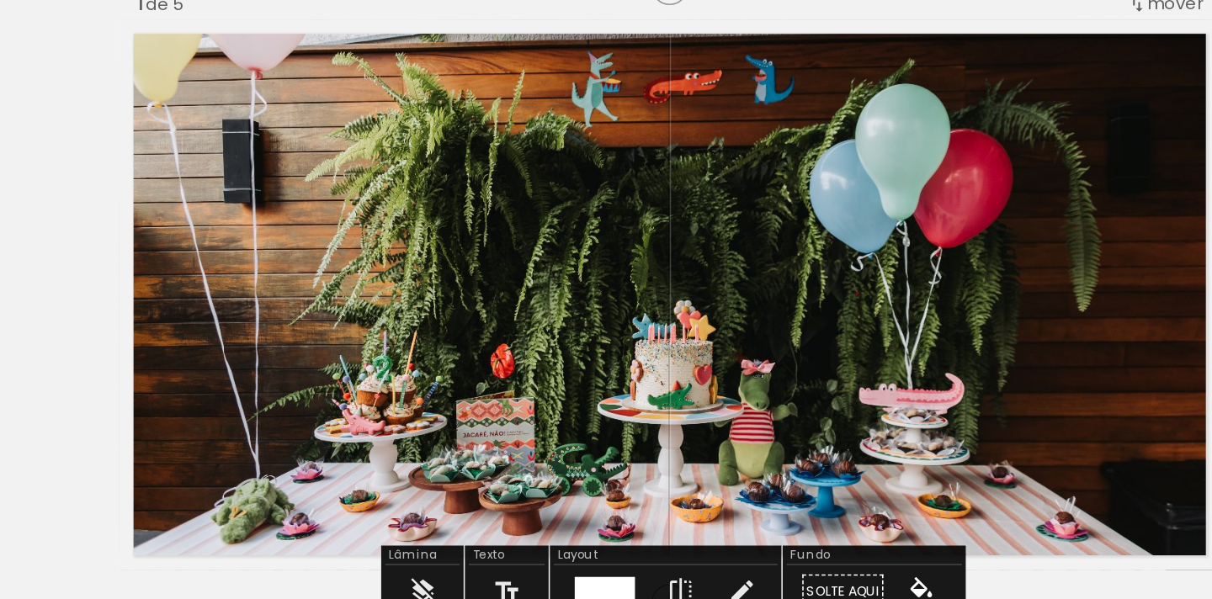
click at [252, 134] on quentale-photo at bounding box center [606, 311] width 709 height 354
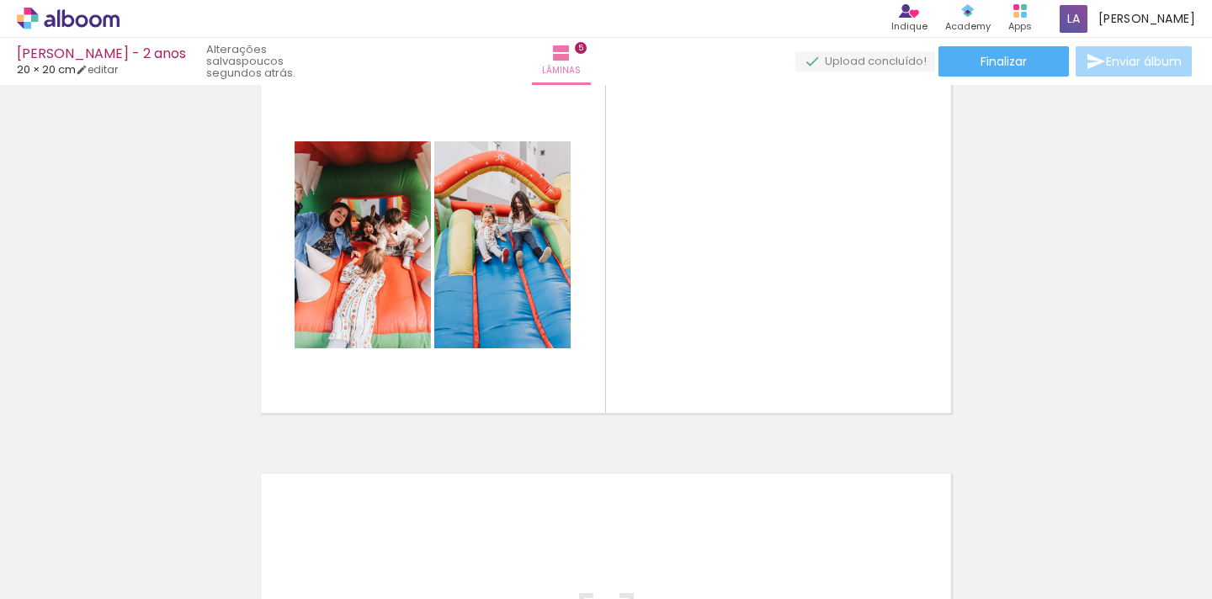
scroll to position [0, 1555]
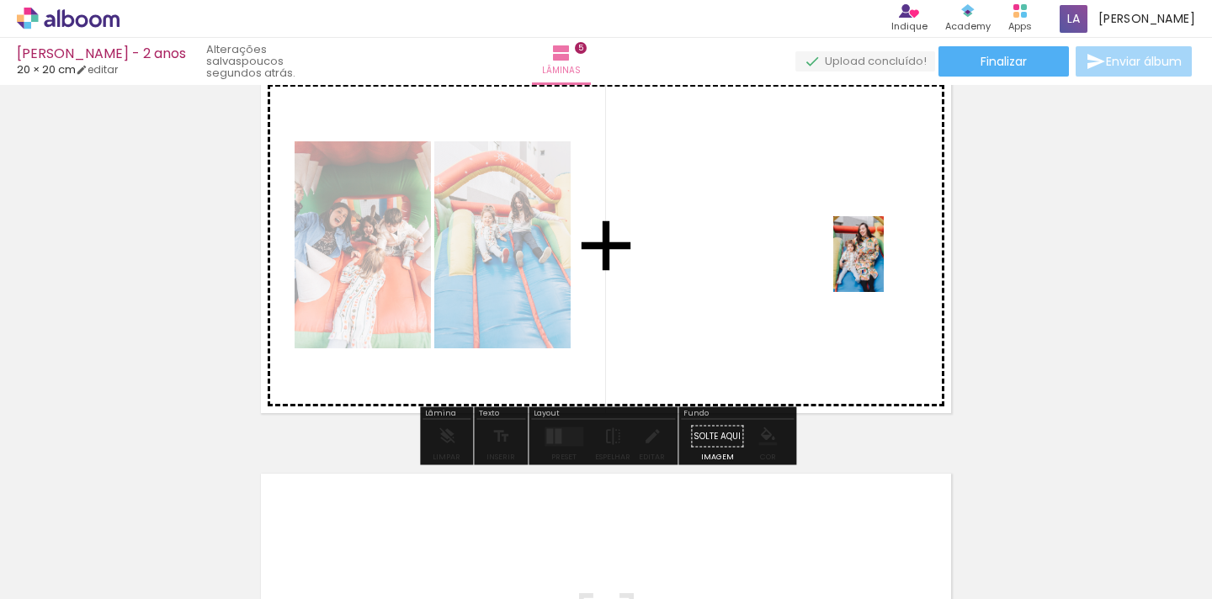
drag, startPoint x: 898, startPoint y: 560, endPoint x: 884, endPoint y: 267, distance: 293.3
click at [884, 267] on quentale-workspace at bounding box center [606, 299] width 1212 height 599
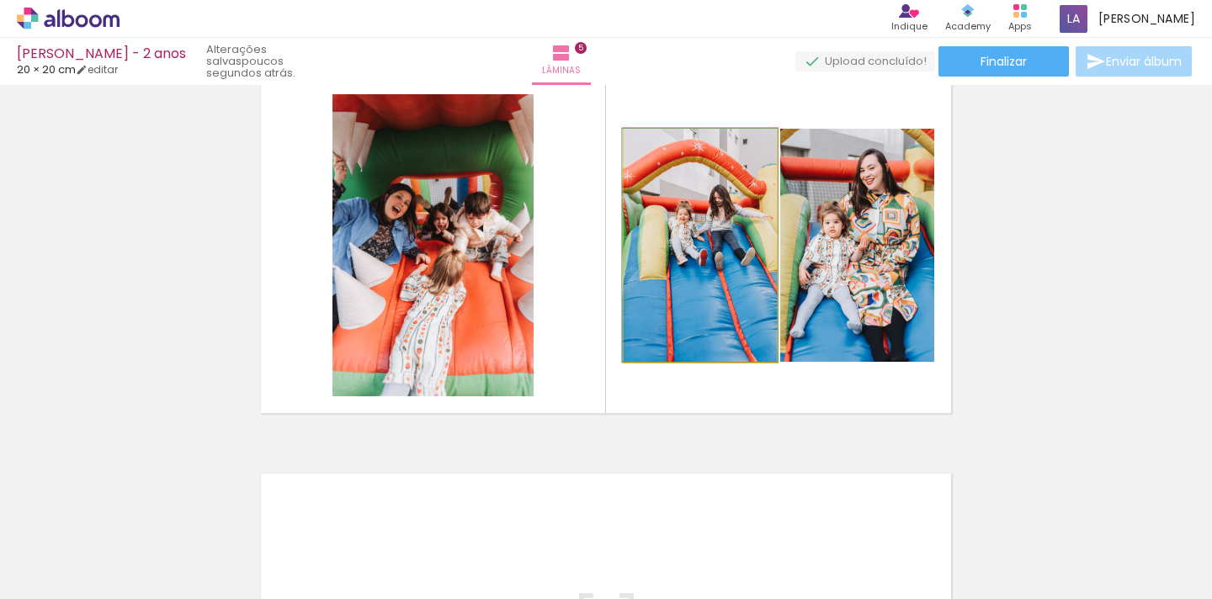
click at [731, 301] on quentale-photo at bounding box center [700, 245] width 153 height 233
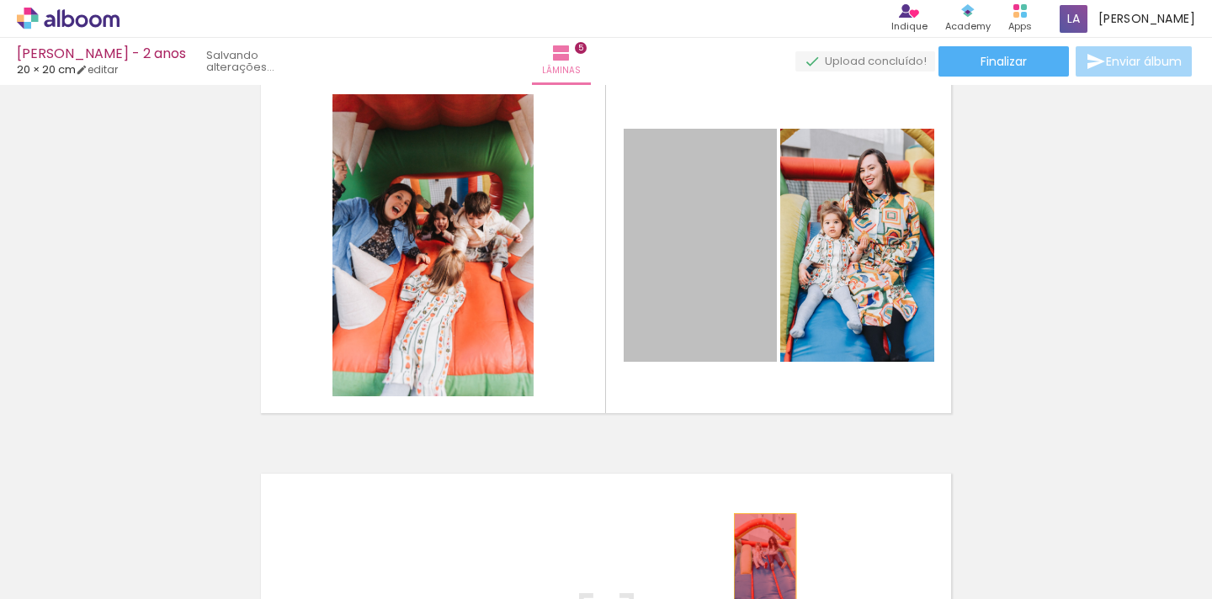
drag, startPoint x: 740, startPoint y: 284, endPoint x: 763, endPoint y: 561, distance: 278.8
click at [763, 561] on quentale-workspace at bounding box center [606, 299] width 1212 height 599
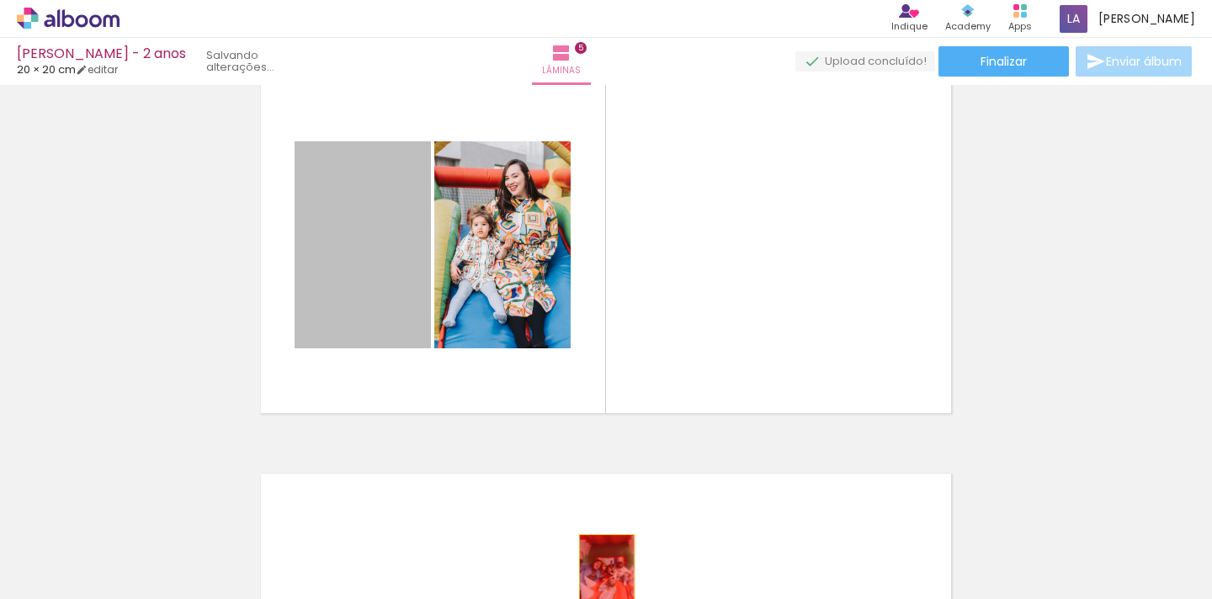
drag, startPoint x: 382, startPoint y: 275, endPoint x: 605, endPoint y: 578, distance: 376.3
click at [605, 578] on quentale-workspace at bounding box center [606, 299] width 1212 height 599
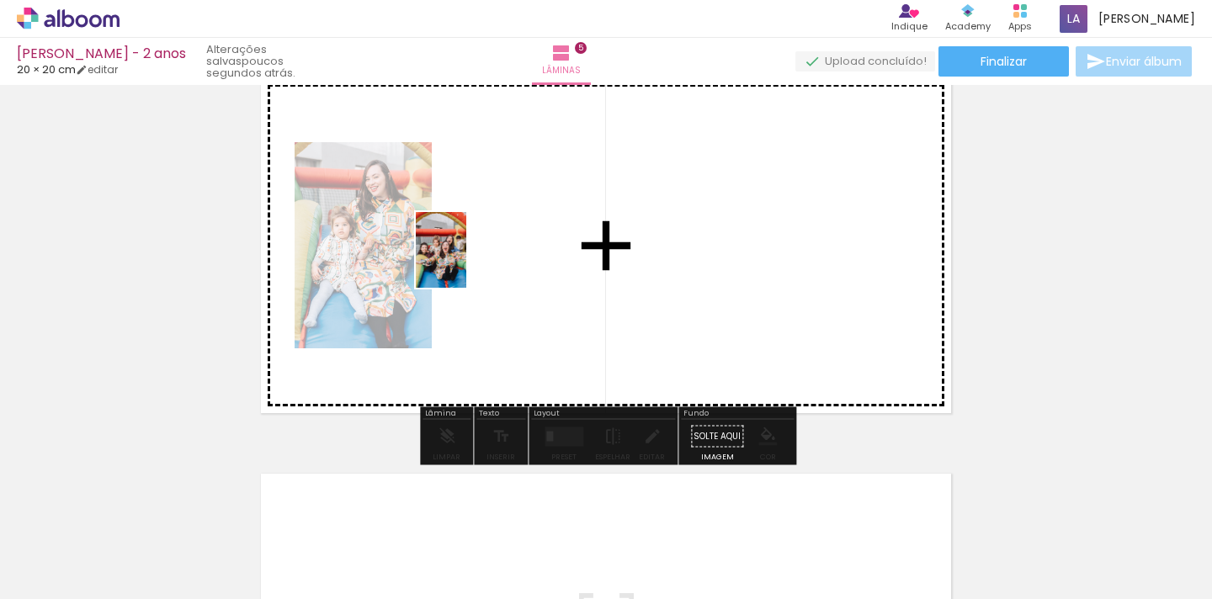
drag, startPoint x: 788, startPoint y: 560, endPoint x: 471, endPoint y: 245, distance: 447.0
click at [471, 245] on quentale-workspace at bounding box center [606, 299] width 1212 height 599
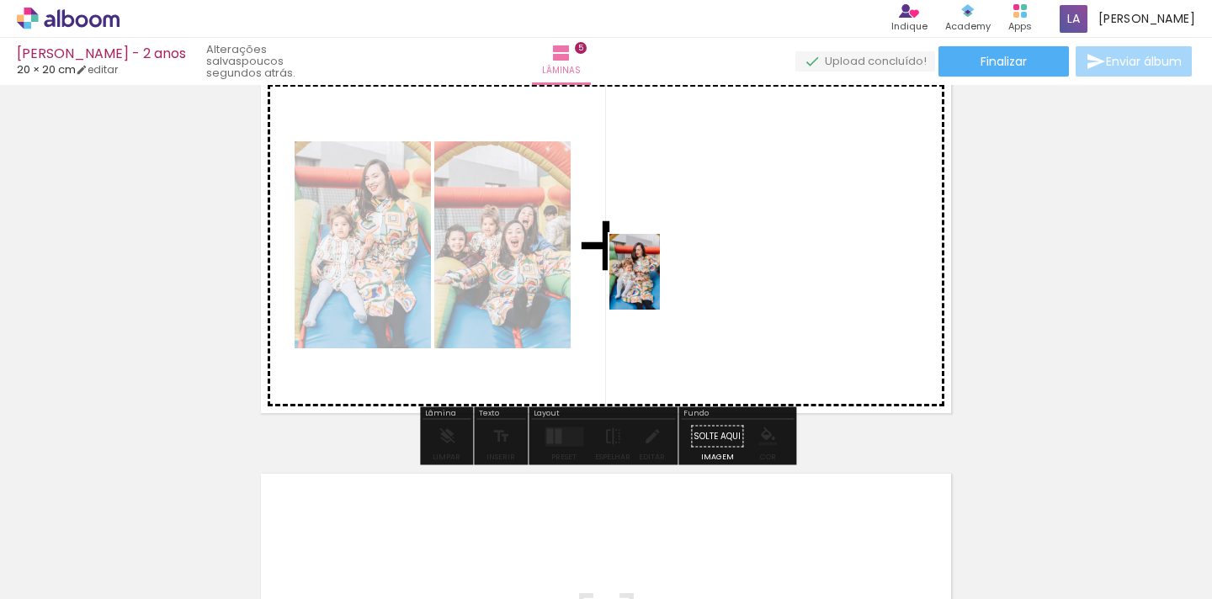
drag, startPoint x: 694, startPoint y: 556, endPoint x: 658, endPoint y: 238, distance: 319.3
click at [658, 238] on quentale-workspace at bounding box center [606, 299] width 1212 height 599
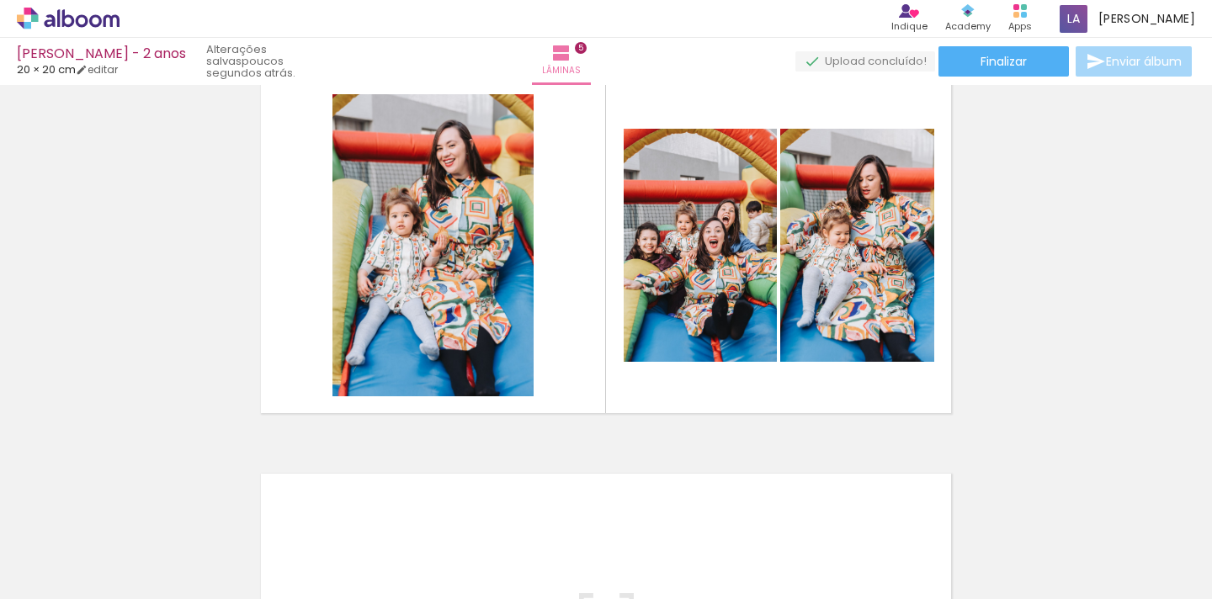
scroll to position [0, 1268]
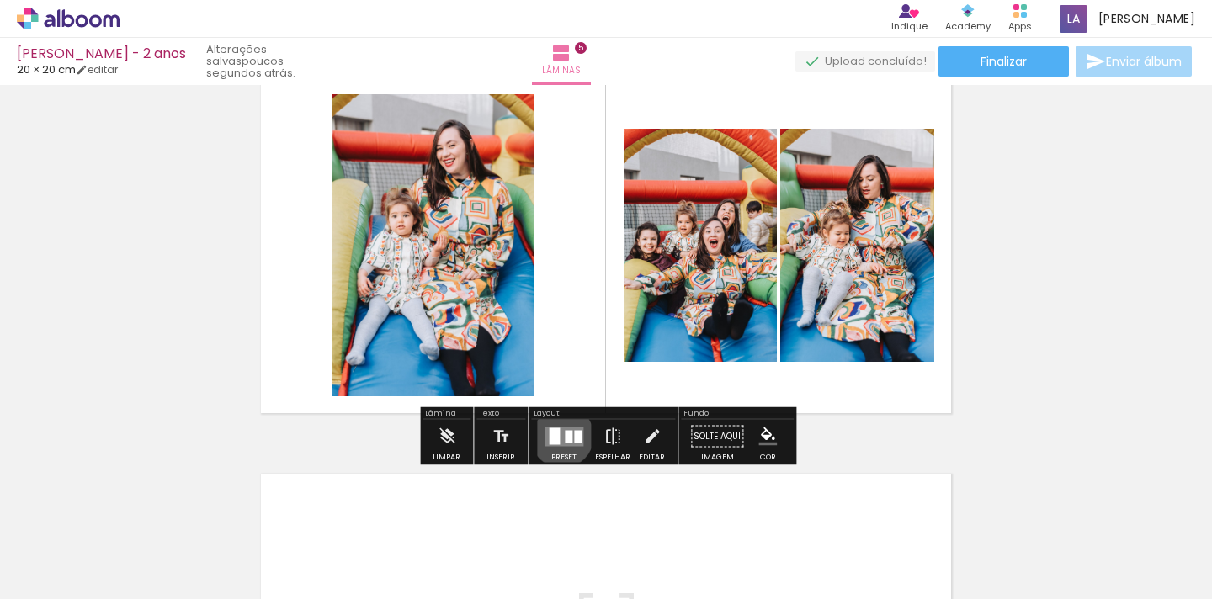
click at [558, 436] on quentale-layouter at bounding box center [564, 436] width 39 height 19
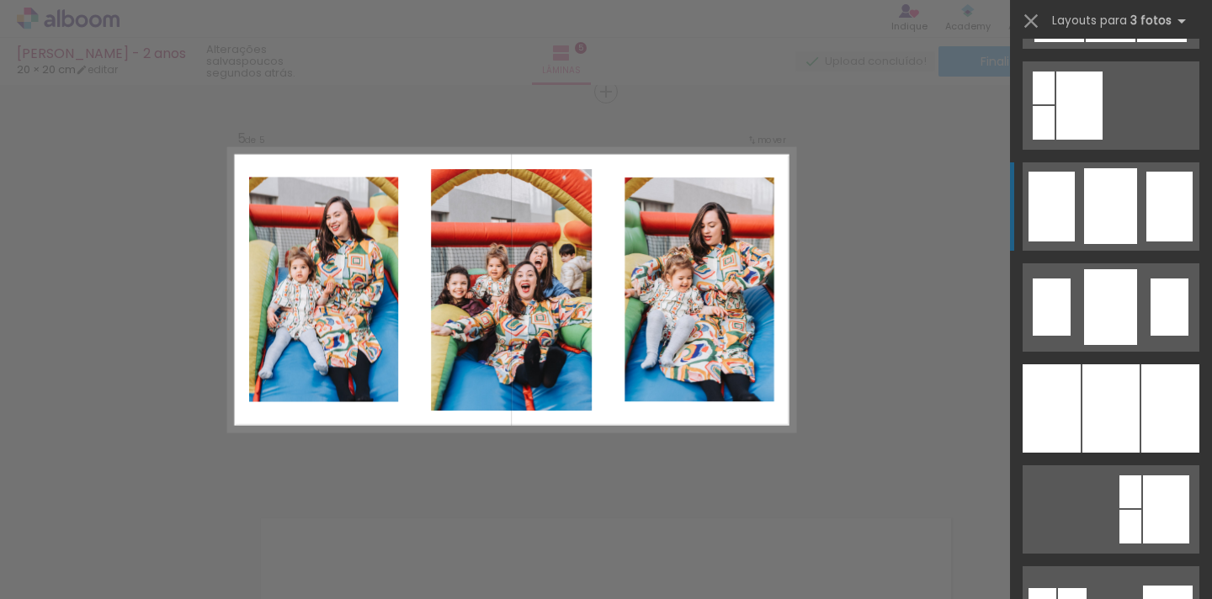
scroll to position [1233, 0]
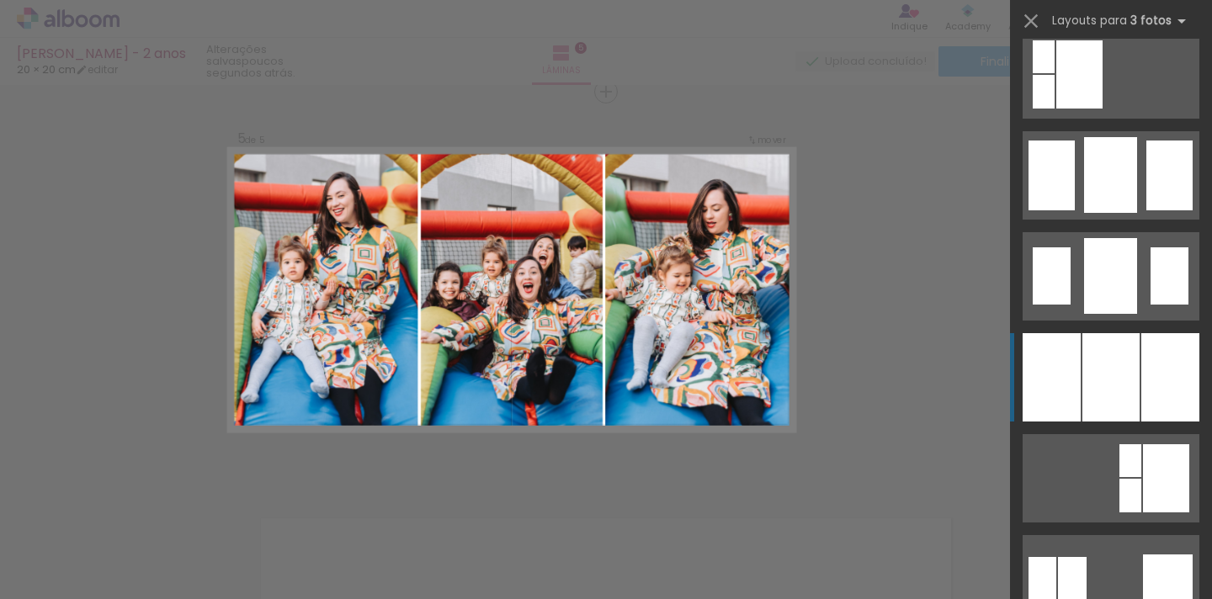
click at [1100, 367] on div at bounding box center [1110, 377] width 57 height 88
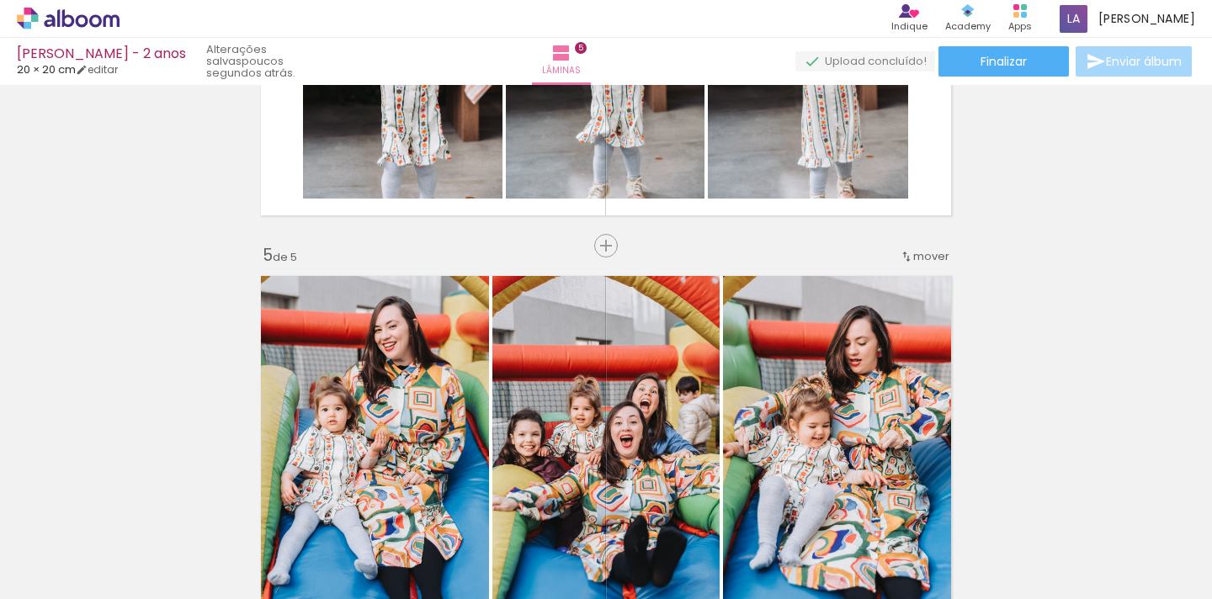
scroll to position [1452, 0]
click at [600, 236] on paper-button "Inserir lâmina" at bounding box center [606, 247] width 94 height 24
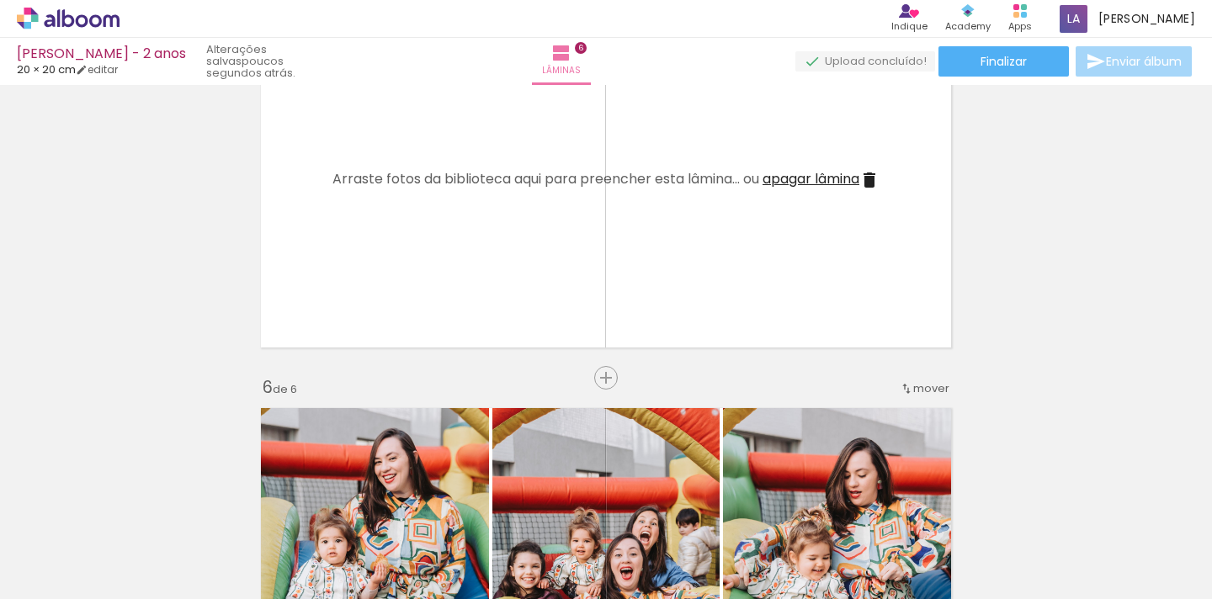
scroll to position [1724, 0]
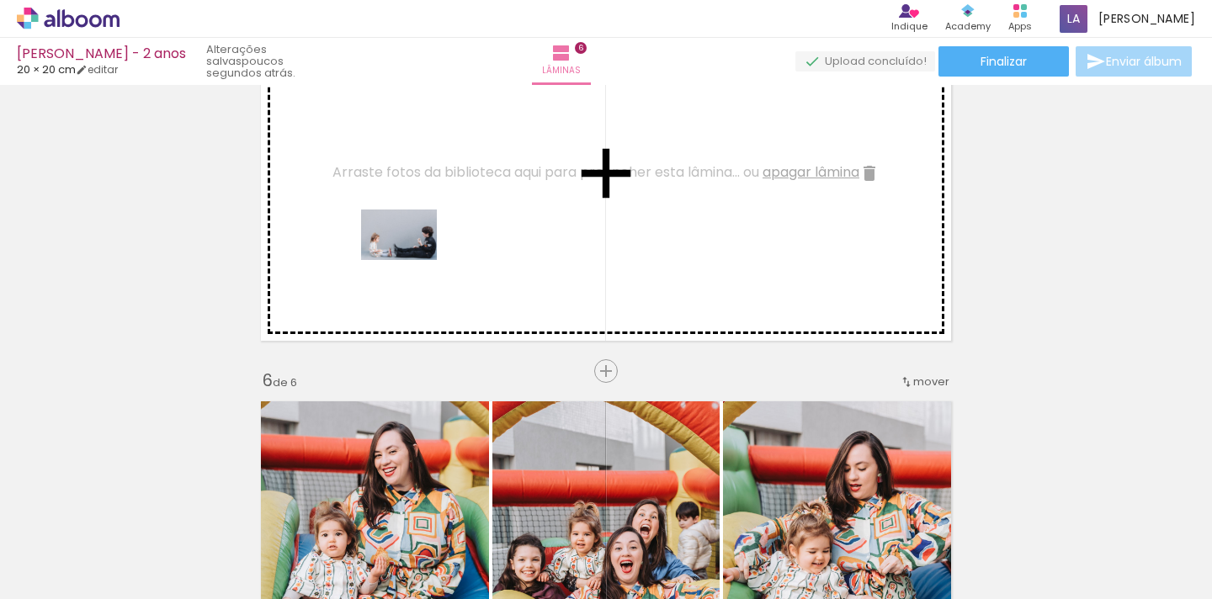
drag, startPoint x: 759, startPoint y: 555, endPoint x: 393, endPoint y: 226, distance: 491.7
click at [393, 226] on quentale-workspace at bounding box center [606, 299] width 1212 height 599
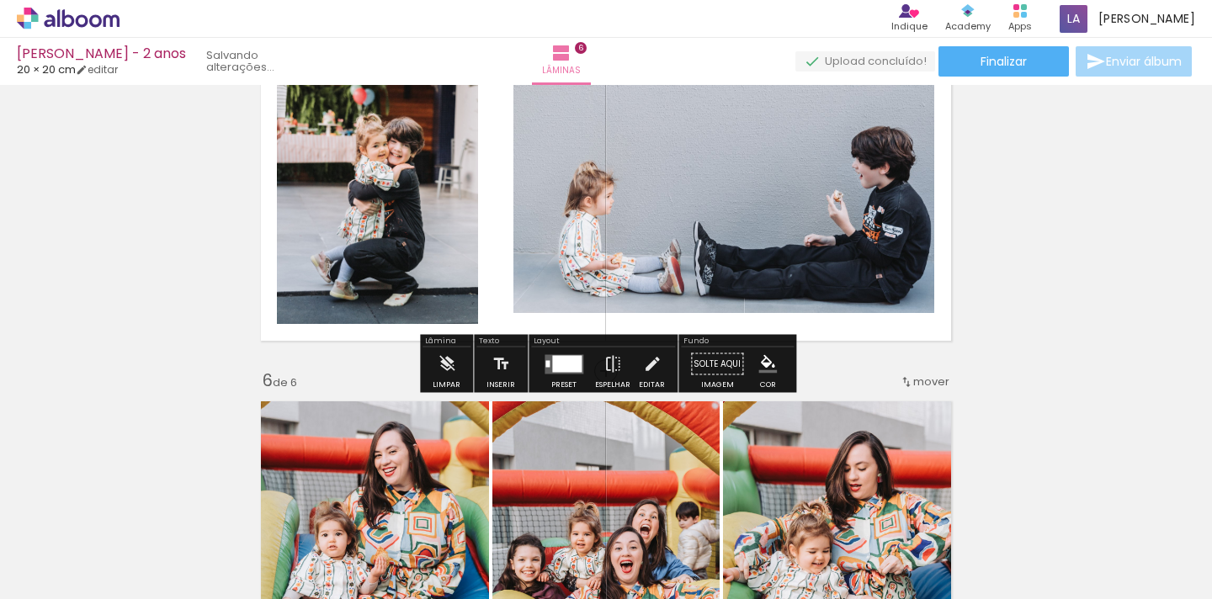
drag, startPoint x: 678, startPoint y: 568, endPoint x: 648, endPoint y: 188, distance: 381.6
click at [648, 188] on quentale-workspace at bounding box center [606, 299] width 1212 height 599
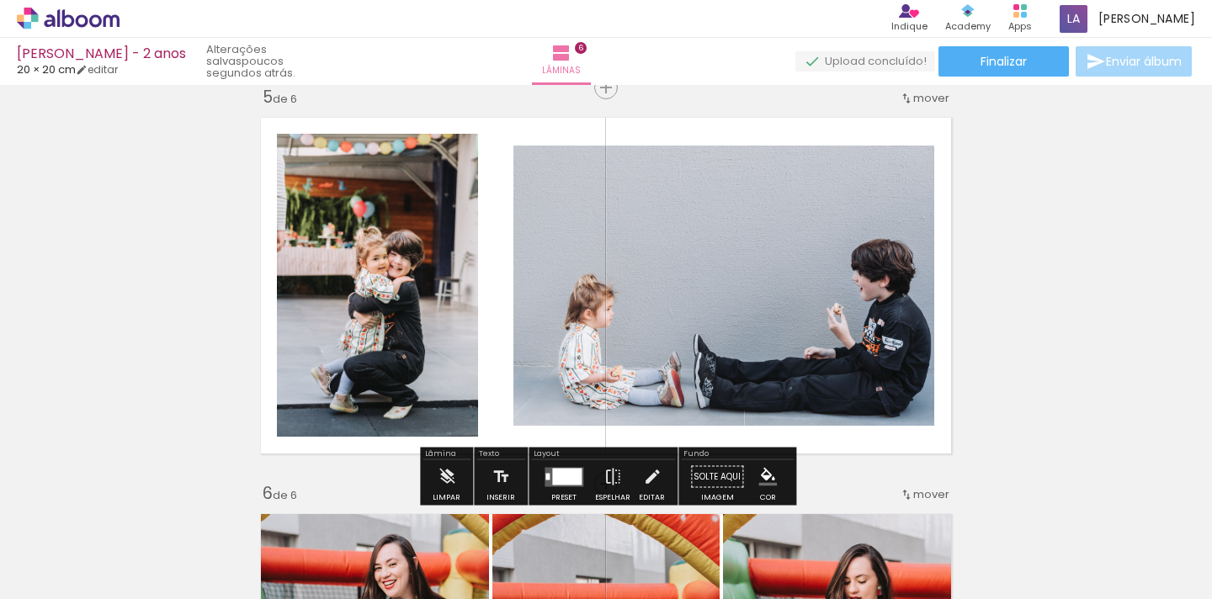
scroll to position [1615, 0]
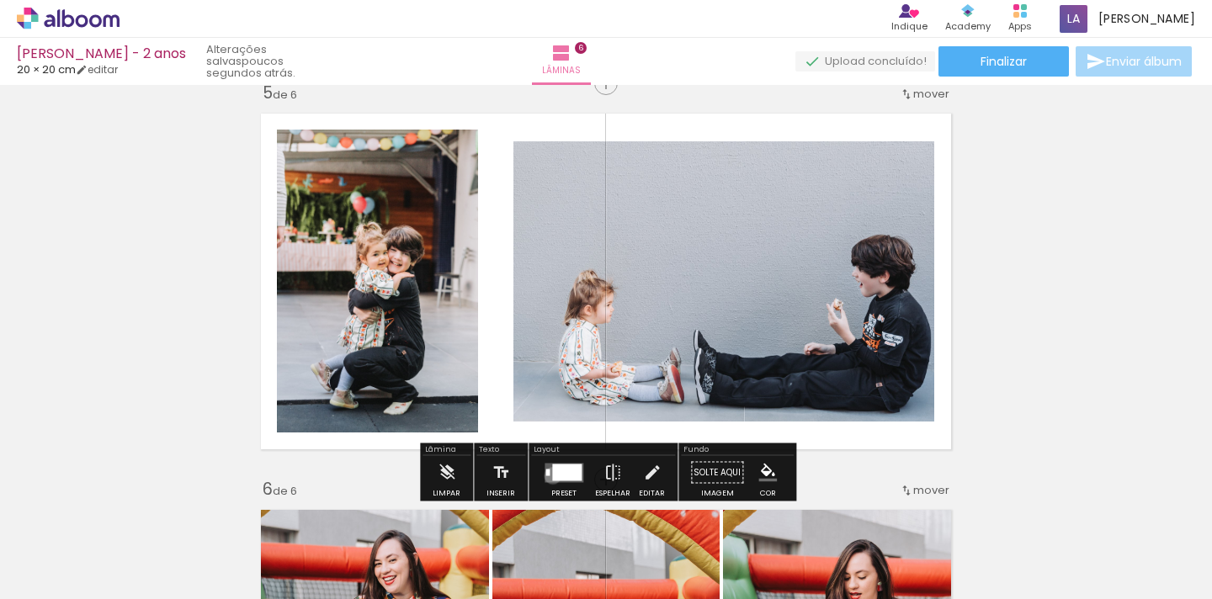
click at [552, 476] on div at bounding box center [566, 472] width 29 height 17
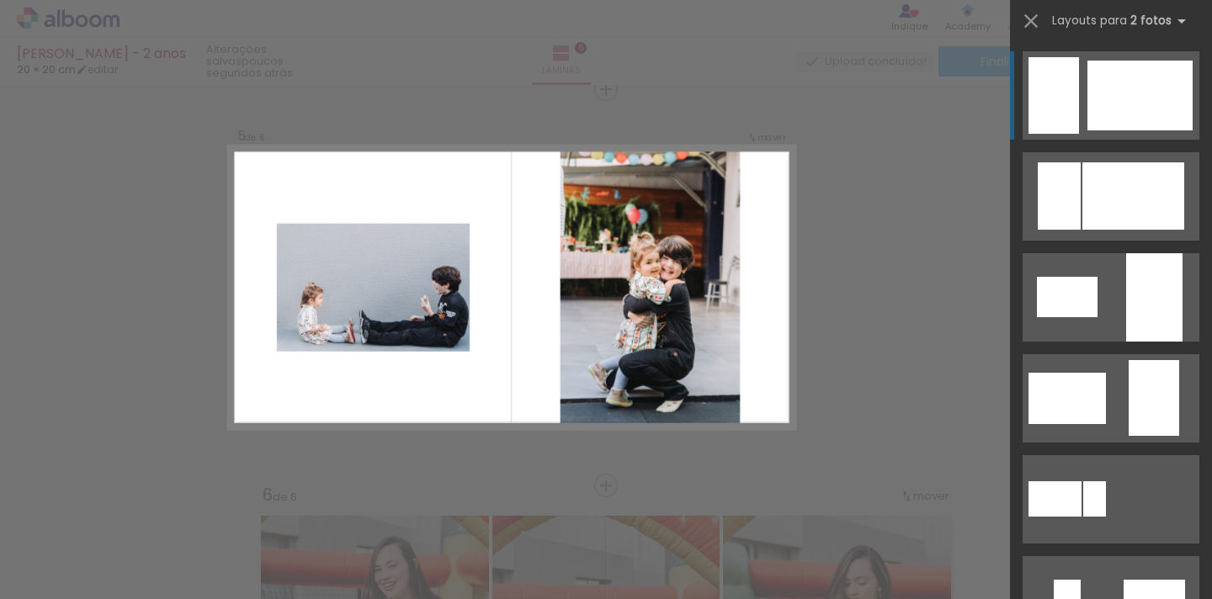
scroll to position [1607, 0]
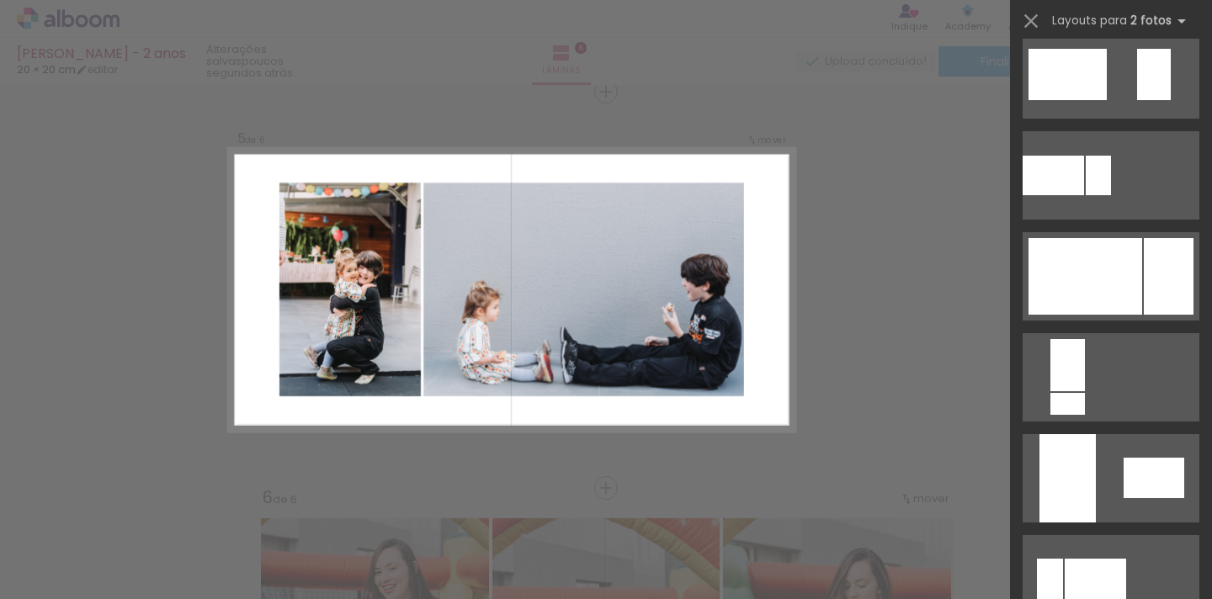
scroll to position [628, 0]
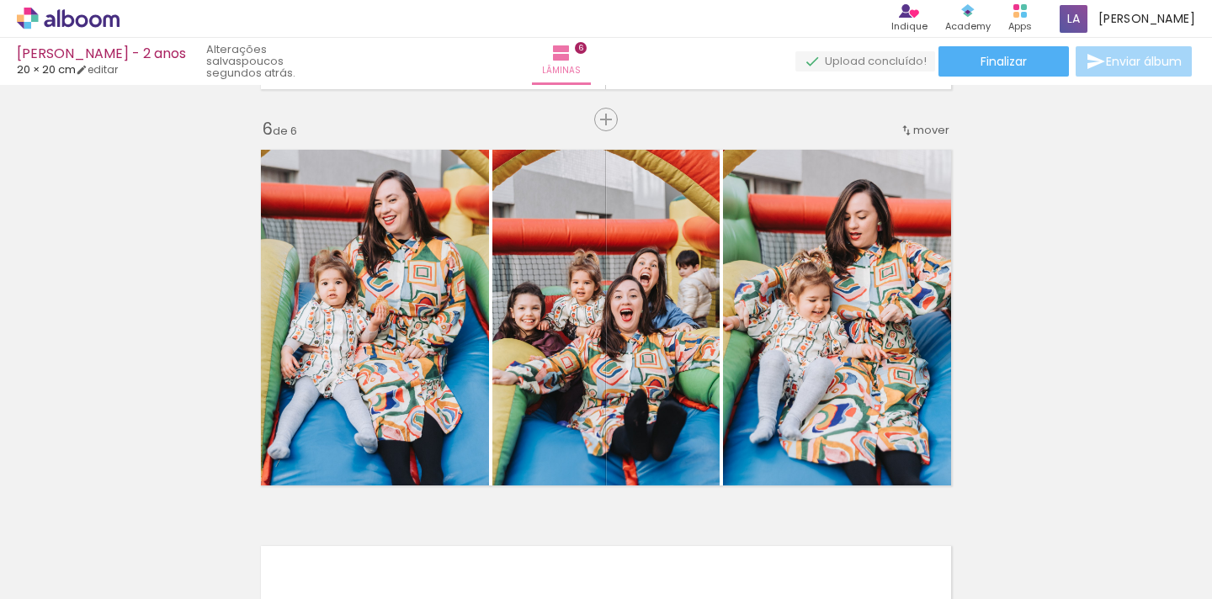
scroll to position [1961, 0]
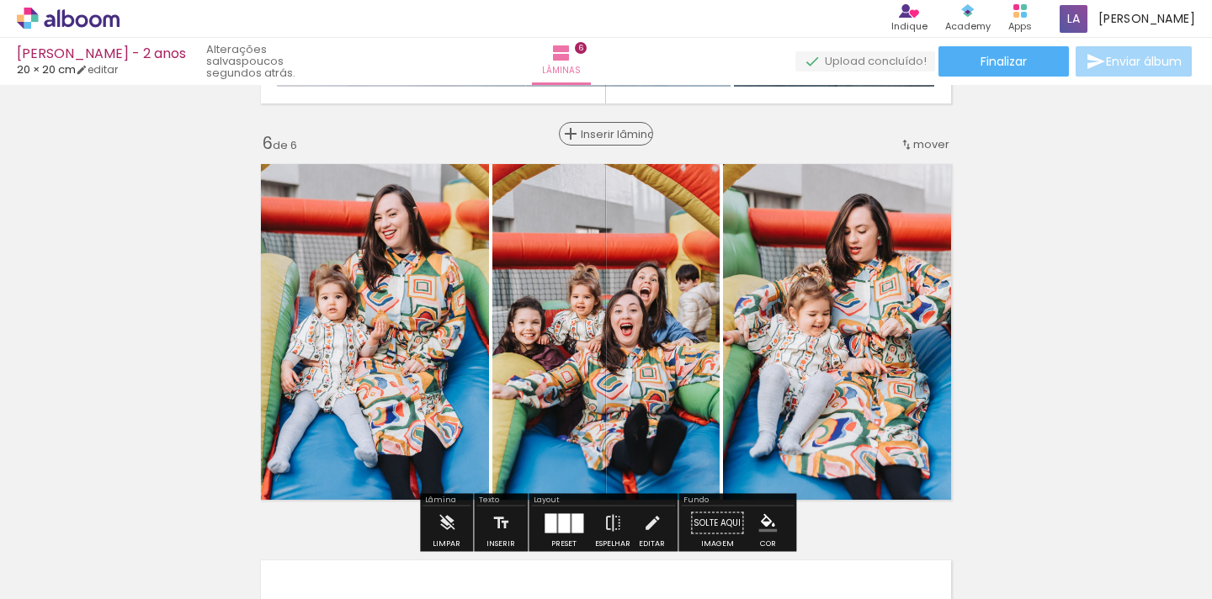
click at [606, 130] on span "Inserir lâmina" at bounding box center [614, 134] width 66 height 11
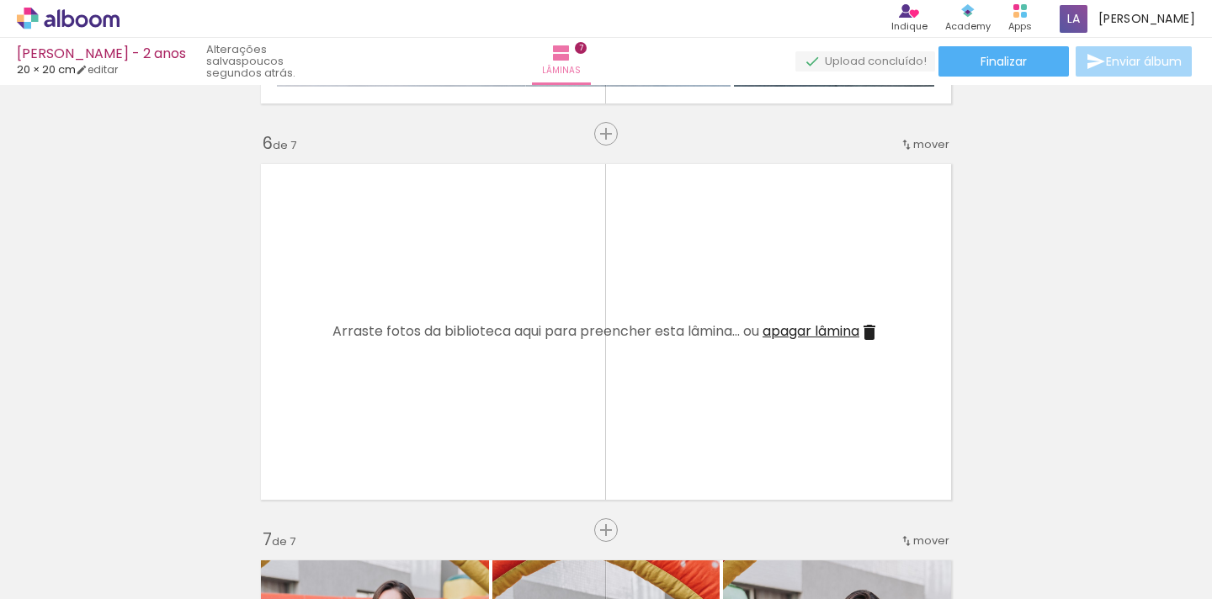
click at [501, 507] on quentale-thumb at bounding box center [485, 542] width 94 height 97
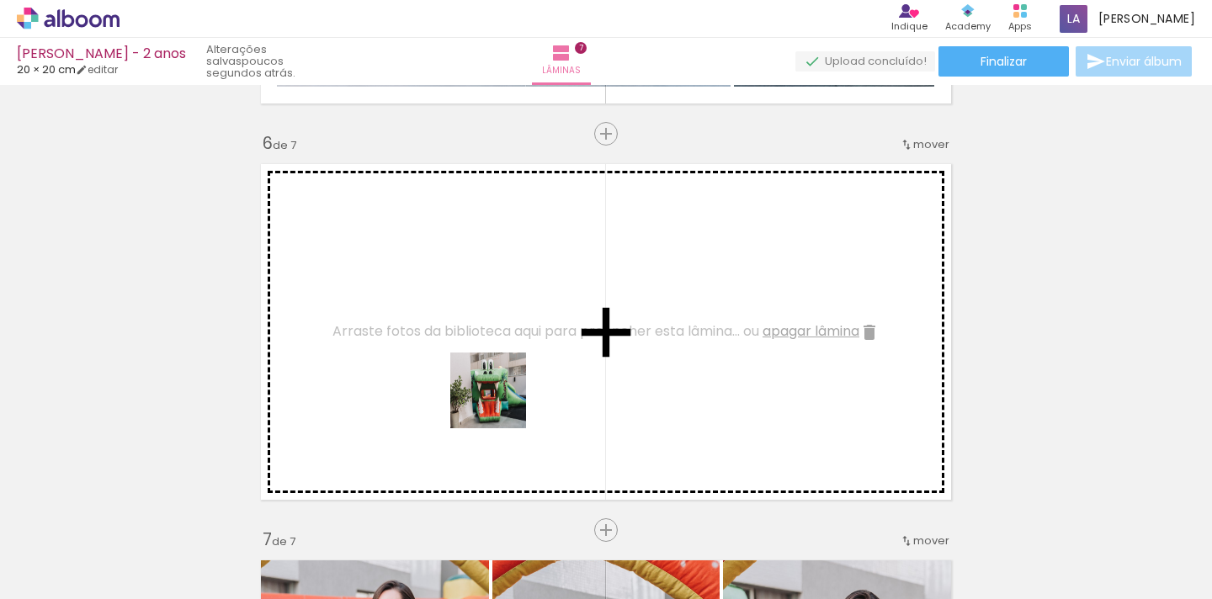
drag, startPoint x: 496, startPoint y: 556, endPoint x: 512, endPoint y: 347, distance: 210.2
click at [512, 347] on quentale-workspace at bounding box center [606, 299] width 1212 height 599
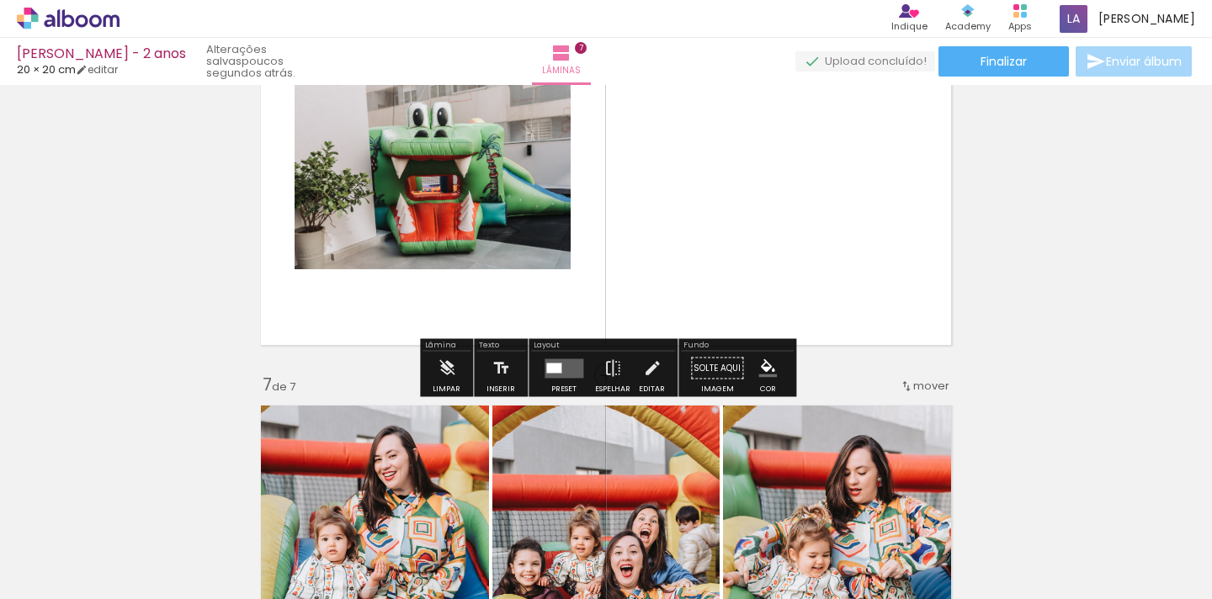
scroll to position [2119, 0]
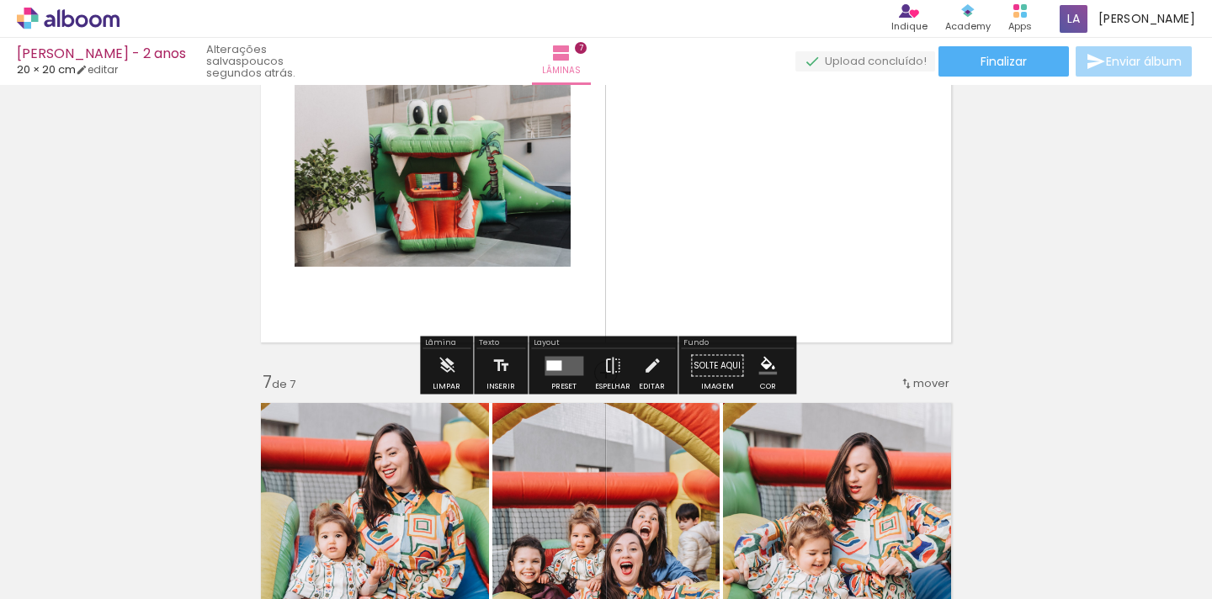
click at [557, 370] on div at bounding box center [553, 365] width 15 height 10
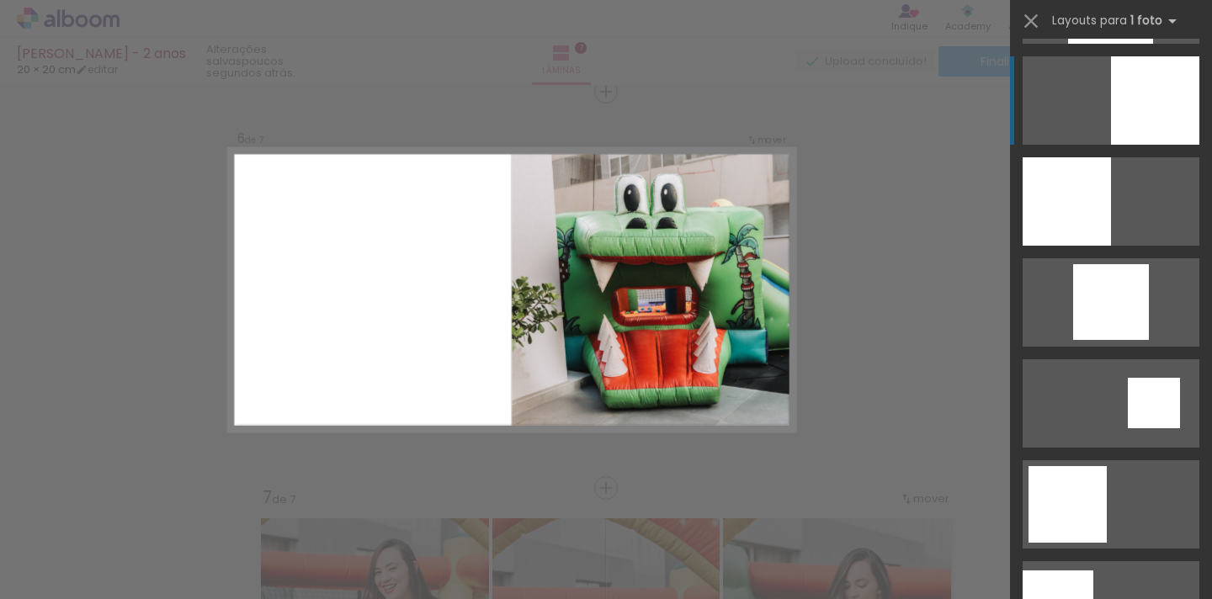
scroll to position [1715, 0]
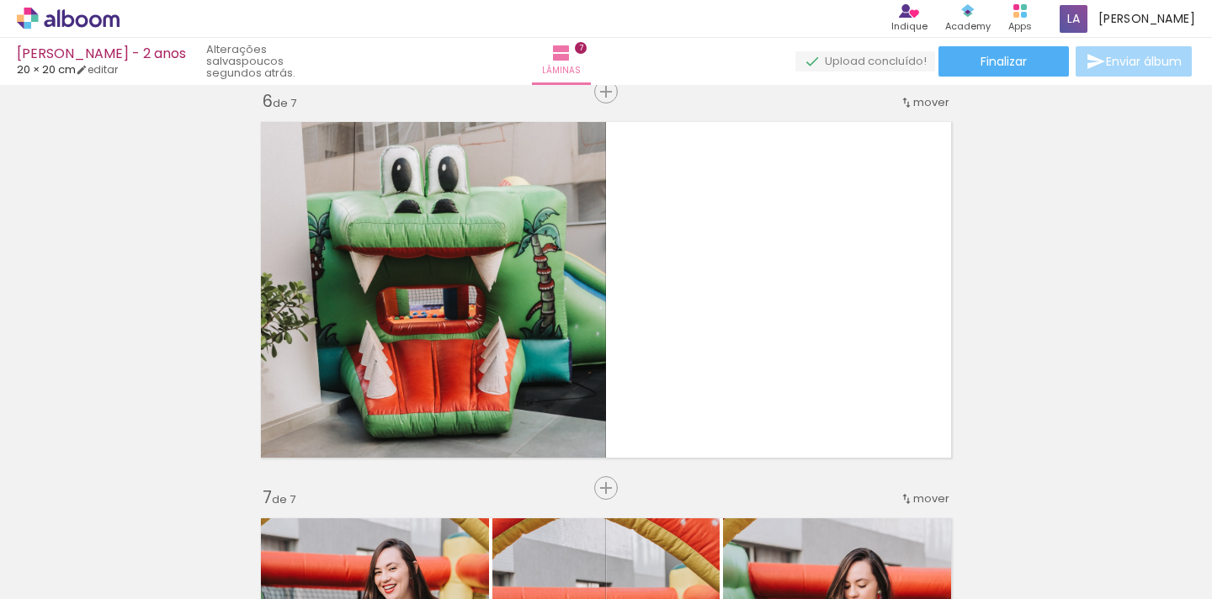
scroll to position [0, 1753]
click at [1017, 560] on div at bounding box center [1055, 543] width 76 height 51
drag, startPoint x: 891, startPoint y: 557, endPoint x: 832, endPoint y: 247, distance: 315.1
click at [832, 247] on quentale-workspace at bounding box center [606, 299] width 1212 height 599
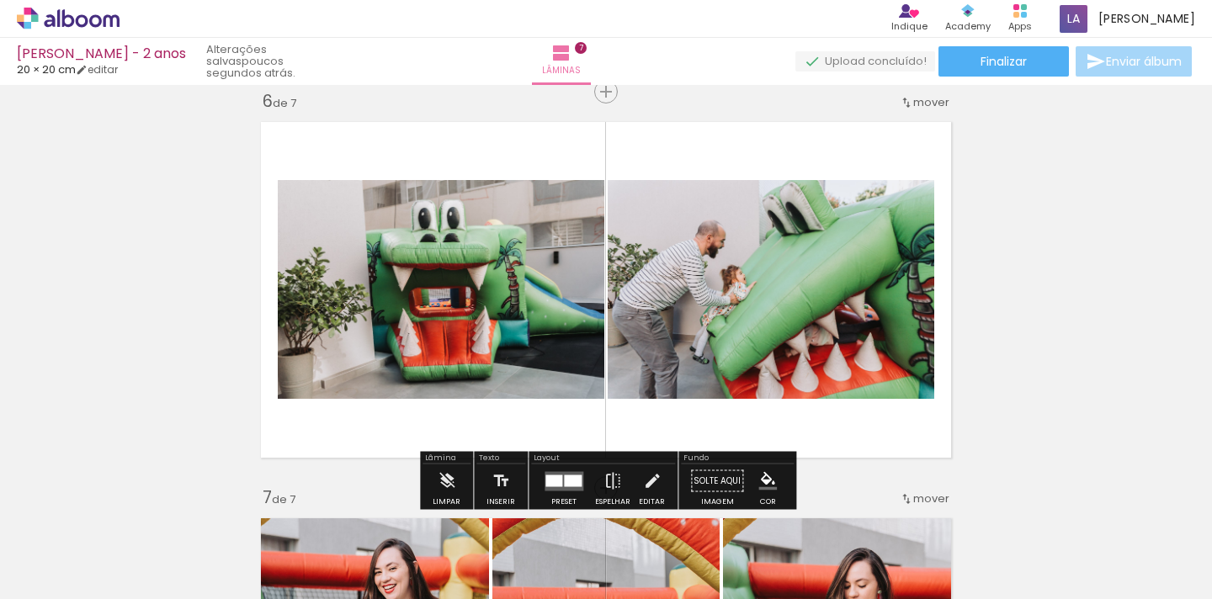
click at [566, 479] on div at bounding box center [573, 481] width 18 height 12
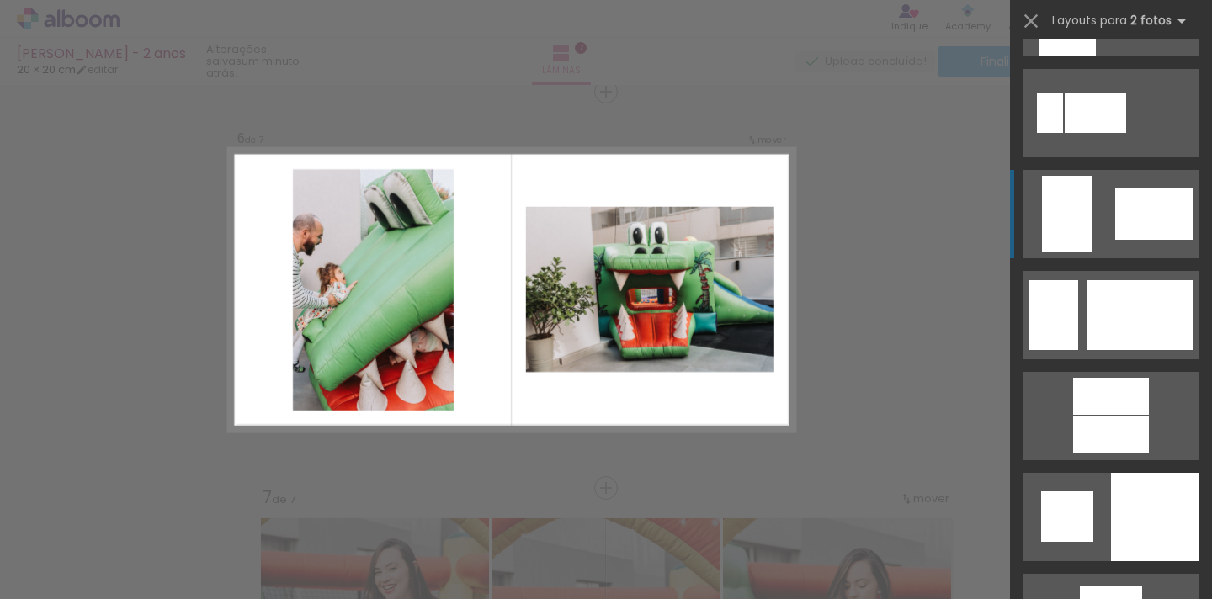
scroll to position [3850, 0]
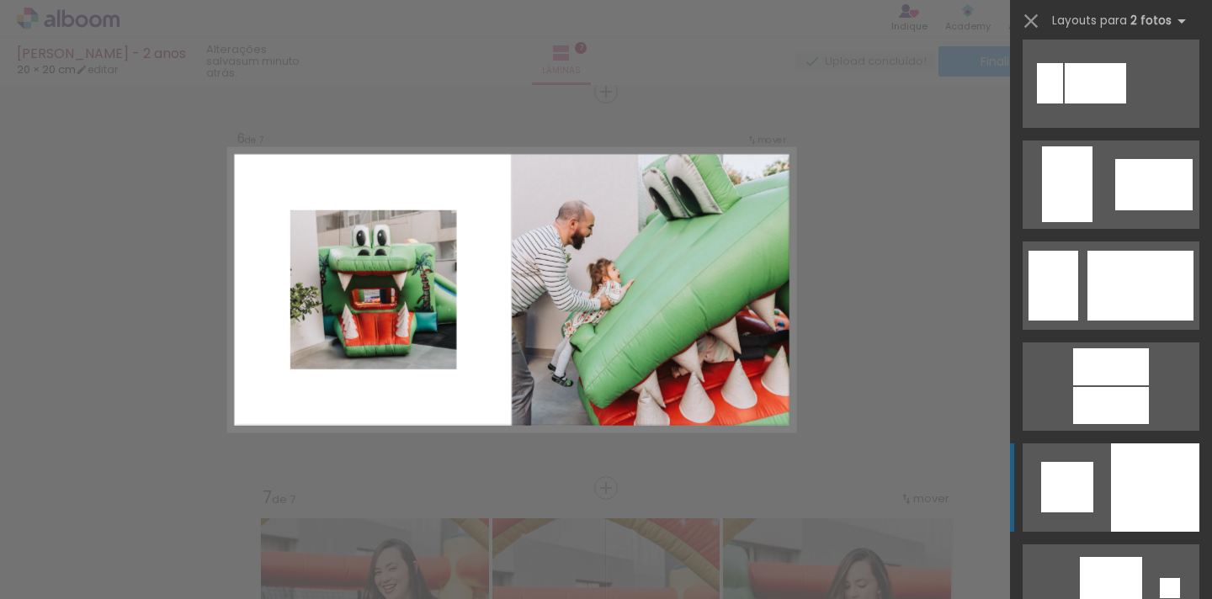
click at [1142, 507] on div at bounding box center [1155, 488] width 88 height 88
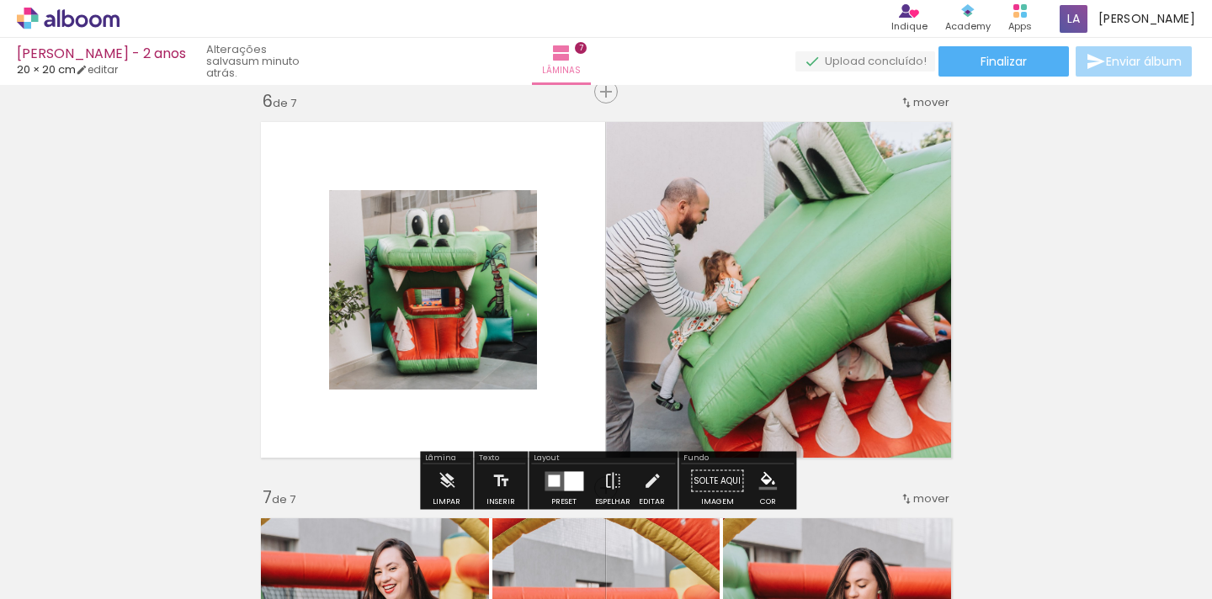
click at [740, 291] on quentale-photo at bounding box center [783, 290] width 354 height 354
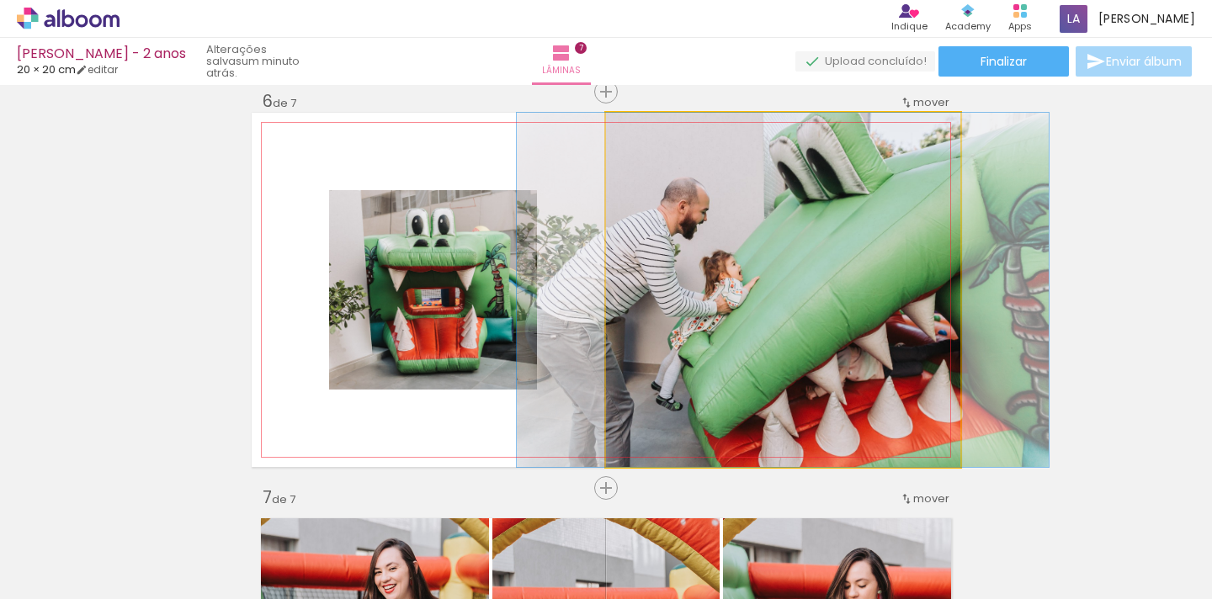
click at [740, 291] on quentale-photo at bounding box center [783, 290] width 354 height 354
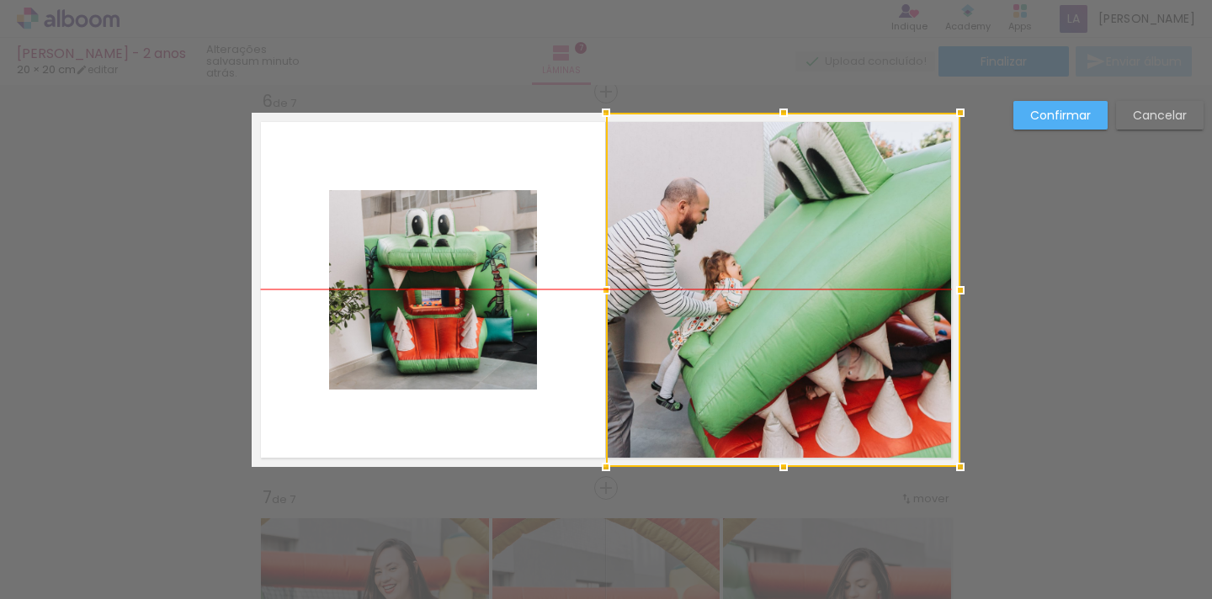
drag, startPoint x: 740, startPoint y: 291, endPoint x: 757, endPoint y: 293, distance: 16.9
click at [757, 293] on div at bounding box center [783, 290] width 354 height 354
click at [757, 315] on div at bounding box center [783, 290] width 354 height 354
click at [757, 316] on div at bounding box center [783, 290] width 354 height 354
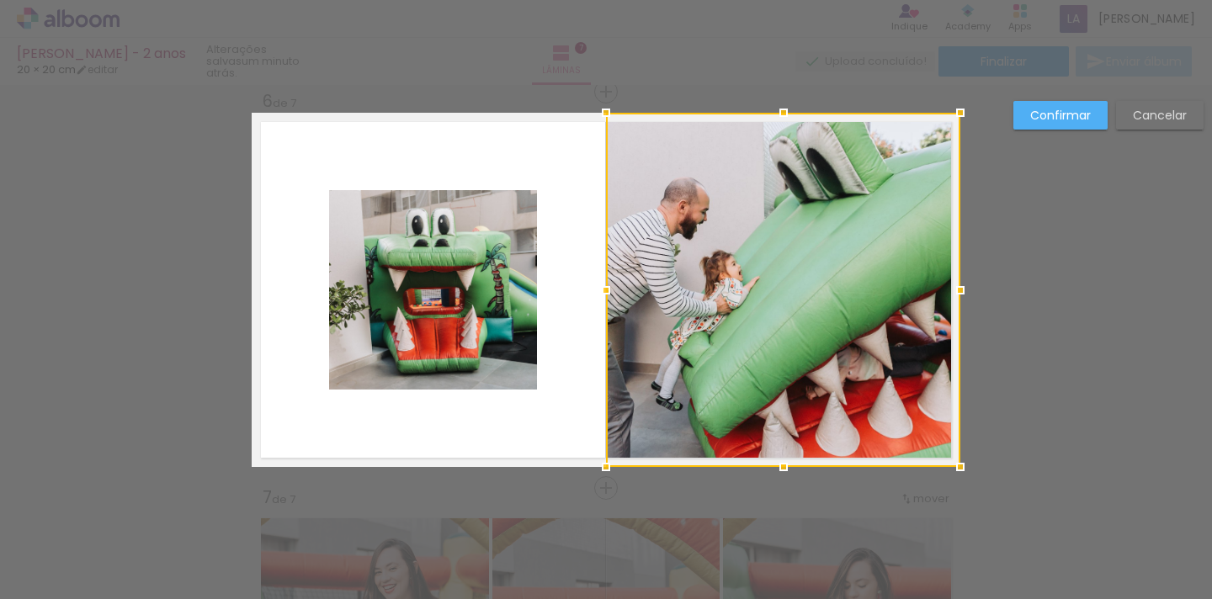
click at [1172, 127] on paper-button "Cancelar" at bounding box center [1160, 115] width 88 height 29
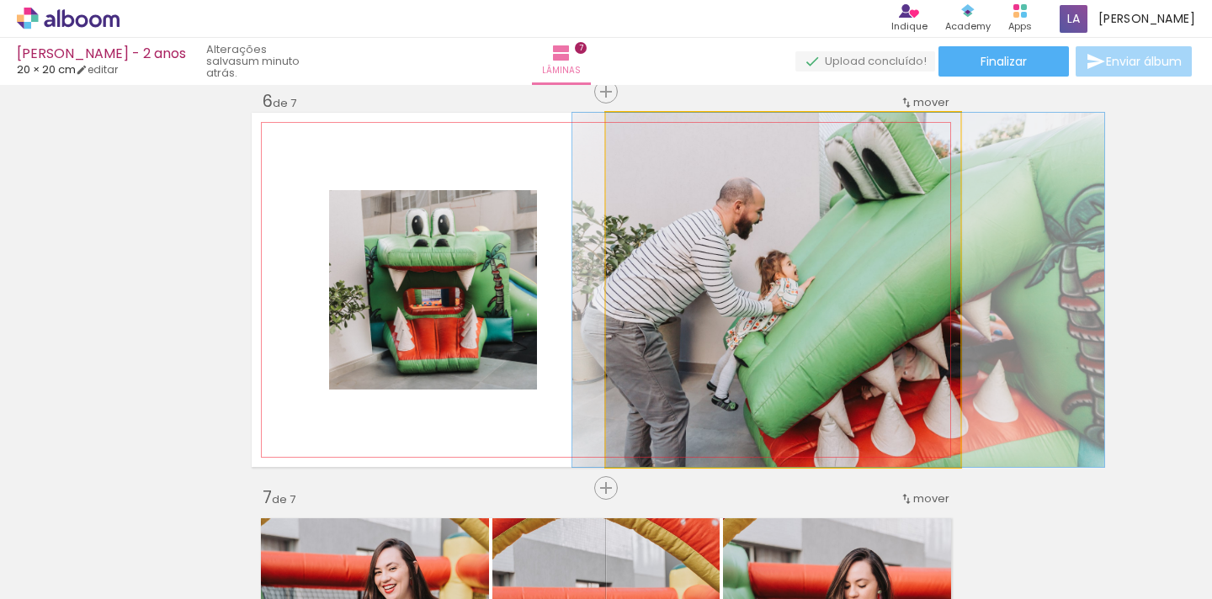
drag, startPoint x: 738, startPoint y: 296, endPoint x: 794, endPoint y: 305, distance: 56.2
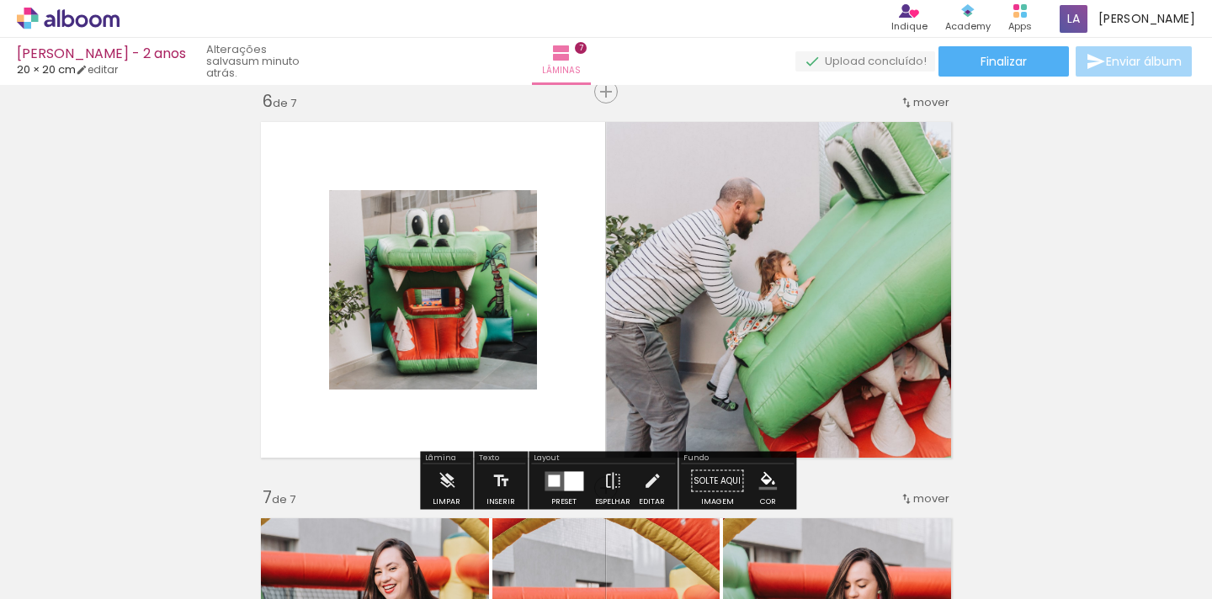
click at [488, 309] on quentale-photo at bounding box center [433, 289] width 208 height 199
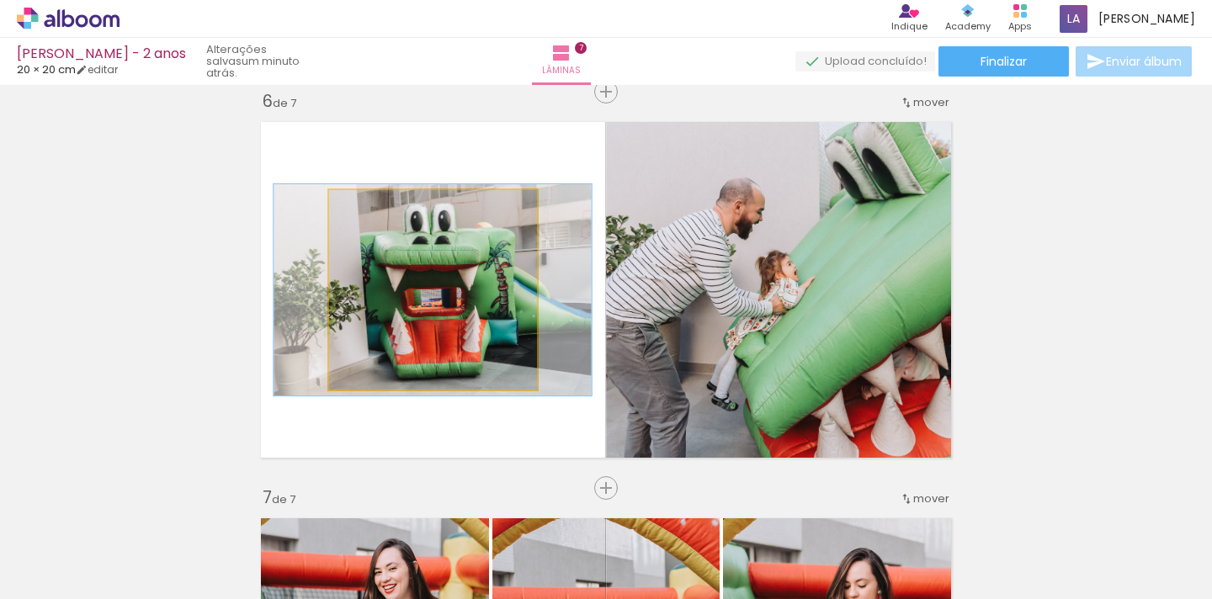
type paper-slider "106"
click at [380, 210] on div at bounding box center [372, 207] width 27 height 27
click at [413, 271] on quentale-photo at bounding box center [433, 289] width 208 height 199
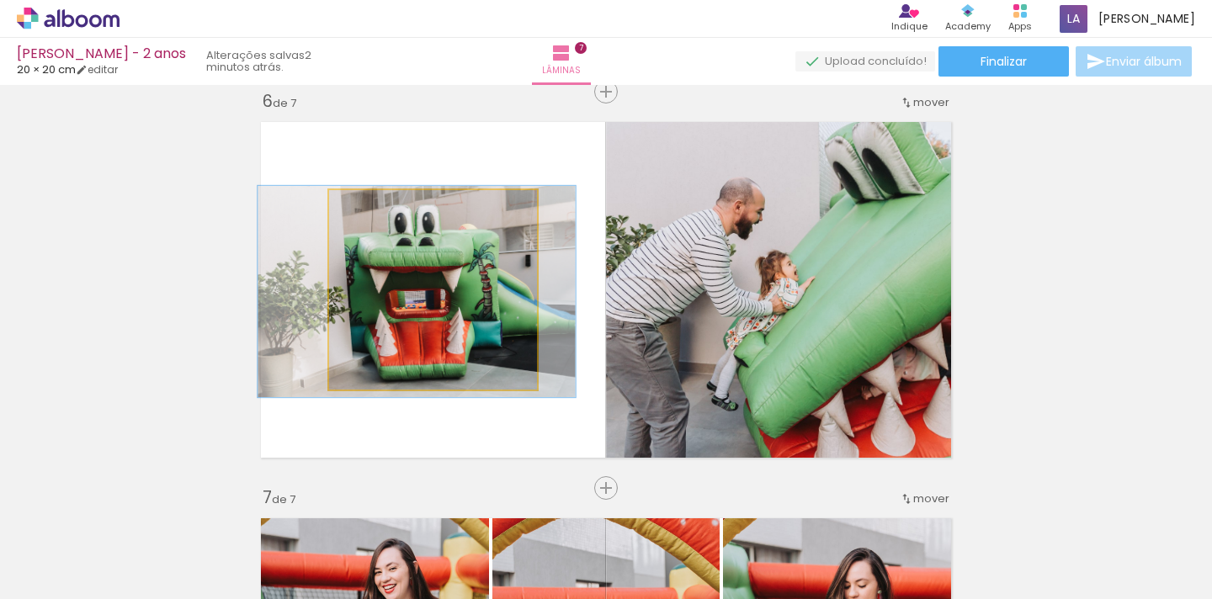
drag, startPoint x: 427, startPoint y: 270, endPoint x: 411, endPoint y: 272, distance: 16.1
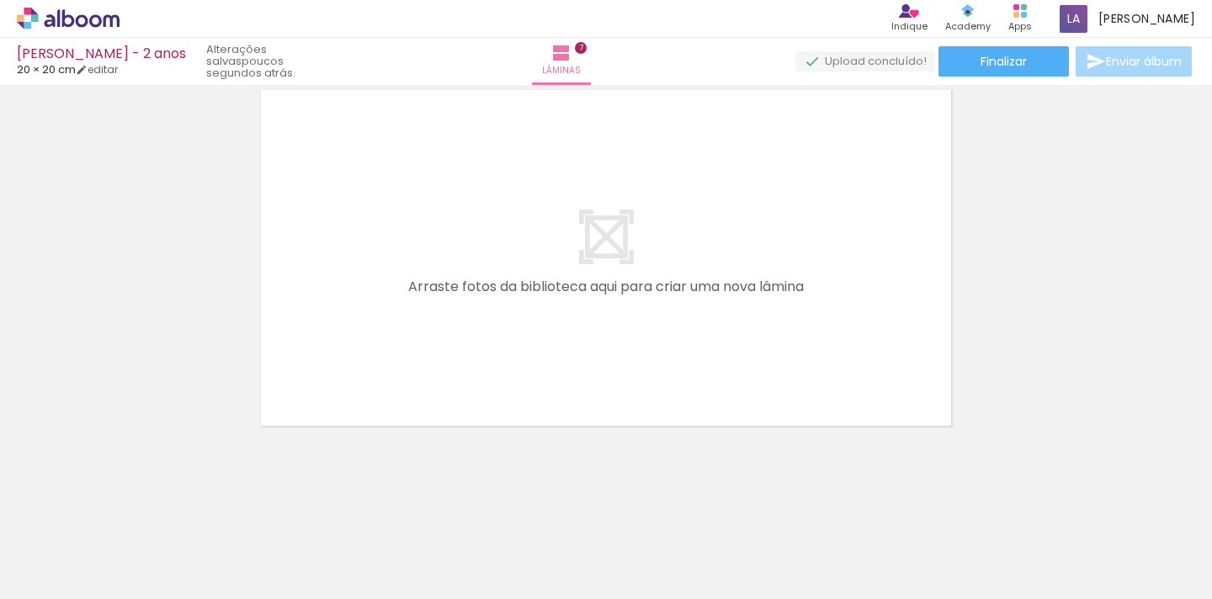
scroll to position [0, 805]
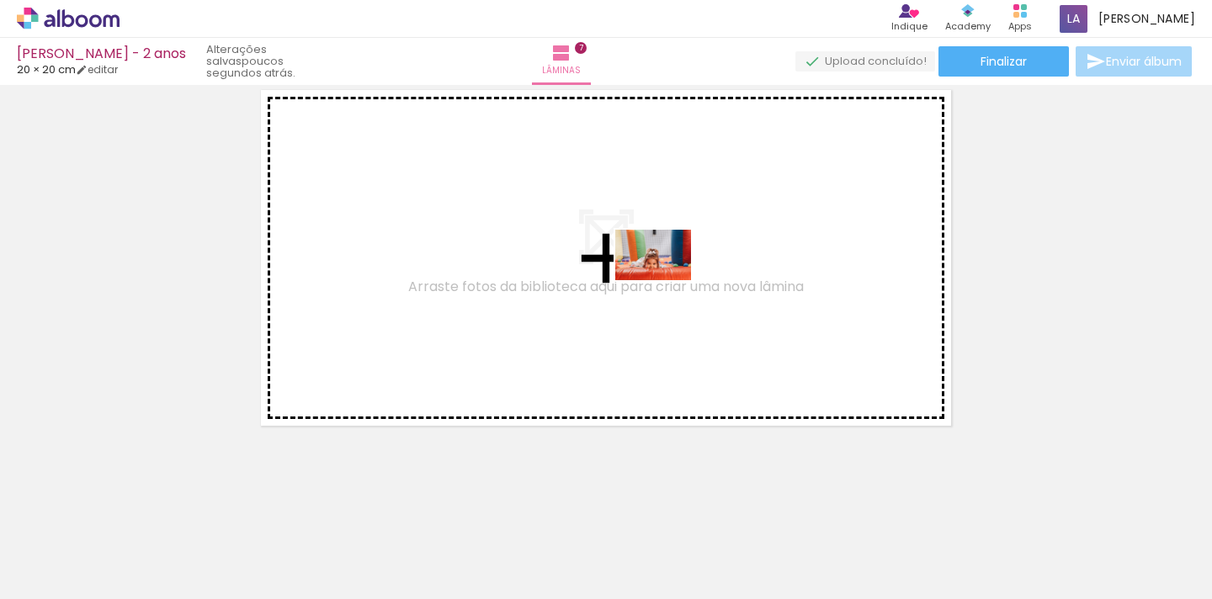
drag, startPoint x: 703, startPoint y: 548, endPoint x: 665, endPoint y: 274, distance: 277.0
click at [665, 274] on quentale-workspace at bounding box center [606, 299] width 1212 height 599
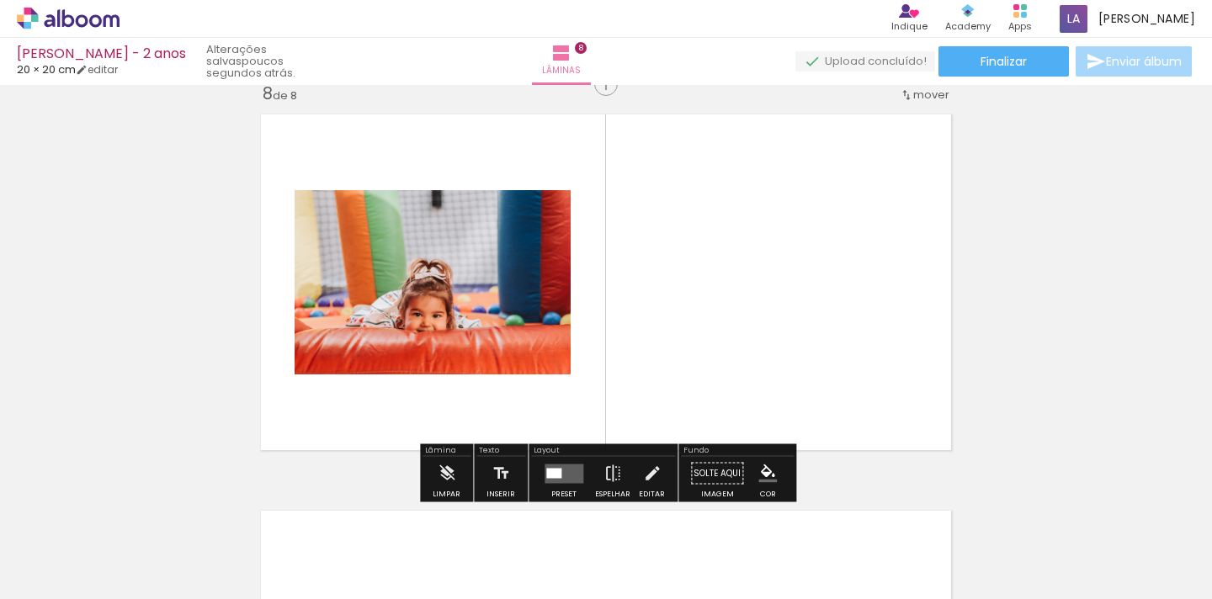
scroll to position [2796, 0]
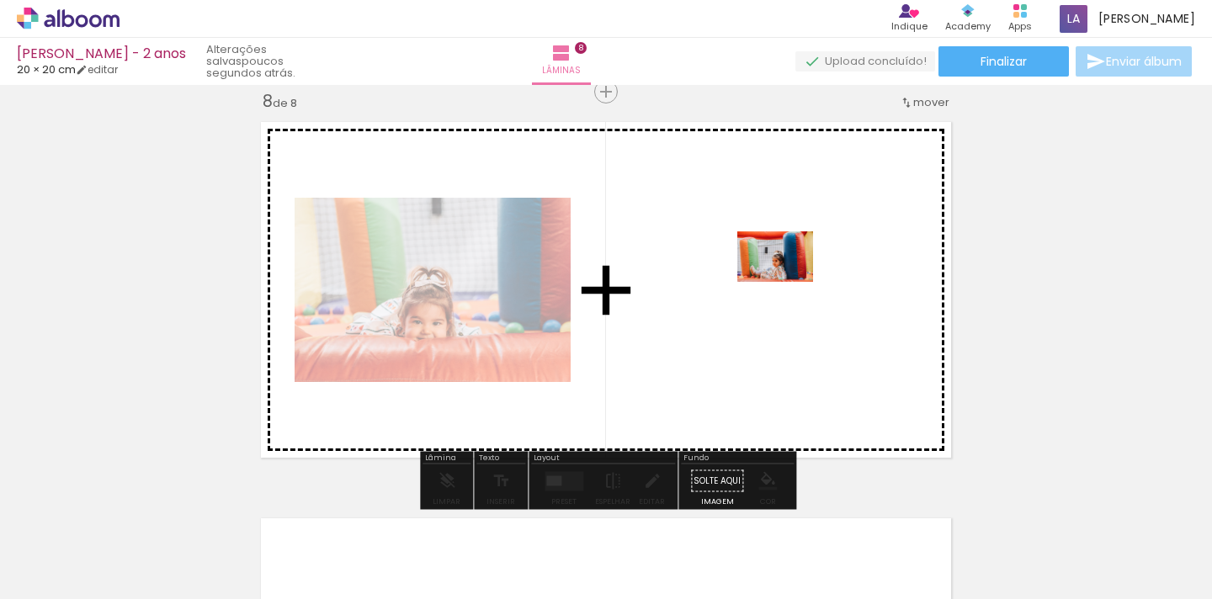
drag, startPoint x: 791, startPoint y: 551, endPoint x: 789, endPoint y: 275, distance: 276.1
click at [789, 275] on quentale-workspace at bounding box center [606, 299] width 1212 height 599
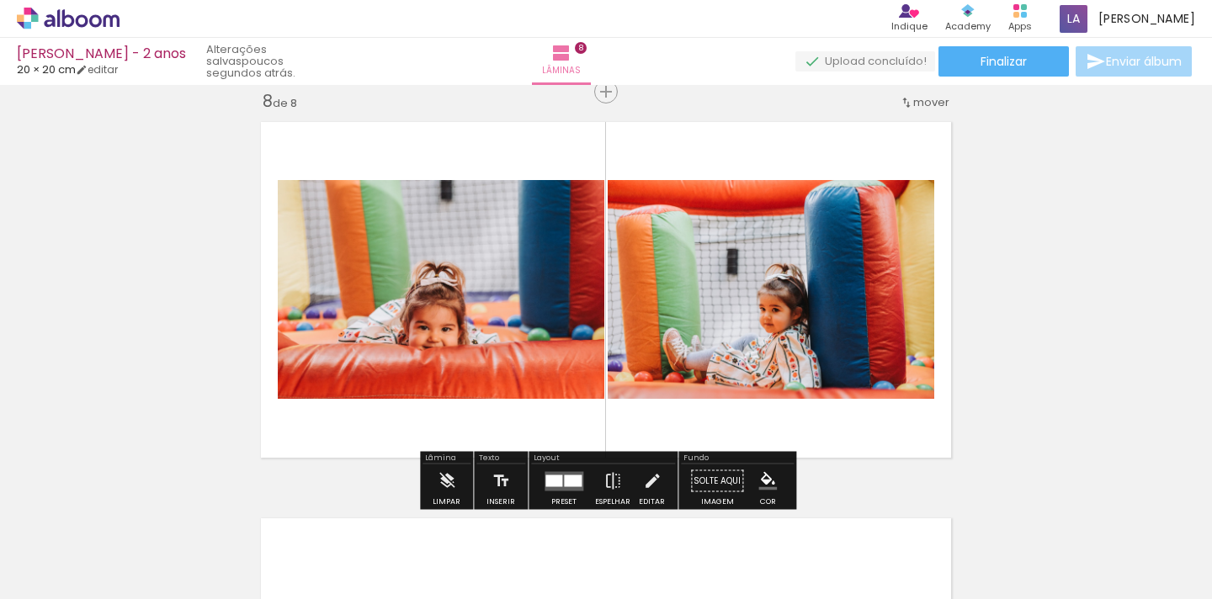
click at [564, 487] on div at bounding box center [573, 481] width 18 height 12
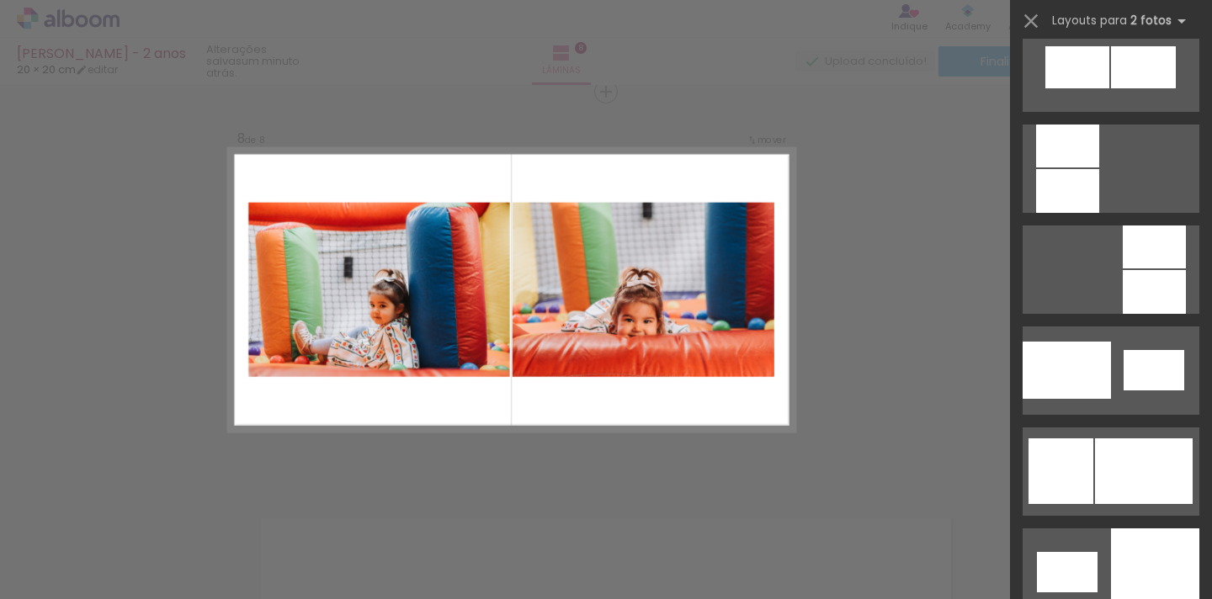
scroll to position [1880, 0]
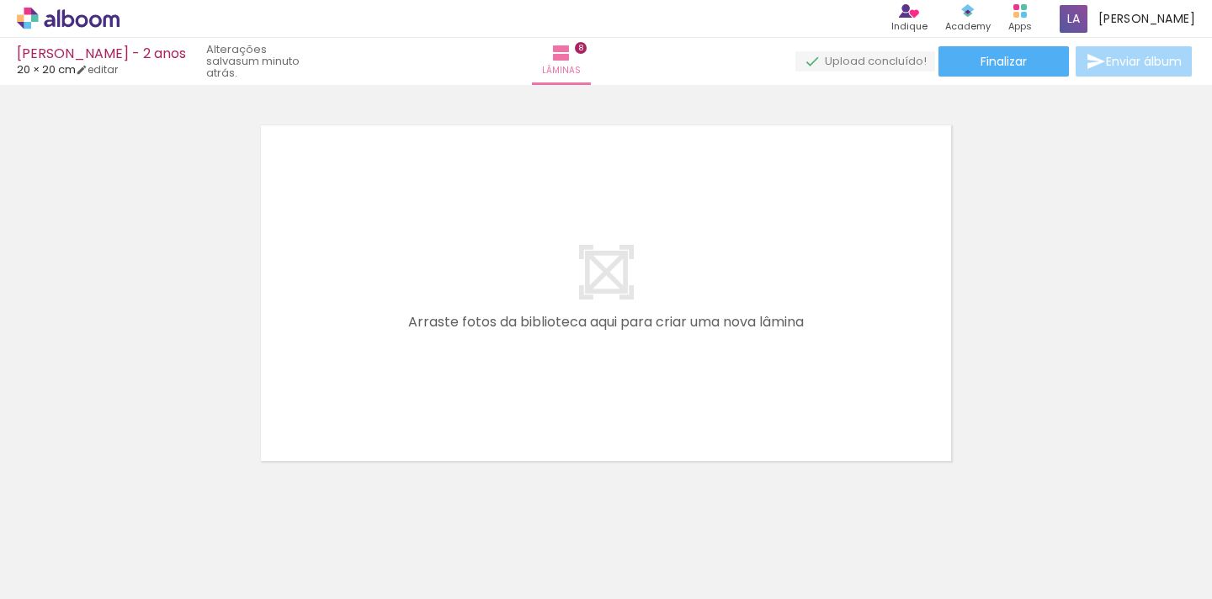
scroll to position [3190, 0]
drag, startPoint x: 321, startPoint y: 564, endPoint x: 354, endPoint y: 327, distance: 239.6
click at [354, 327] on quentale-workspace at bounding box center [606, 299] width 1212 height 599
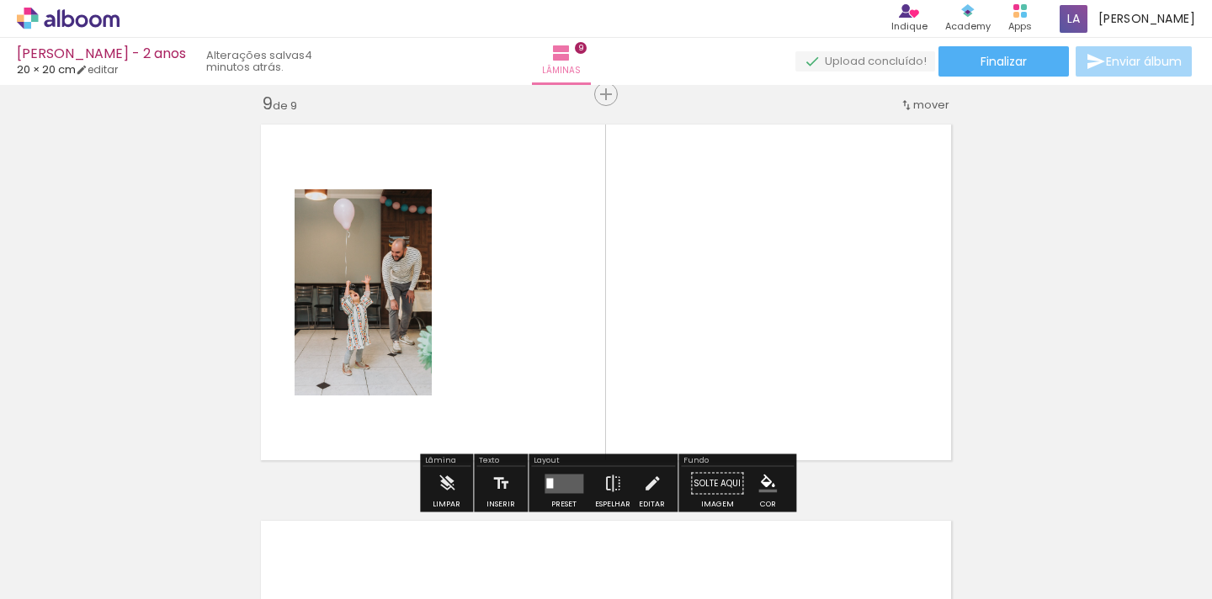
scroll to position [3193, 0]
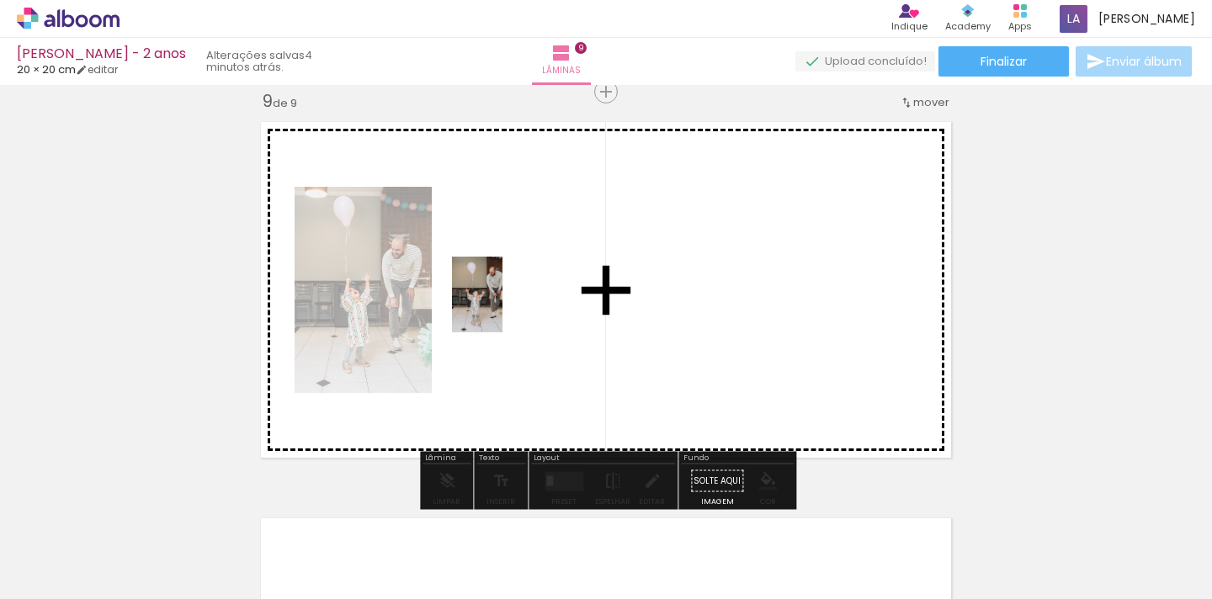
drag, startPoint x: 403, startPoint y: 552, endPoint x: 506, endPoint y: 302, distance: 270.3
click at [506, 302] on quentale-workspace at bounding box center [606, 299] width 1212 height 599
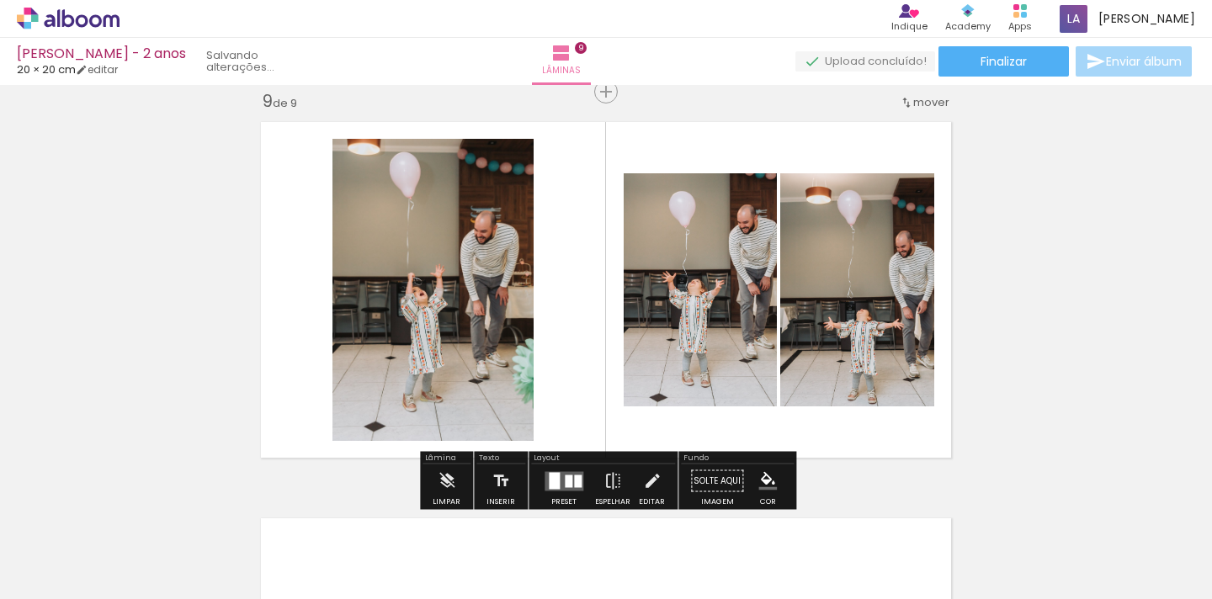
drag, startPoint x: 496, startPoint y: 558, endPoint x: 631, endPoint y: 325, distance: 269.7
click at [631, 325] on quentale-workspace at bounding box center [606, 299] width 1212 height 599
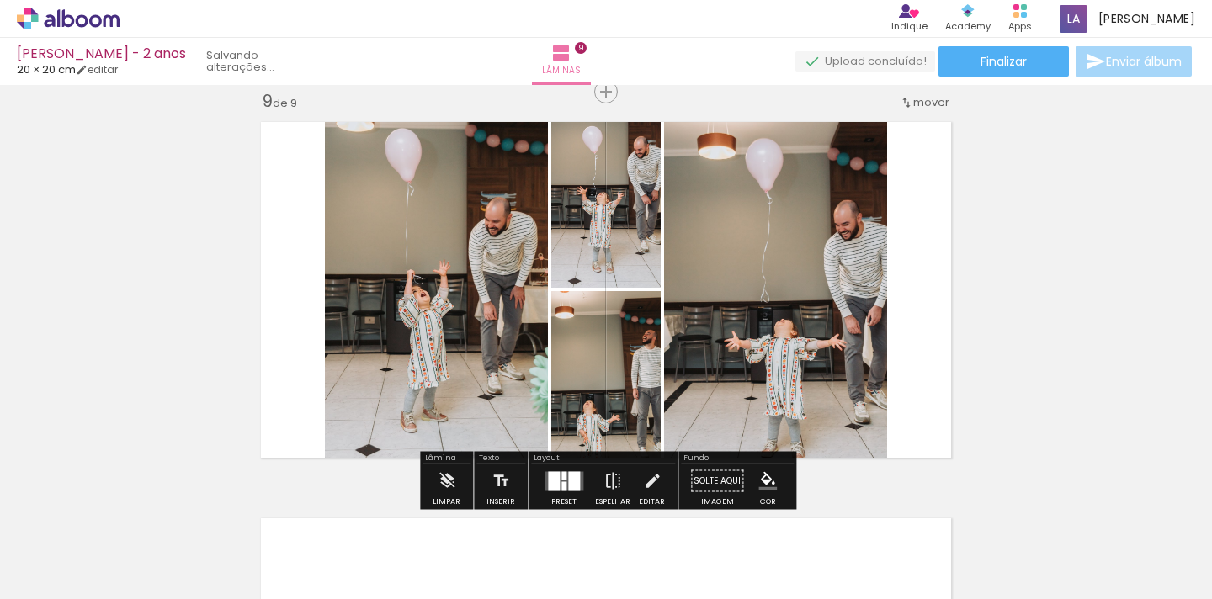
drag, startPoint x: 591, startPoint y: 543, endPoint x: 596, endPoint y: 284, distance: 259.3
click at [596, 284] on quentale-workspace at bounding box center [606, 299] width 1212 height 599
click at [557, 473] on quentale-layouter at bounding box center [564, 480] width 39 height 19
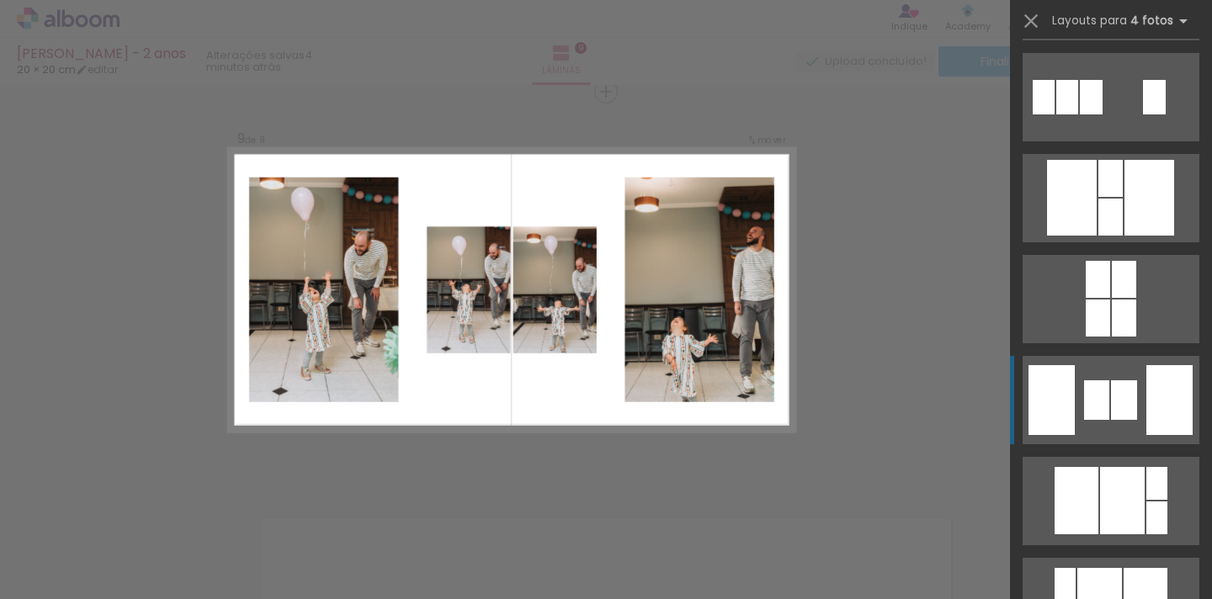
scroll to position [3028, 0]
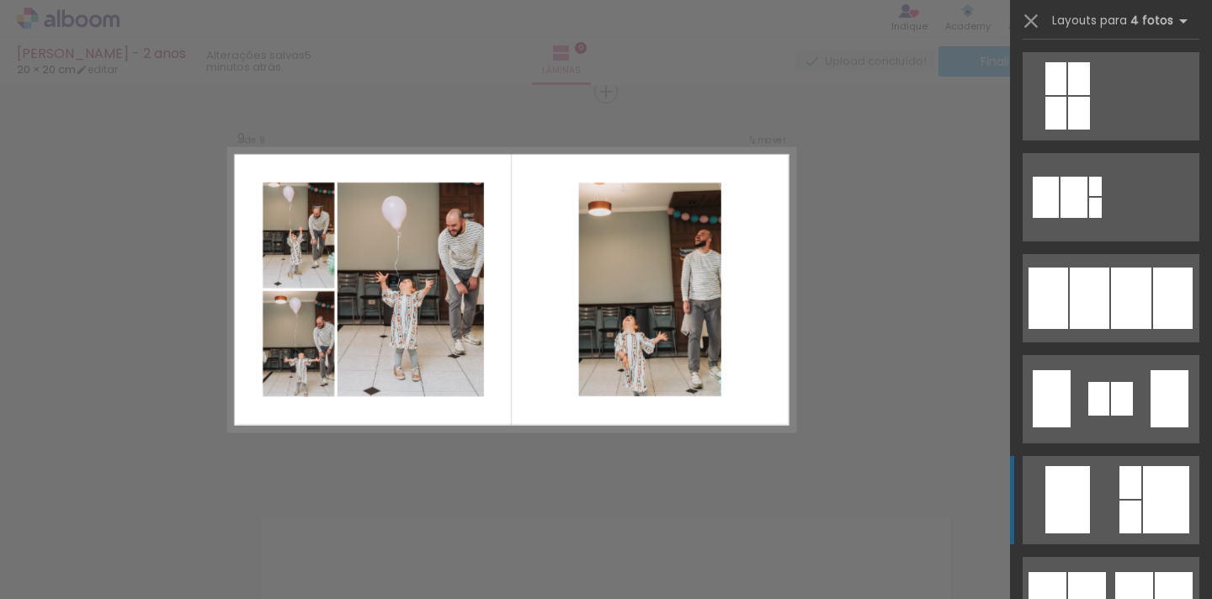
scroll to position [1024, 0]
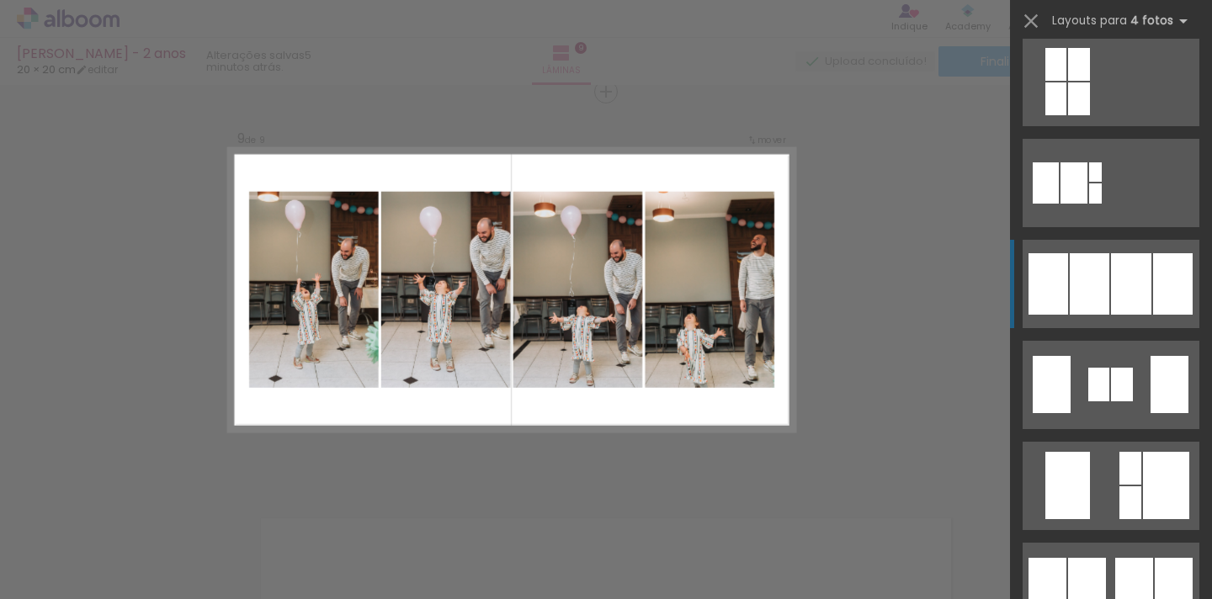
click at [1131, 368] on div at bounding box center [1122, 385] width 22 height 34
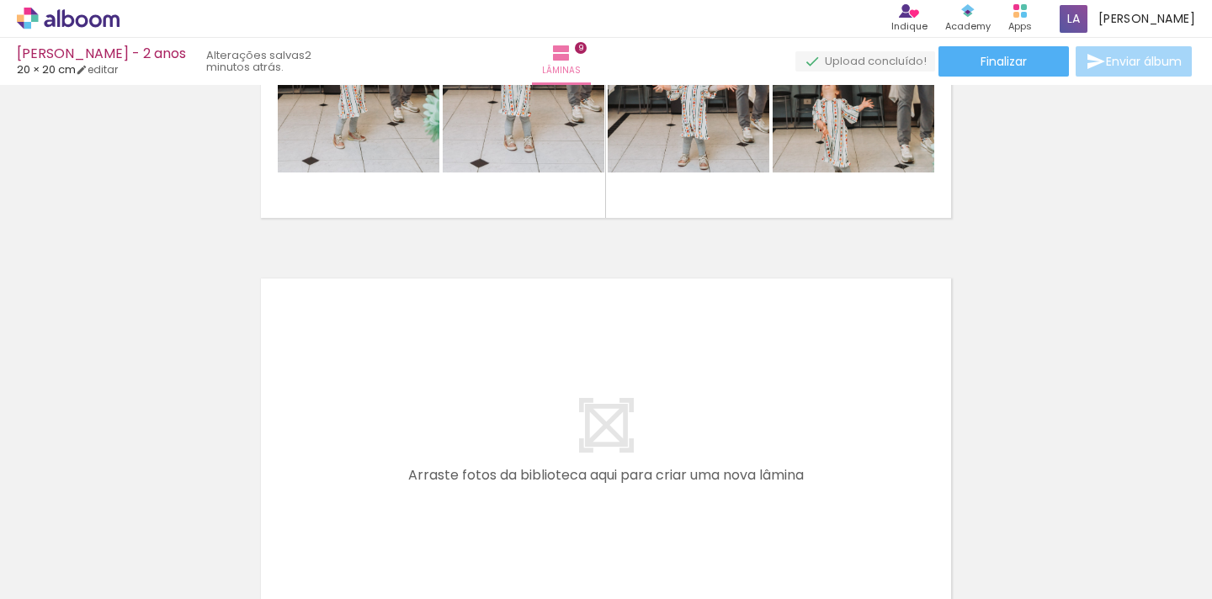
scroll to position [3471, 0]
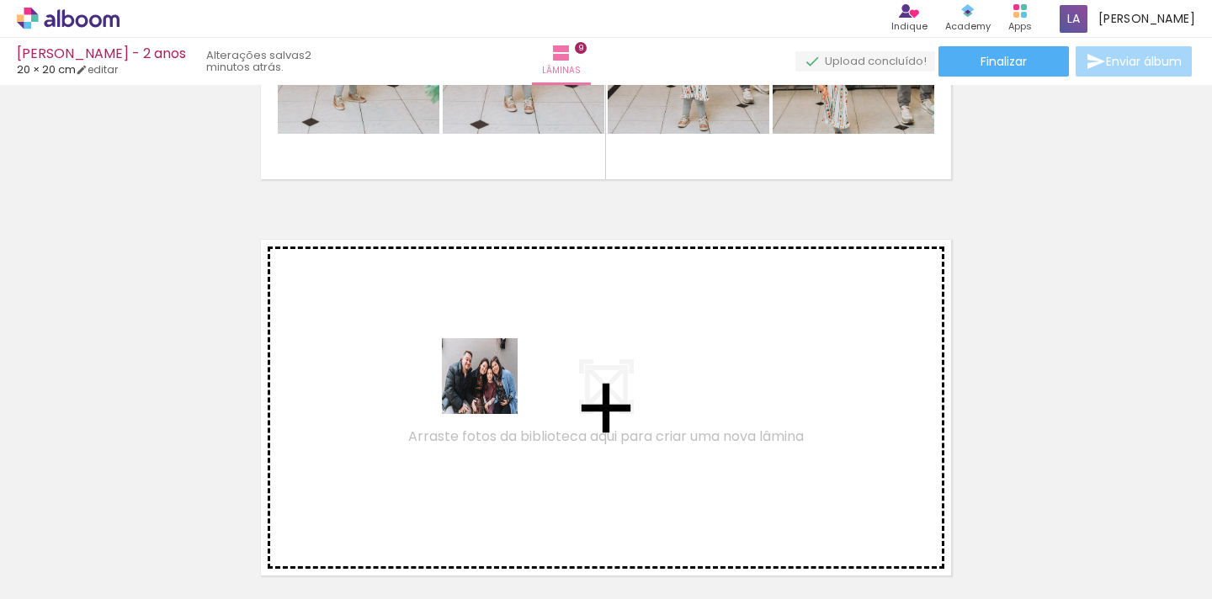
drag, startPoint x: 796, startPoint y: 563, endPoint x: 485, endPoint y: 386, distance: 358.1
click at [485, 386] on quentale-workspace at bounding box center [606, 299] width 1212 height 599
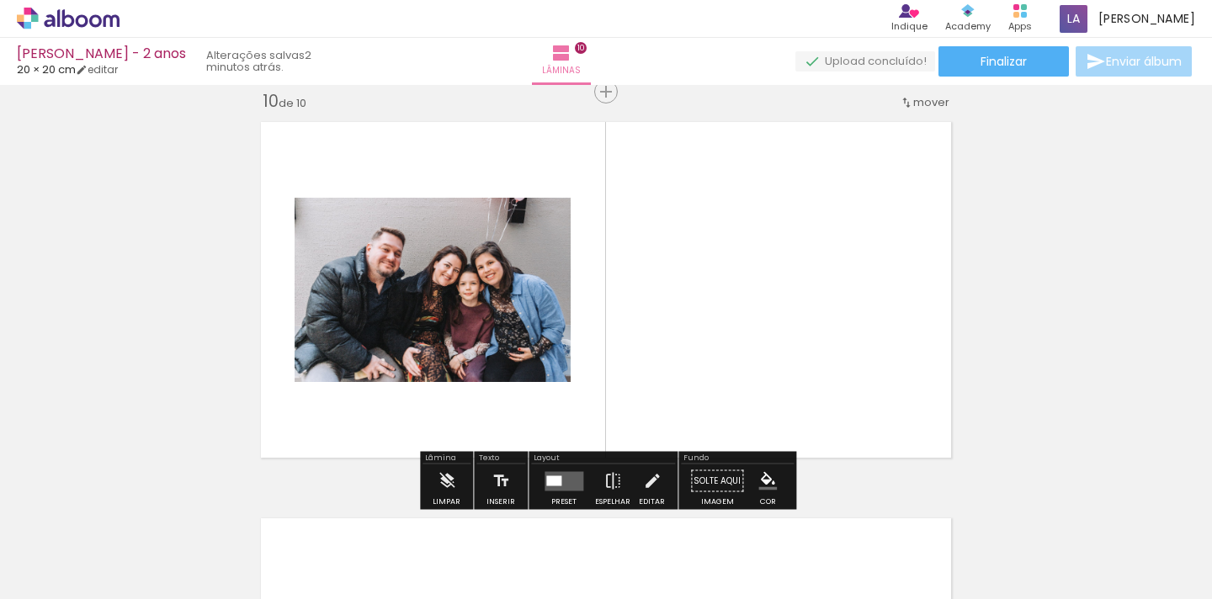
scroll to position [0, 1467]
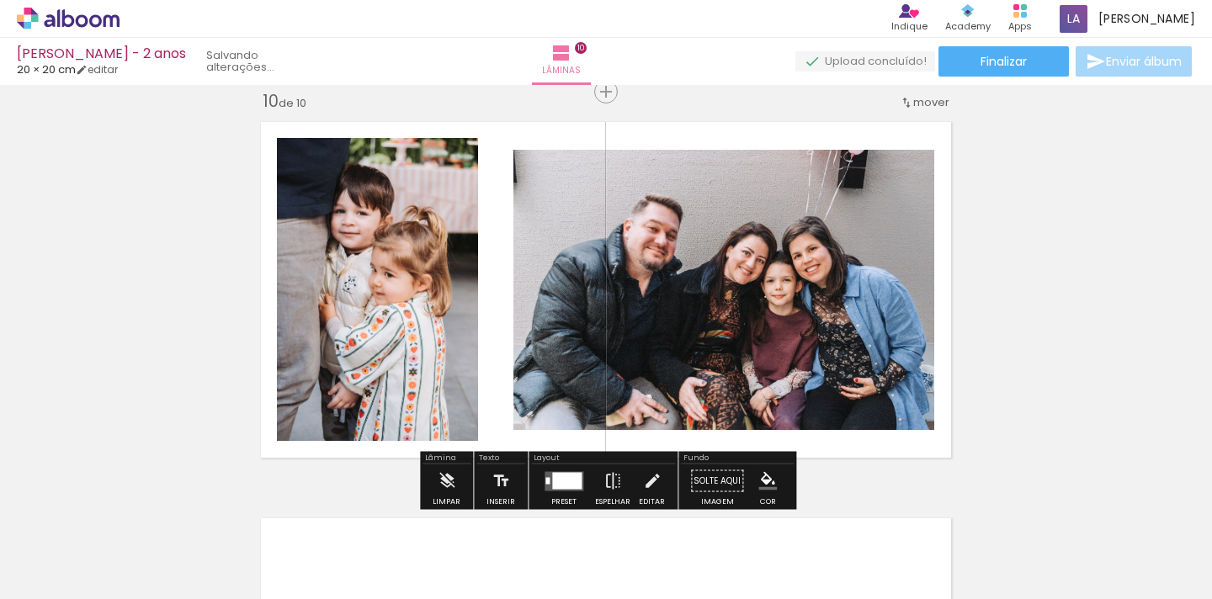
drag, startPoint x: 506, startPoint y: 553, endPoint x: 590, endPoint y: 283, distance: 283.0
click at [590, 283] on quentale-workspace at bounding box center [606, 299] width 1212 height 599
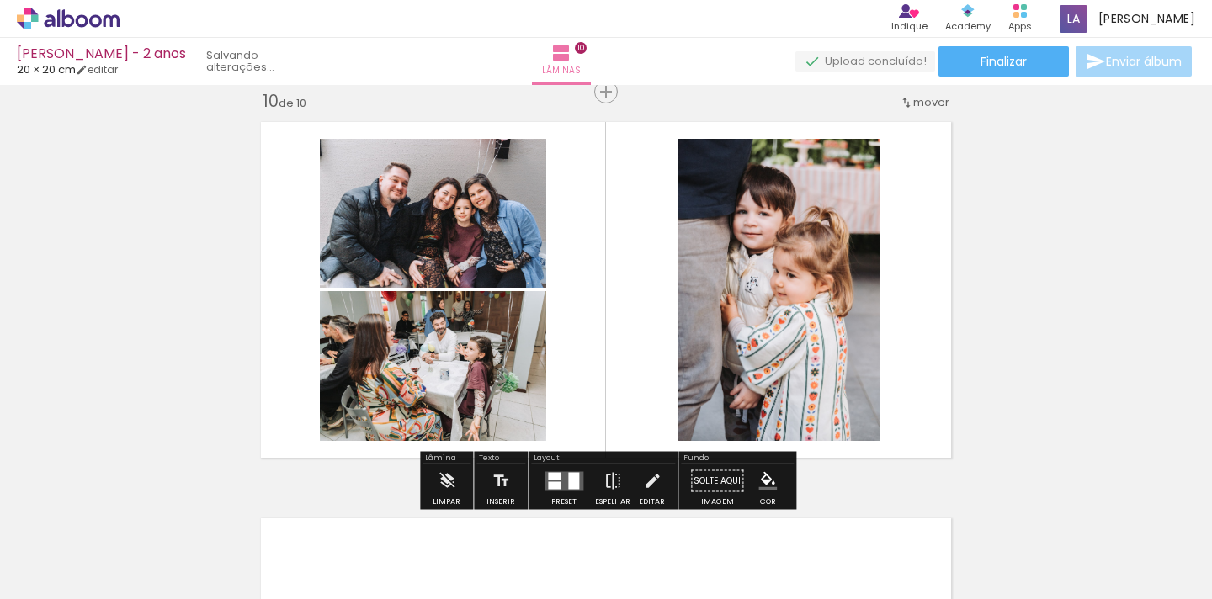
drag, startPoint x: 1059, startPoint y: 560, endPoint x: 771, endPoint y: 289, distance: 395.4
click at [771, 289] on quentale-workspace at bounding box center [606, 299] width 1212 height 599
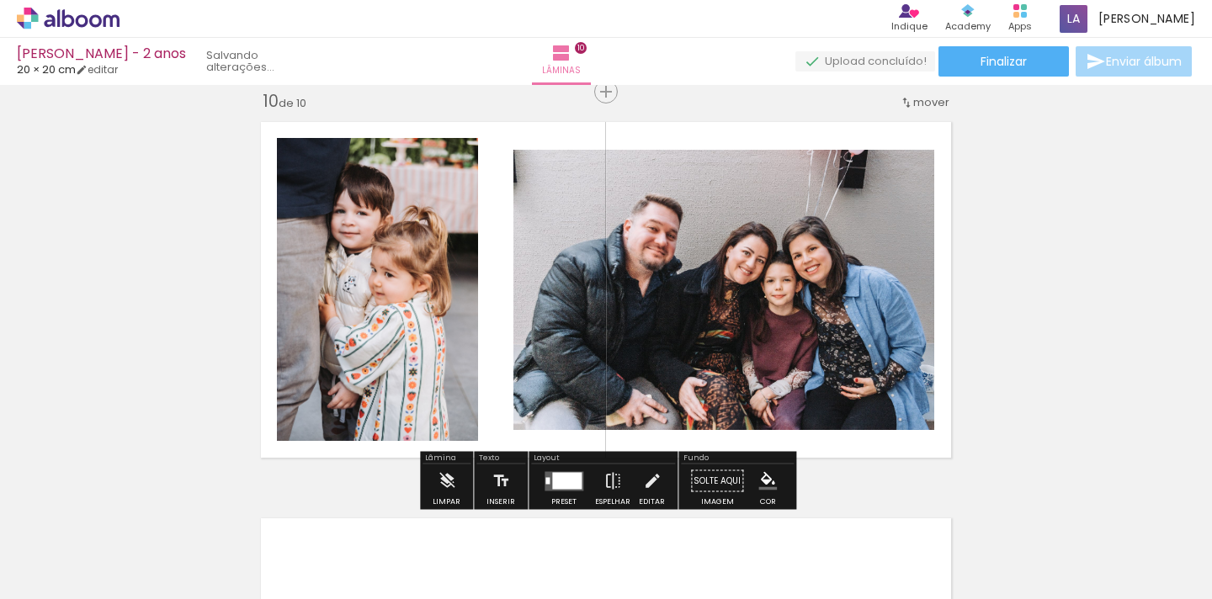
drag, startPoint x: 423, startPoint y: 370, endPoint x: 992, endPoint y: 562, distance: 600.0
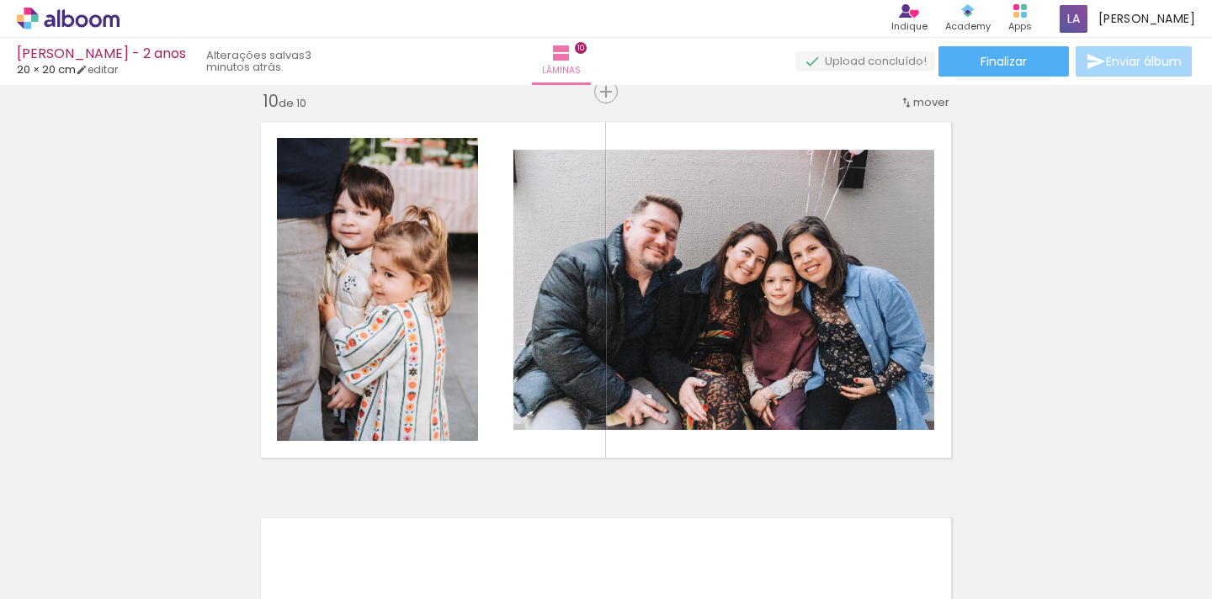
scroll to position [0, 1347]
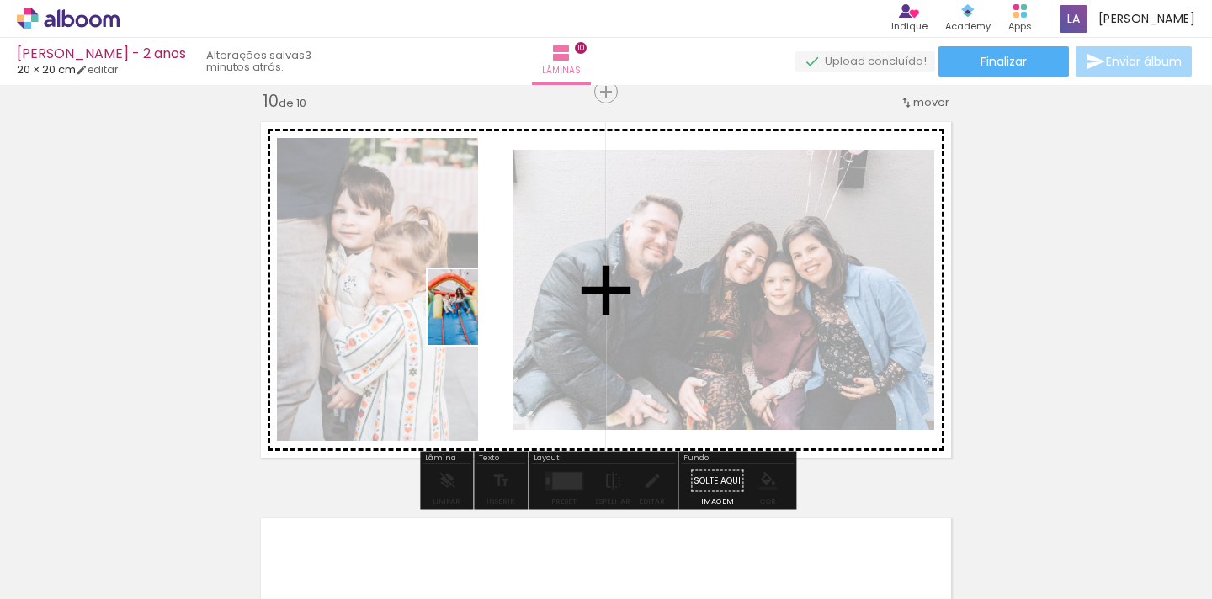
click at [485, 316] on quentale-workspace at bounding box center [606, 299] width 1212 height 599
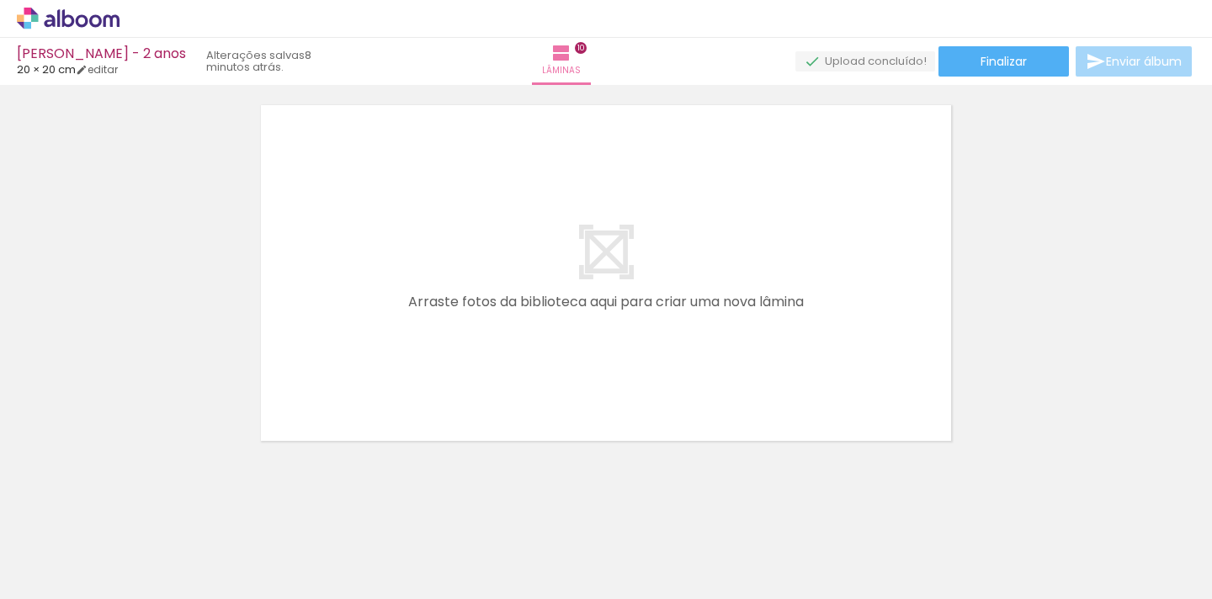
scroll to position [0, 1916]
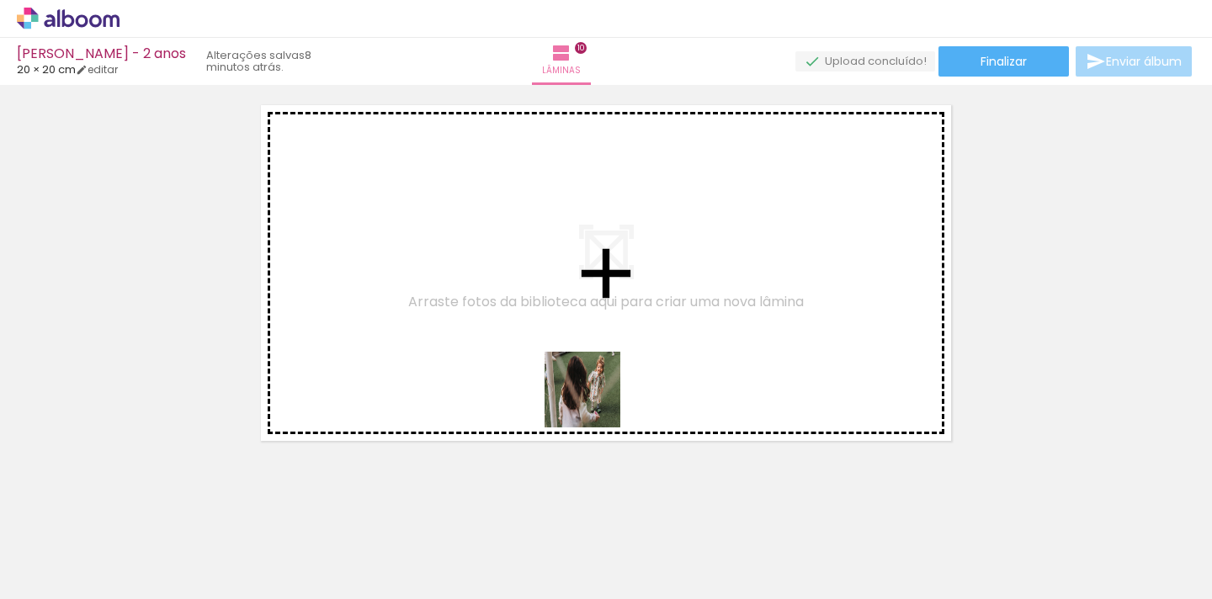
click at [556, 376] on quentale-workspace at bounding box center [606, 299] width 1212 height 599
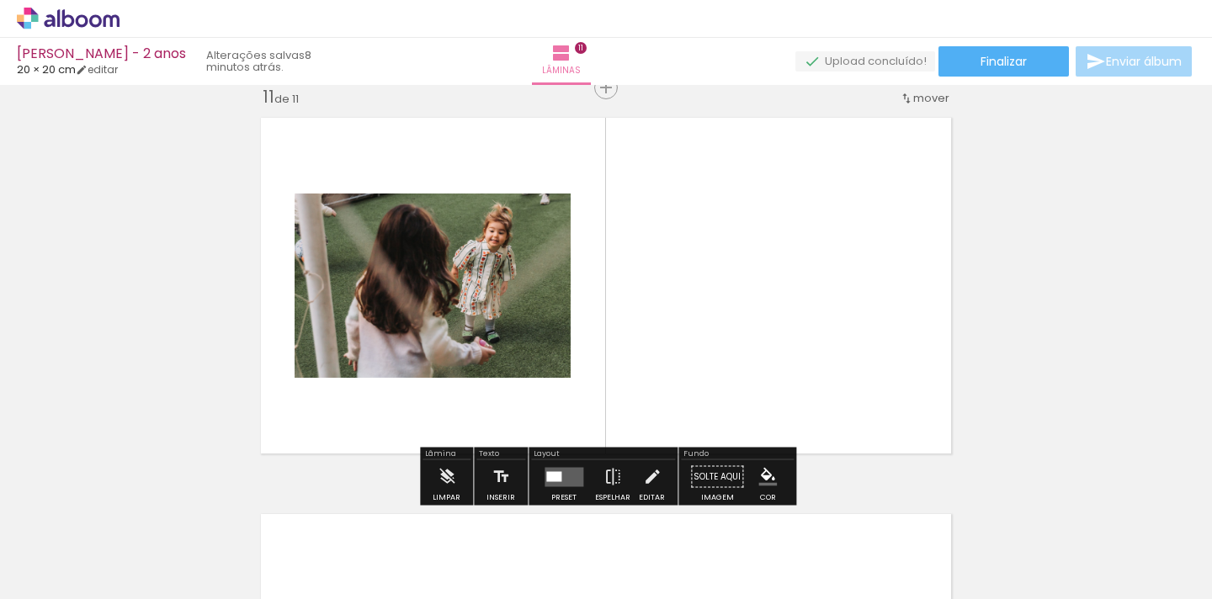
scroll to position [3985, 0]
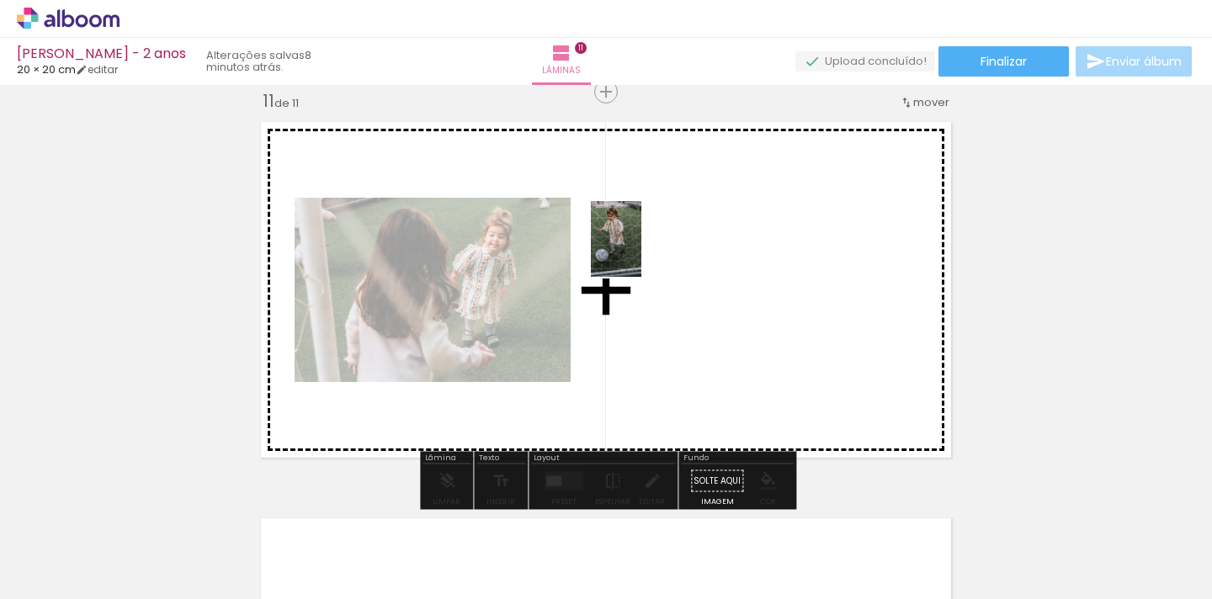
drag, startPoint x: 821, startPoint y: 555, endPoint x: 640, endPoint y: 256, distance: 349.3
click at [640, 256] on quentale-workspace at bounding box center [606, 299] width 1212 height 599
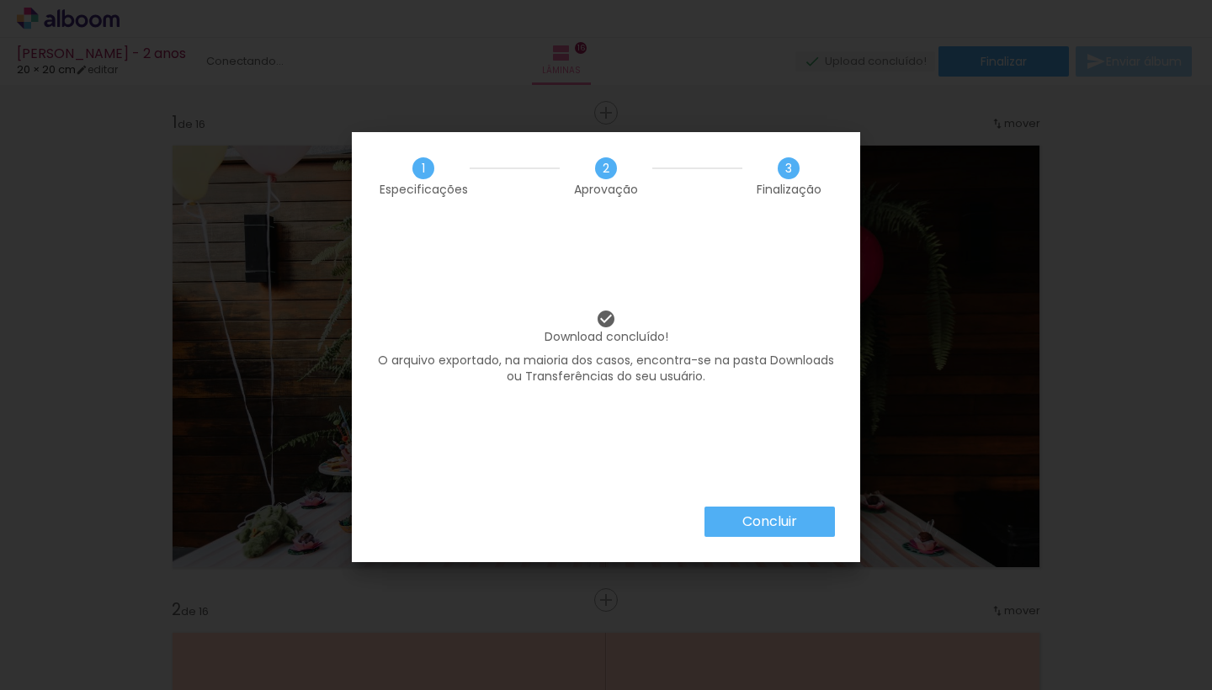
scroll to position [0, 2591]
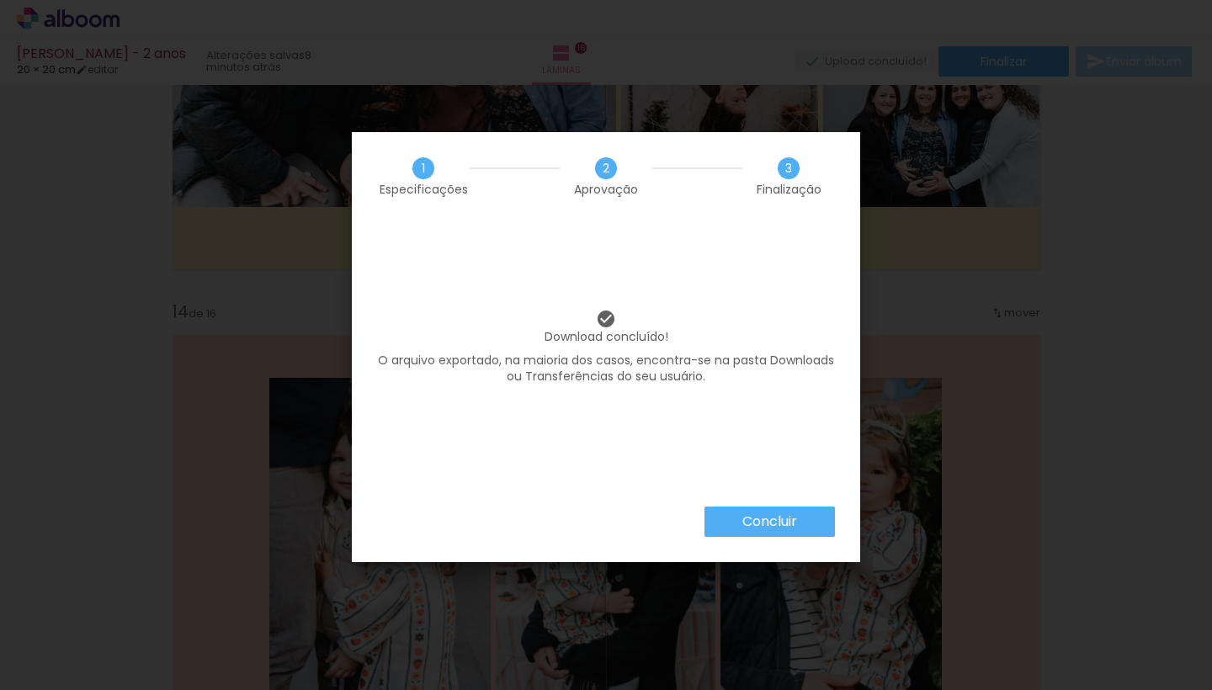
click at [747, 539] on div "Concluir" at bounding box center [606, 535] width 508 height 56
click at [0, 0] on slot "Concluir" at bounding box center [0, 0] width 0 height 0
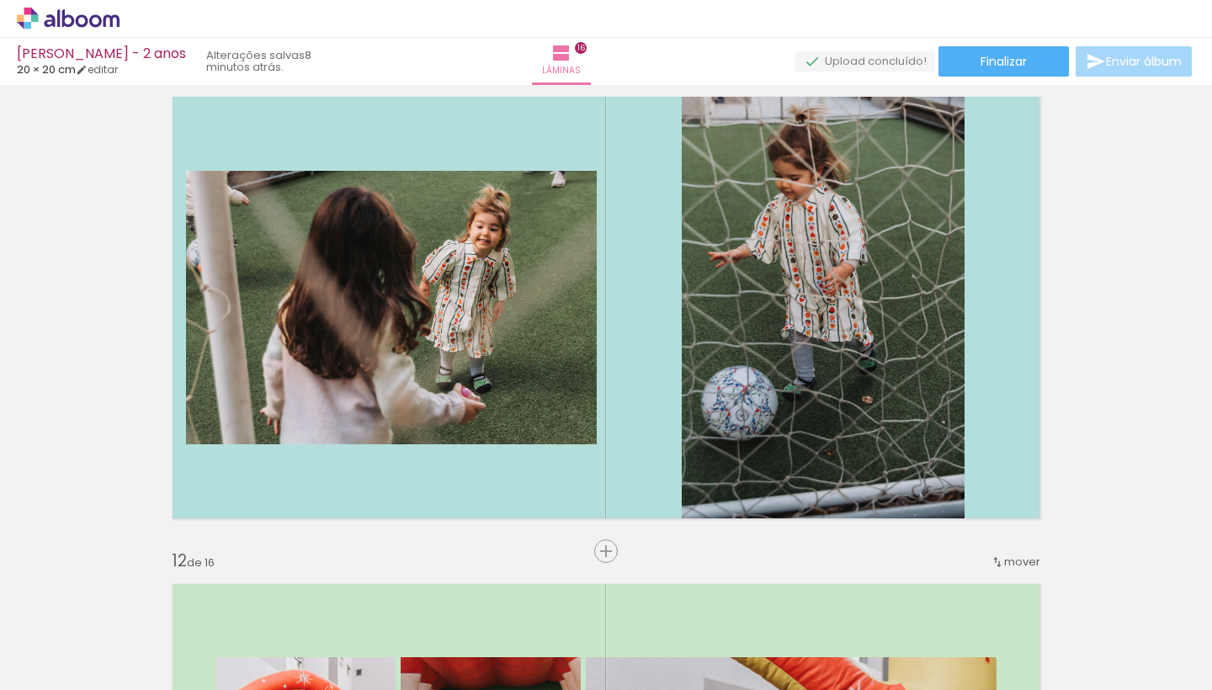
scroll to position [5511, 0]
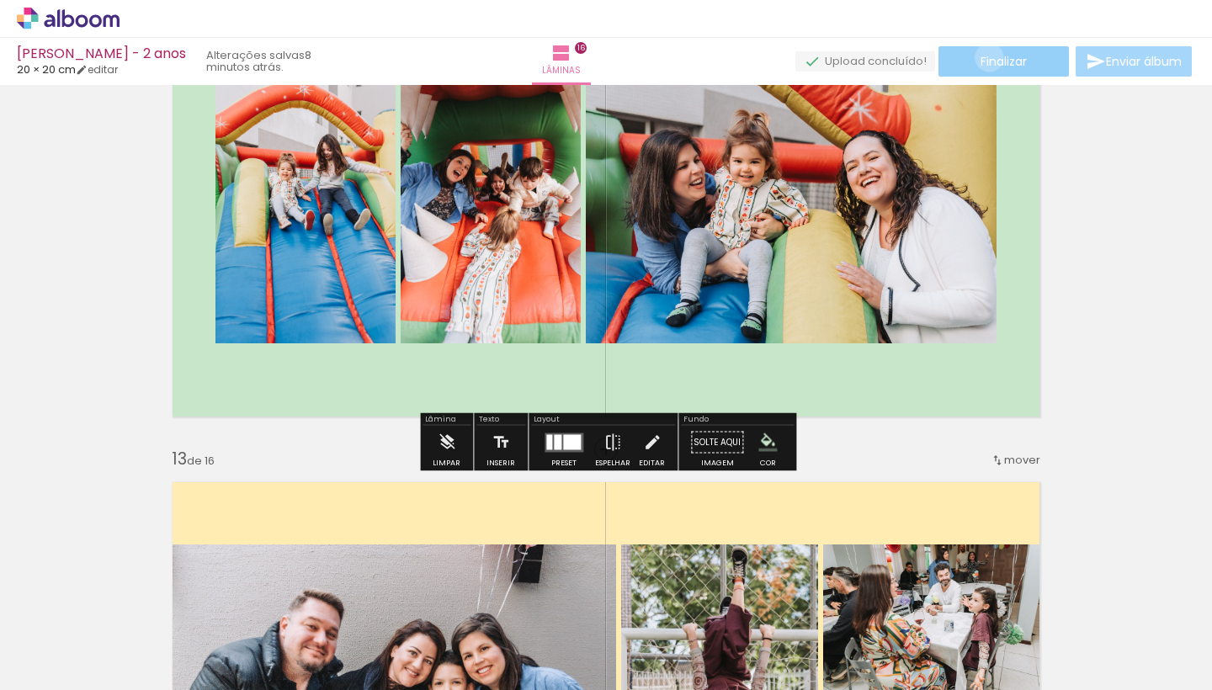
click at [983, 57] on span "Finalizar" at bounding box center [1004, 62] width 46 height 12
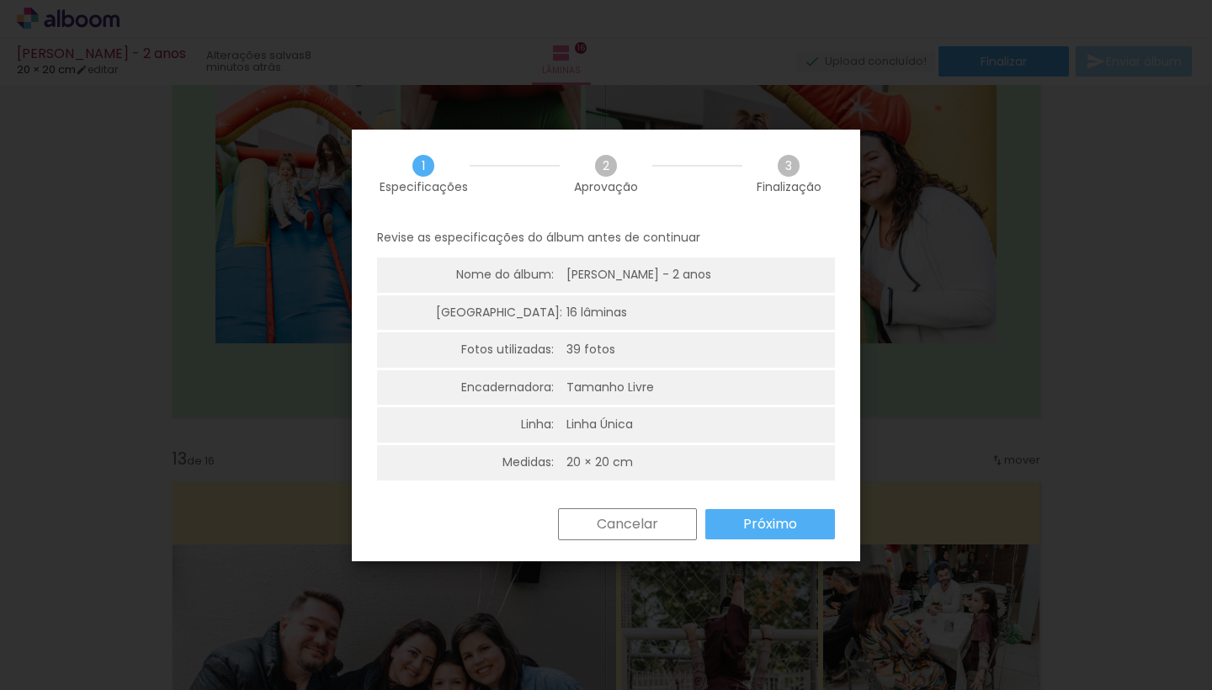
click at [0, 0] on slot "Próximo" at bounding box center [0, 0] width 0 height 0
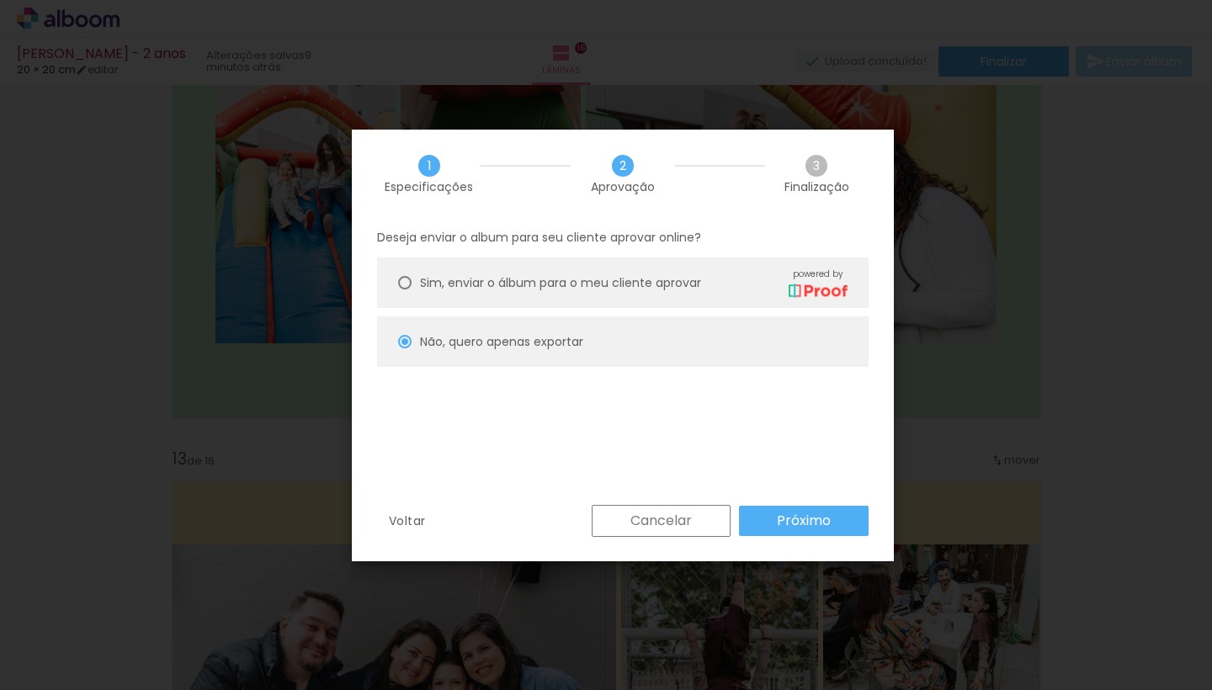
click at [684, 289] on span "Sim, enviar o álbum para o meu cliente aprovar" at bounding box center [560, 283] width 281 height 18
type paper-radio-button "on"
click at [0, 0] on slot "Próximo" at bounding box center [0, 0] width 0 height 0
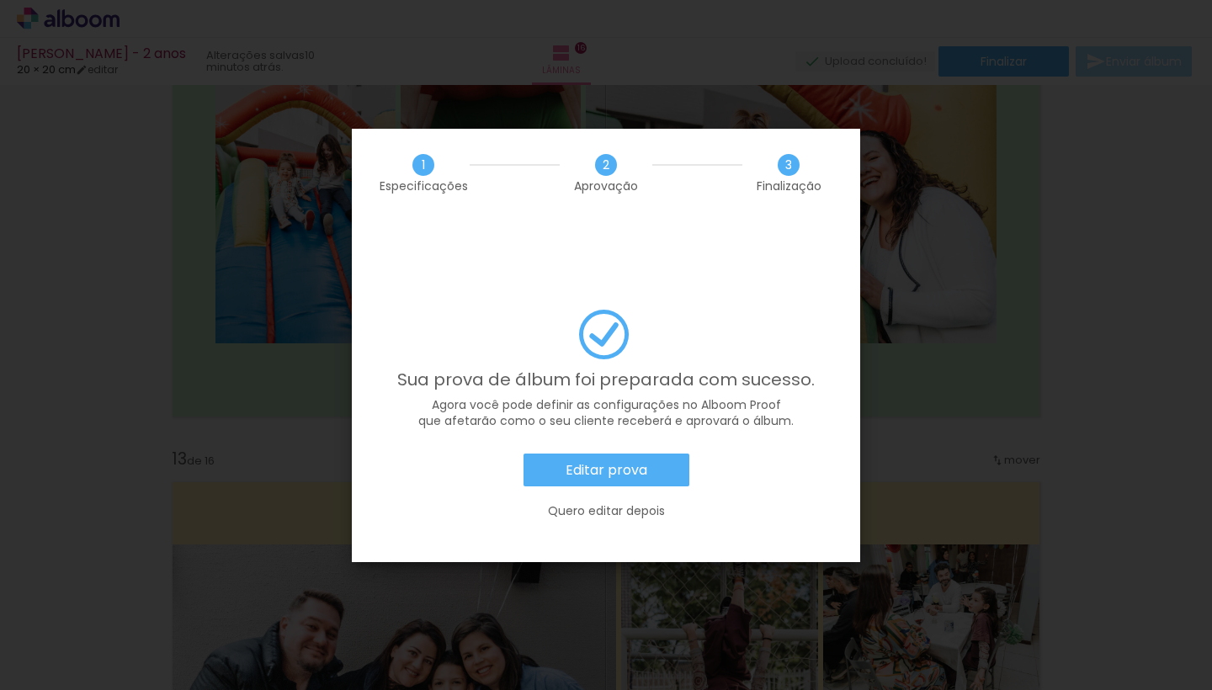
click at [0, 0] on slot "Editar prova" at bounding box center [0, 0] width 0 height 0
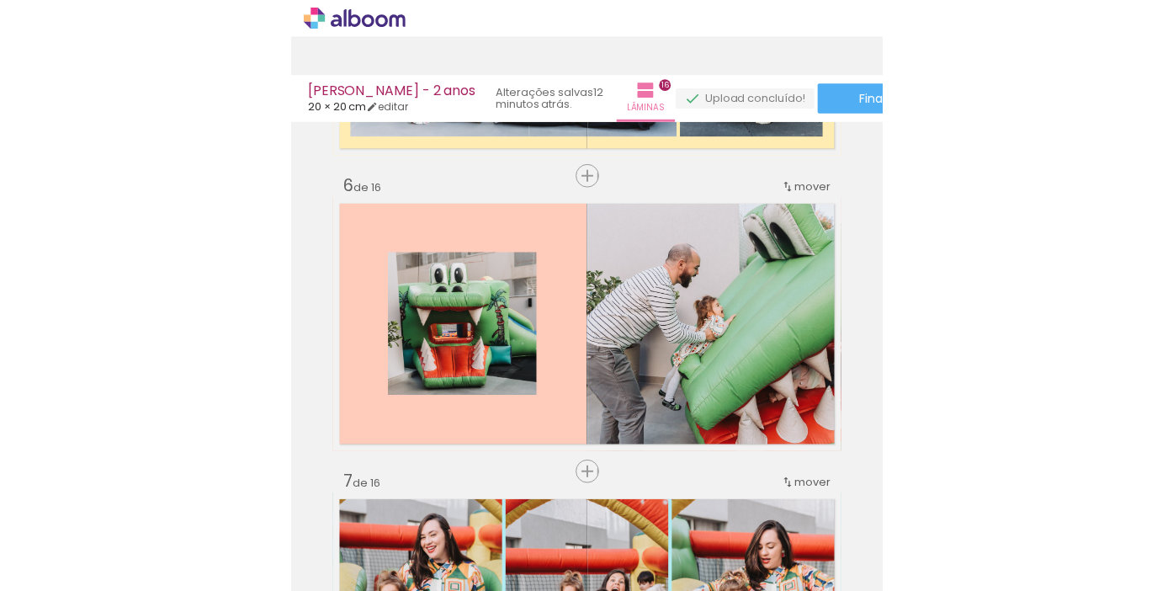
scroll to position [1151, 0]
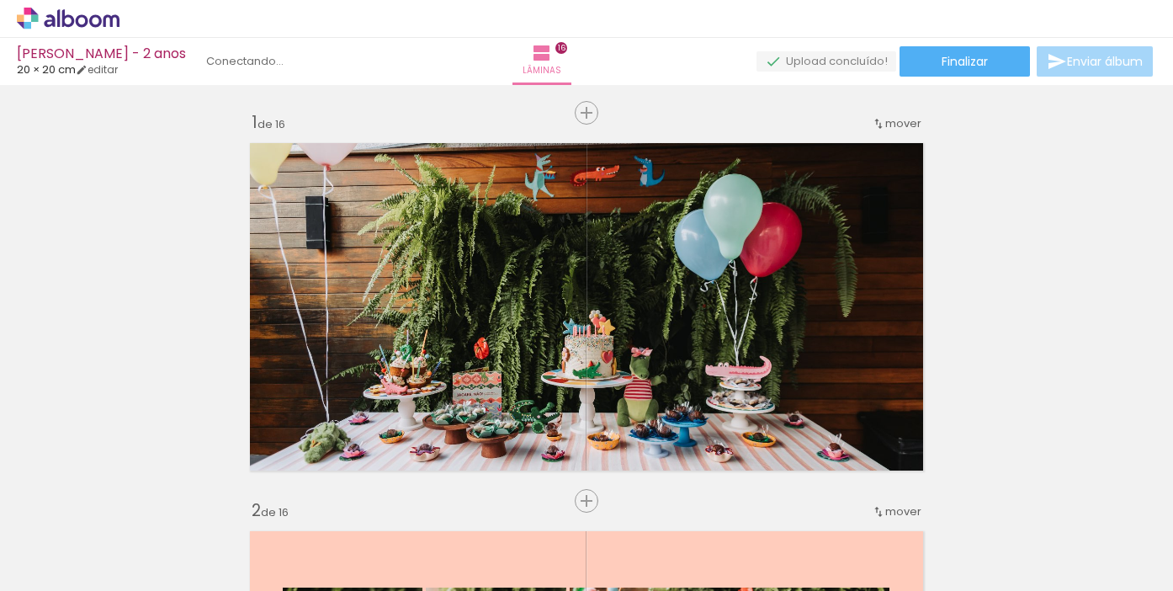
scroll to position [0, 2591]
